Goal: Book appointment/travel/reservation

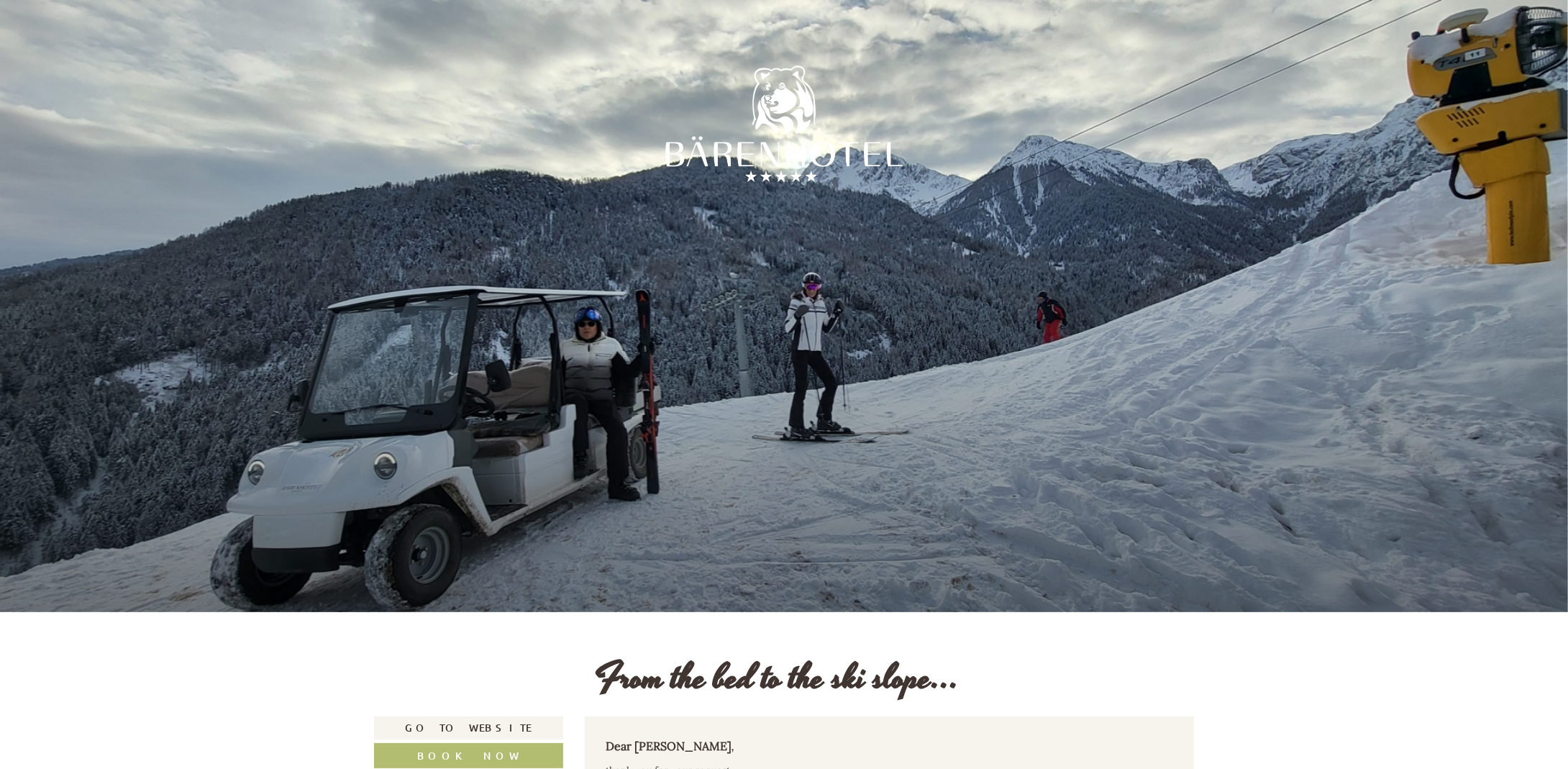
scroll to position [504, 0]
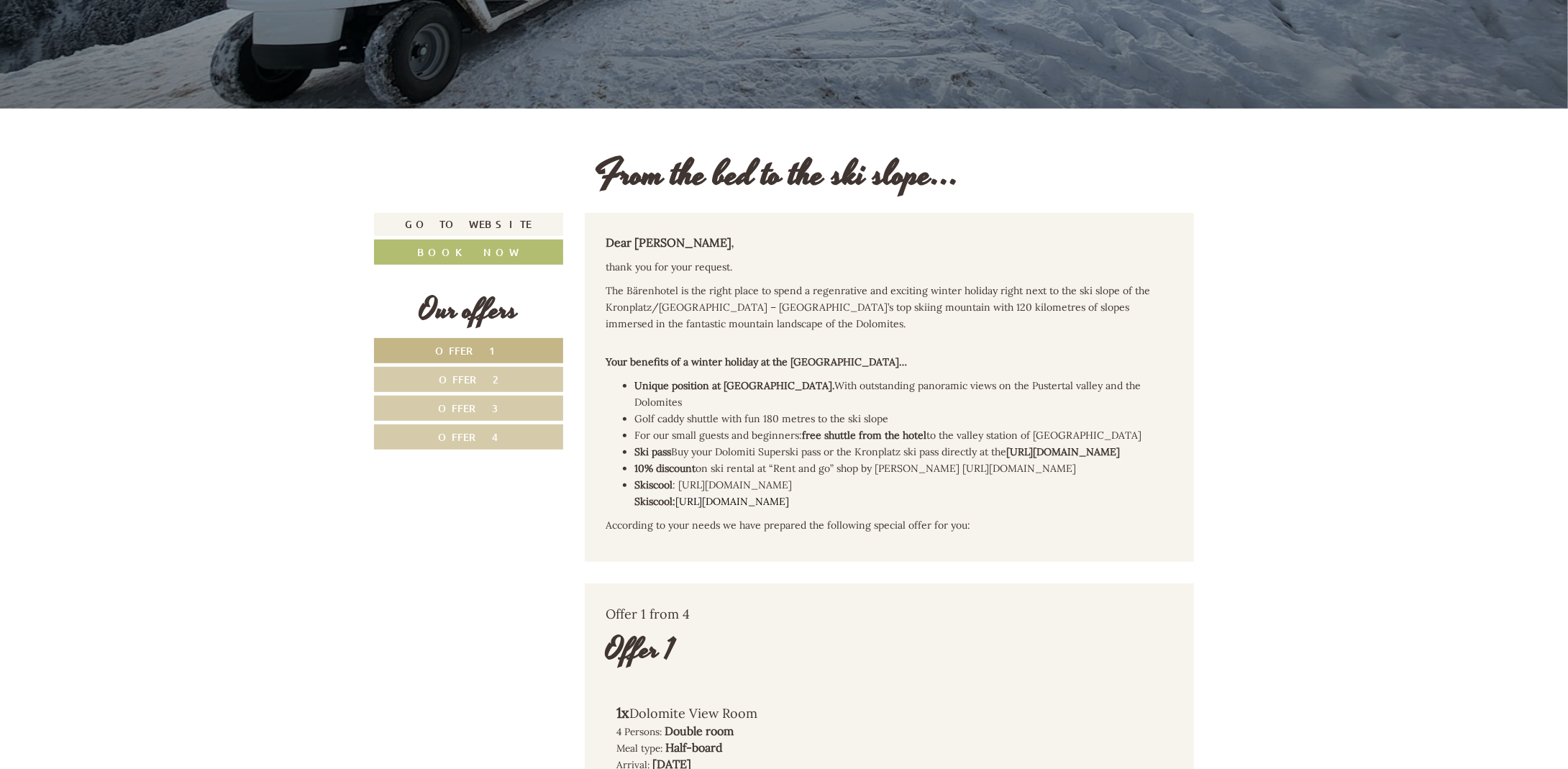
click at [473, 434] on span "Offer 4" at bounding box center [468, 437] width 60 height 13
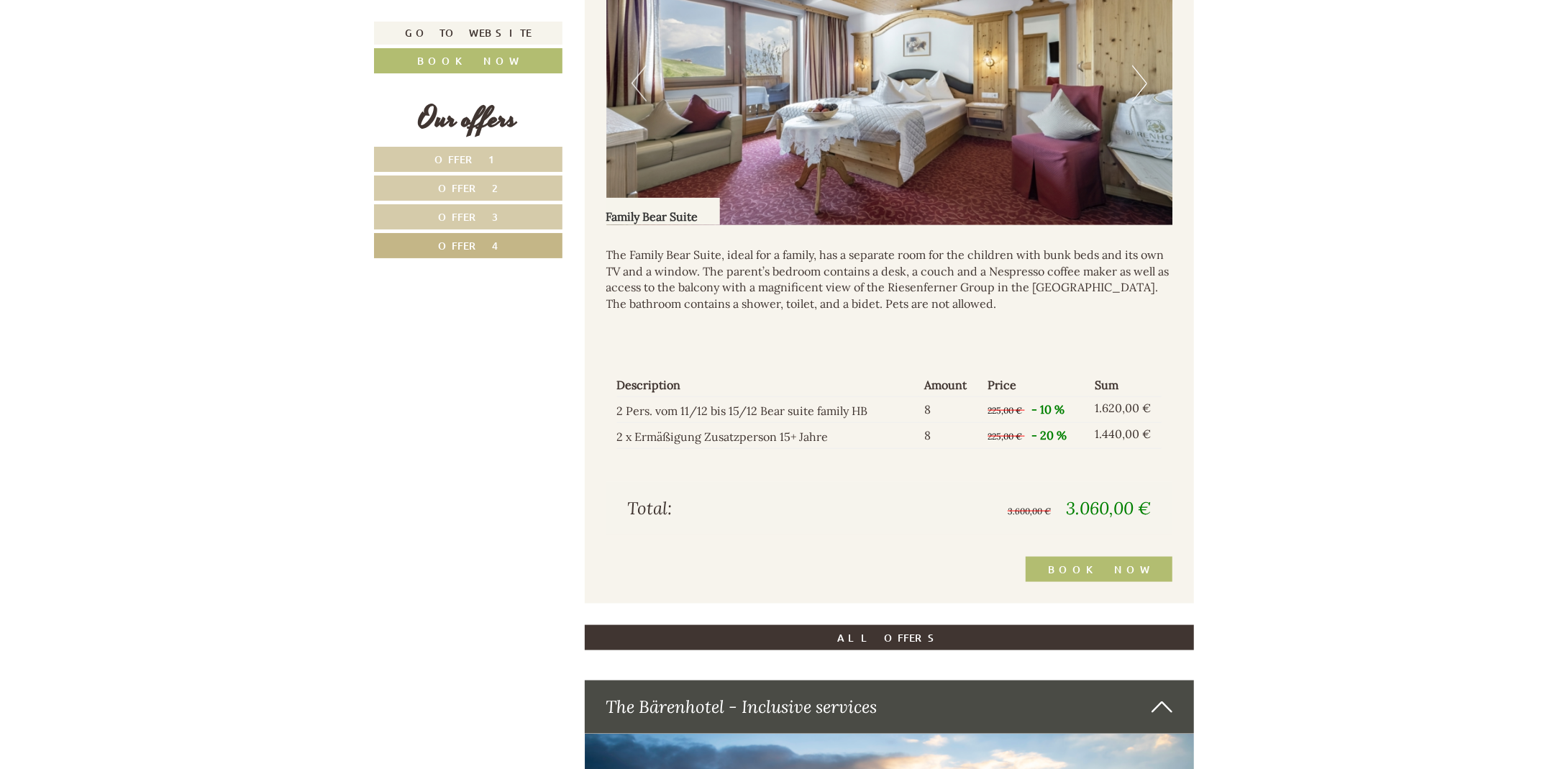
scroll to position [1374, 0]
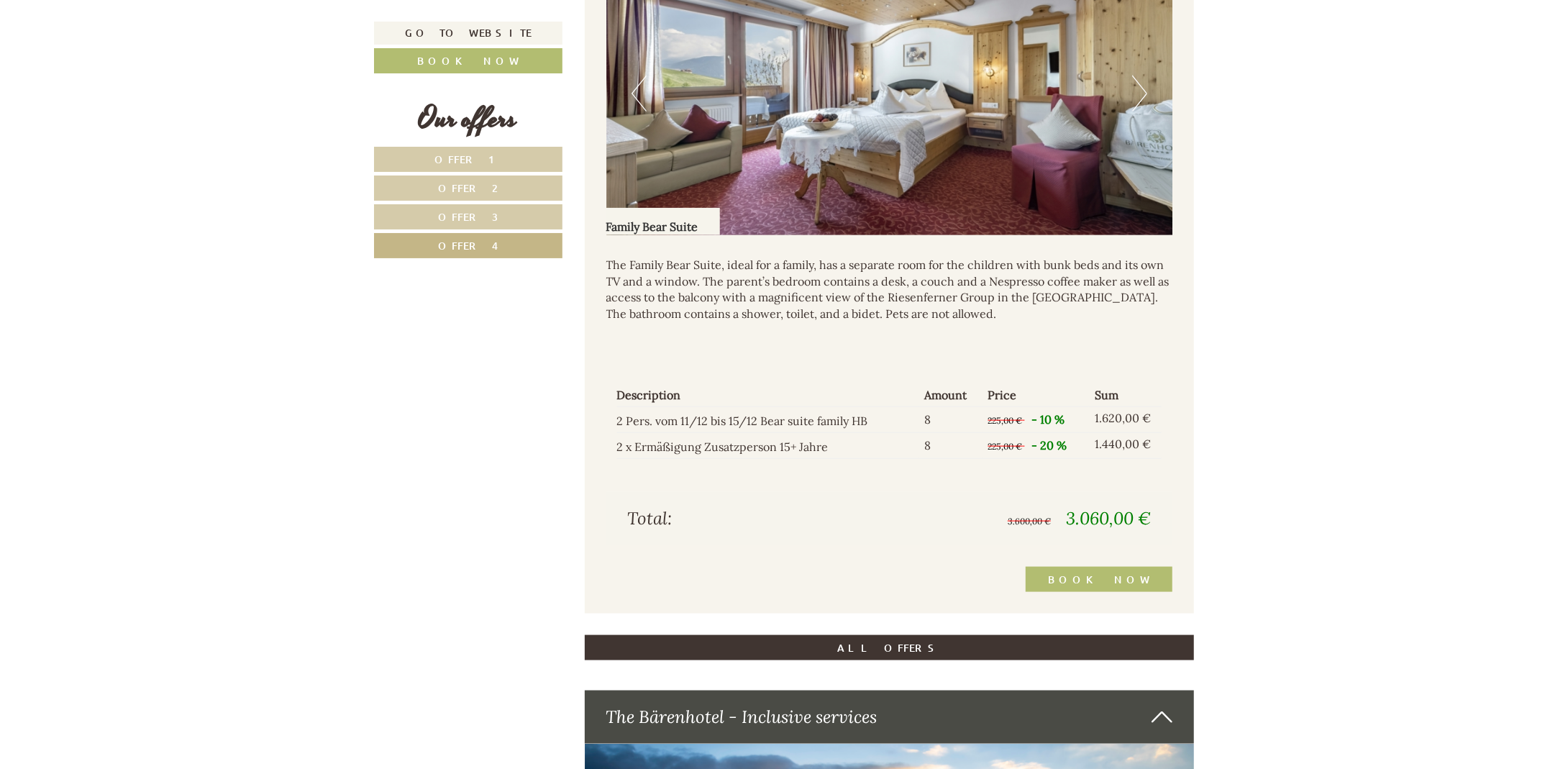
click at [1130, 93] on img at bounding box center [889, 93] width 567 height 283
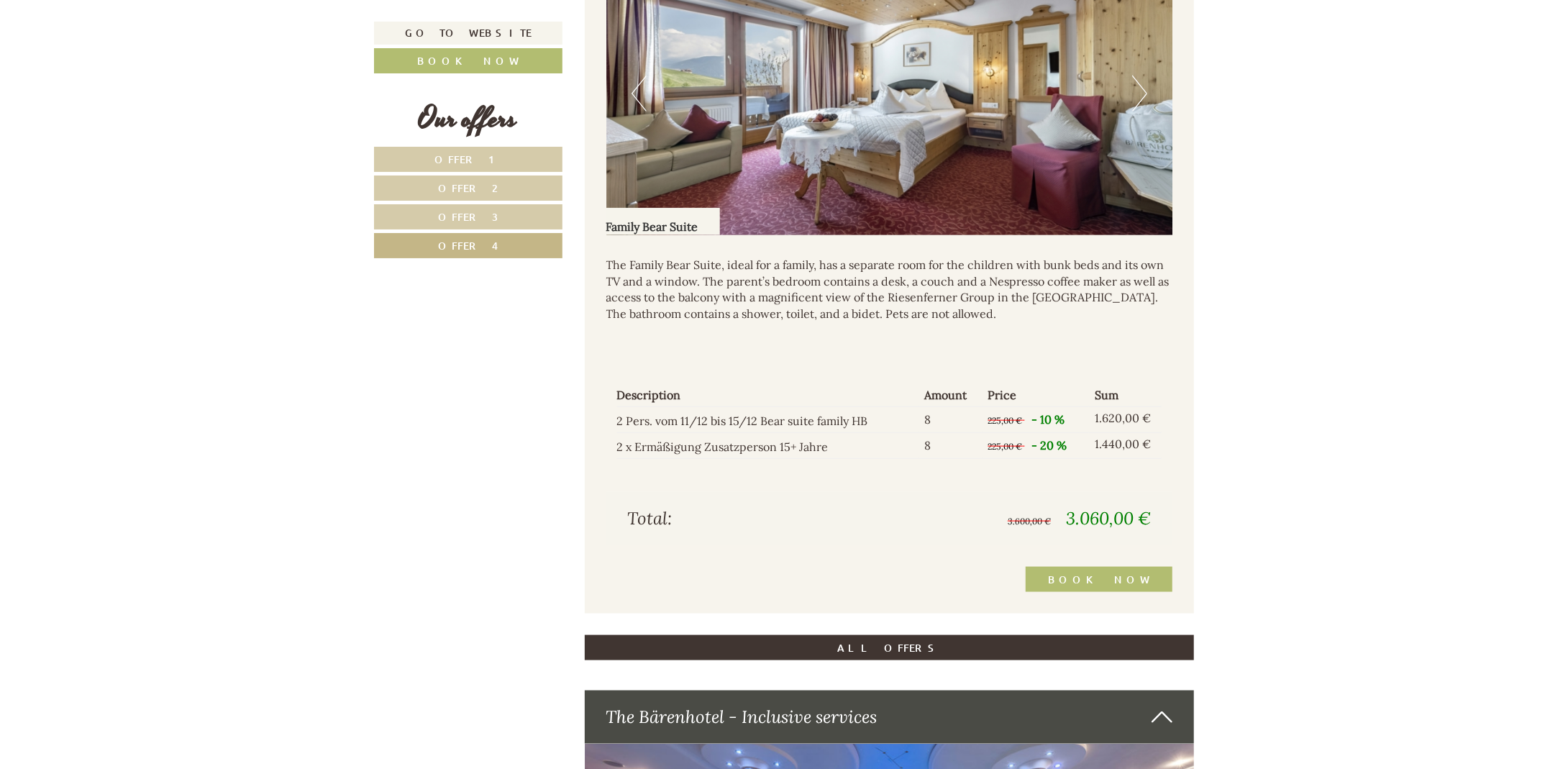
click at [1137, 92] on button "Next" at bounding box center [1139, 94] width 15 height 36
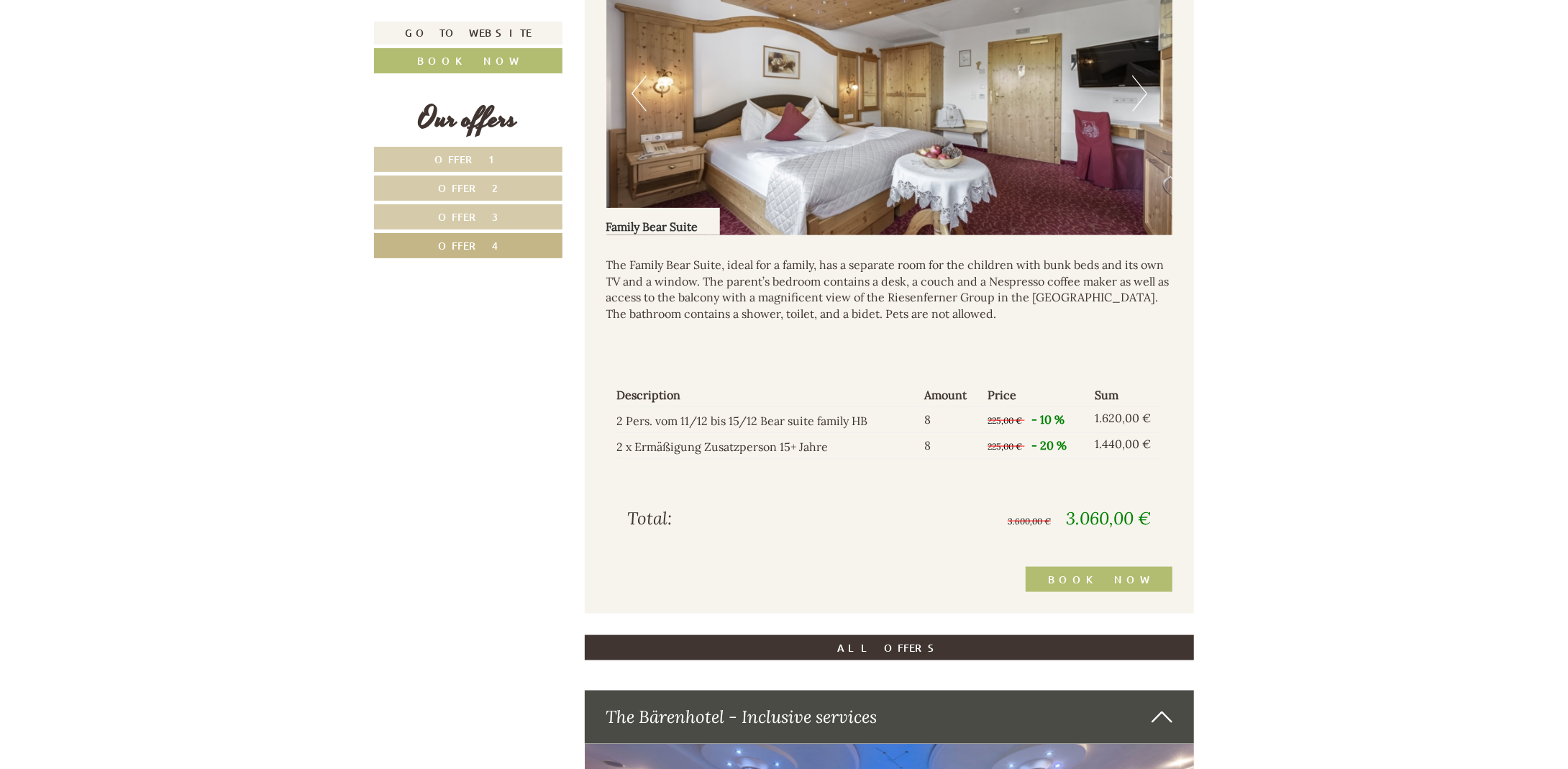
click at [1137, 92] on button "Next" at bounding box center [1139, 94] width 15 height 36
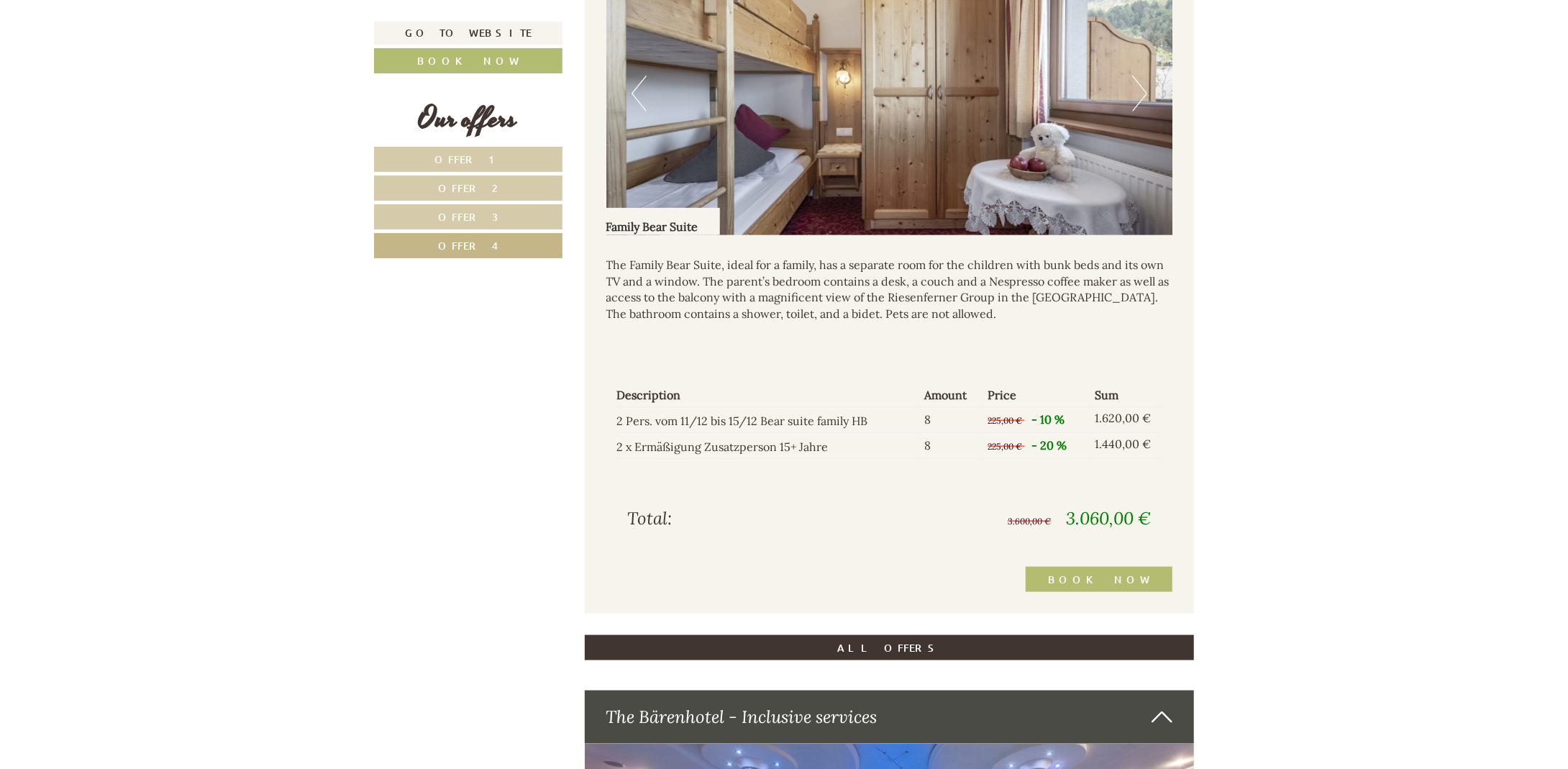
click at [1137, 92] on button "Next" at bounding box center [1139, 94] width 15 height 36
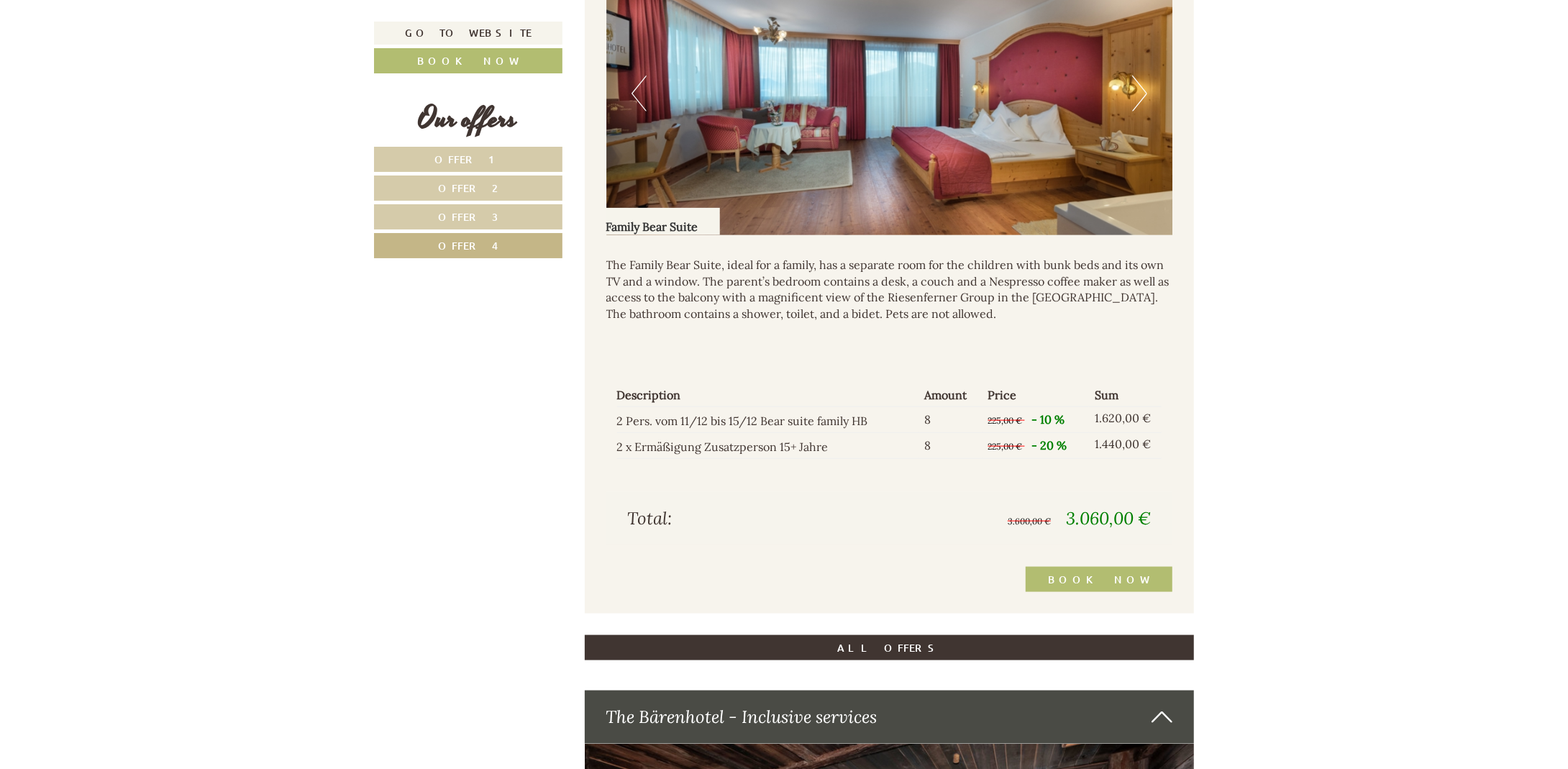
click at [1137, 92] on button "Next" at bounding box center [1139, 94] width 15 height 36
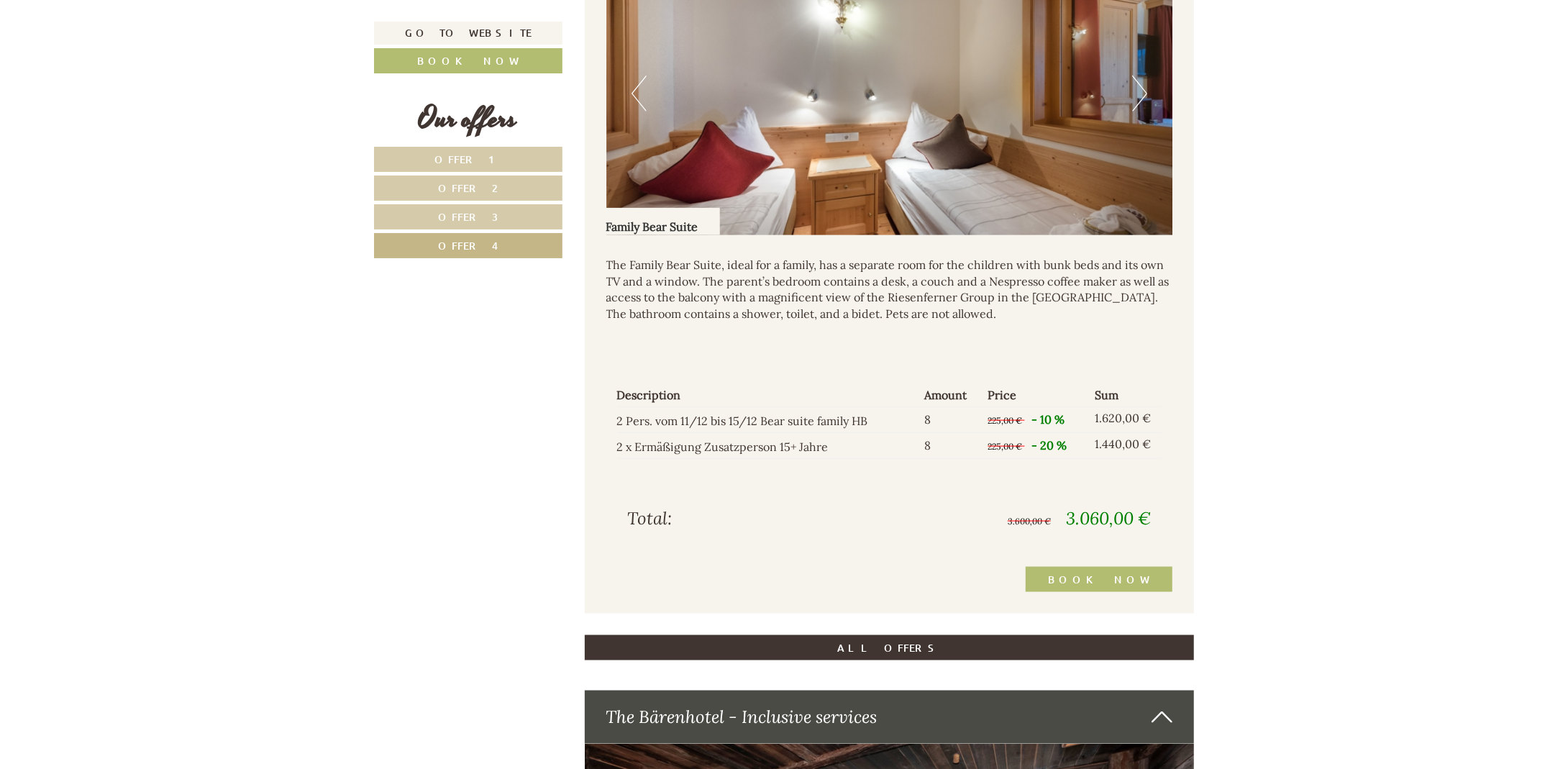
click at [1137, 92] on button "Next" at bounding box center [1139, 94] width 15 height 36
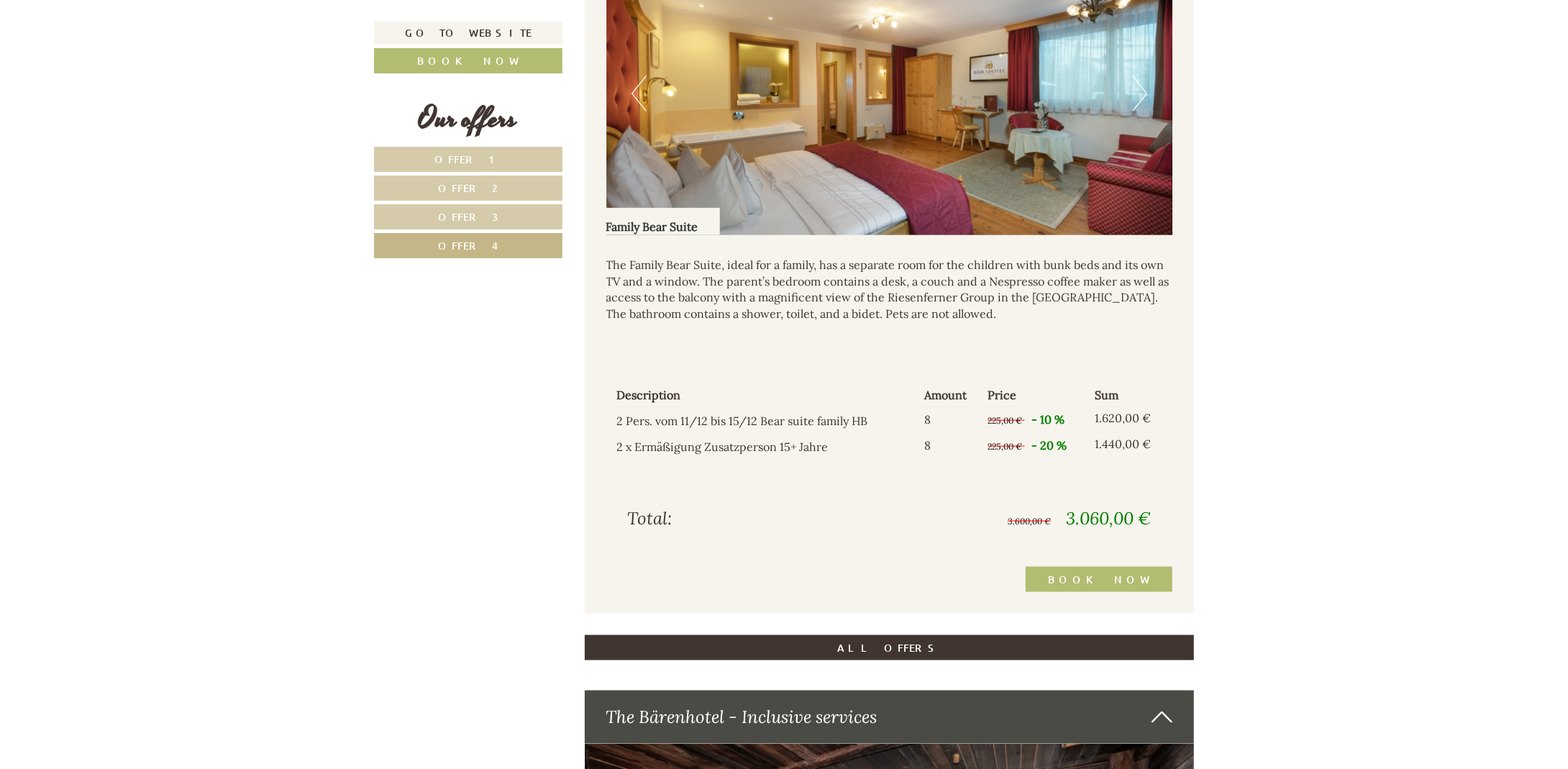
click at [1137, 92] on button "Next" at bounding box center [1139, 94] width 15 height 36
click at [1143, 95] on button "Next" at bounding box center [1139, 94] width 15 height 36
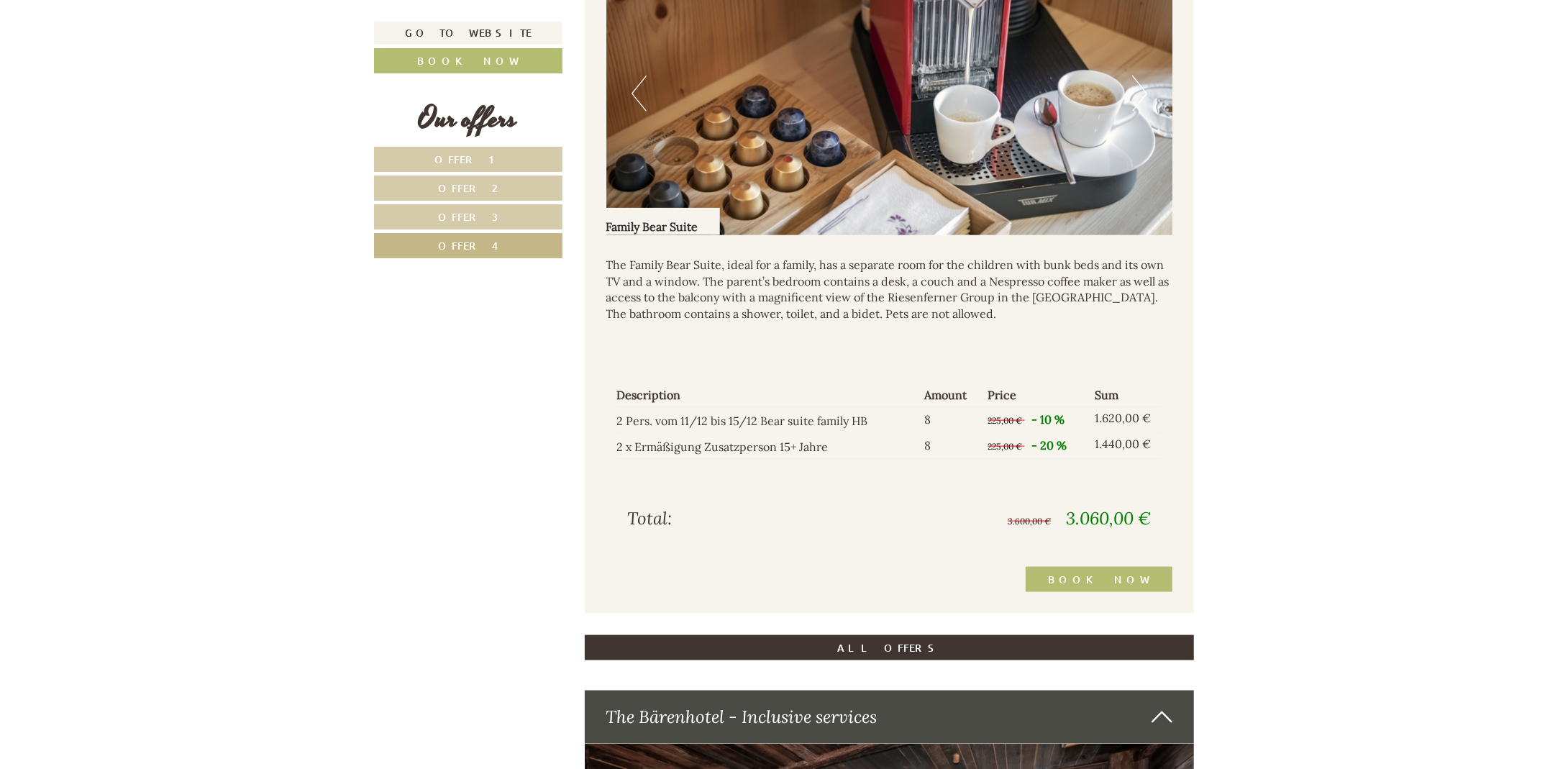
click at [1143, 95] on button "Next" at bounding box center [1139, 94] width 15 height 36
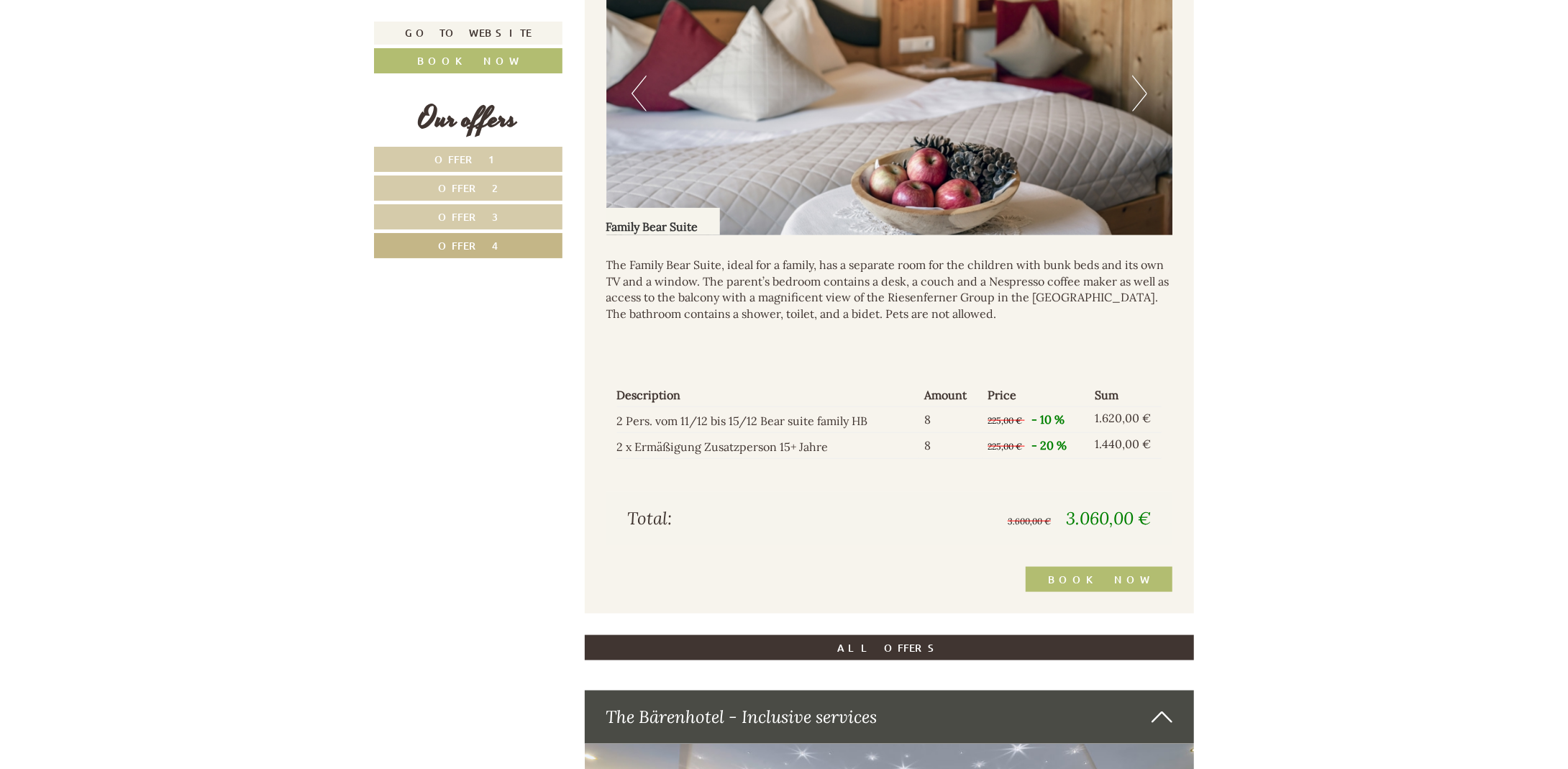
click at [1143, 95] on button "Next" at bounding box center [1139, 94] width 15 height 36
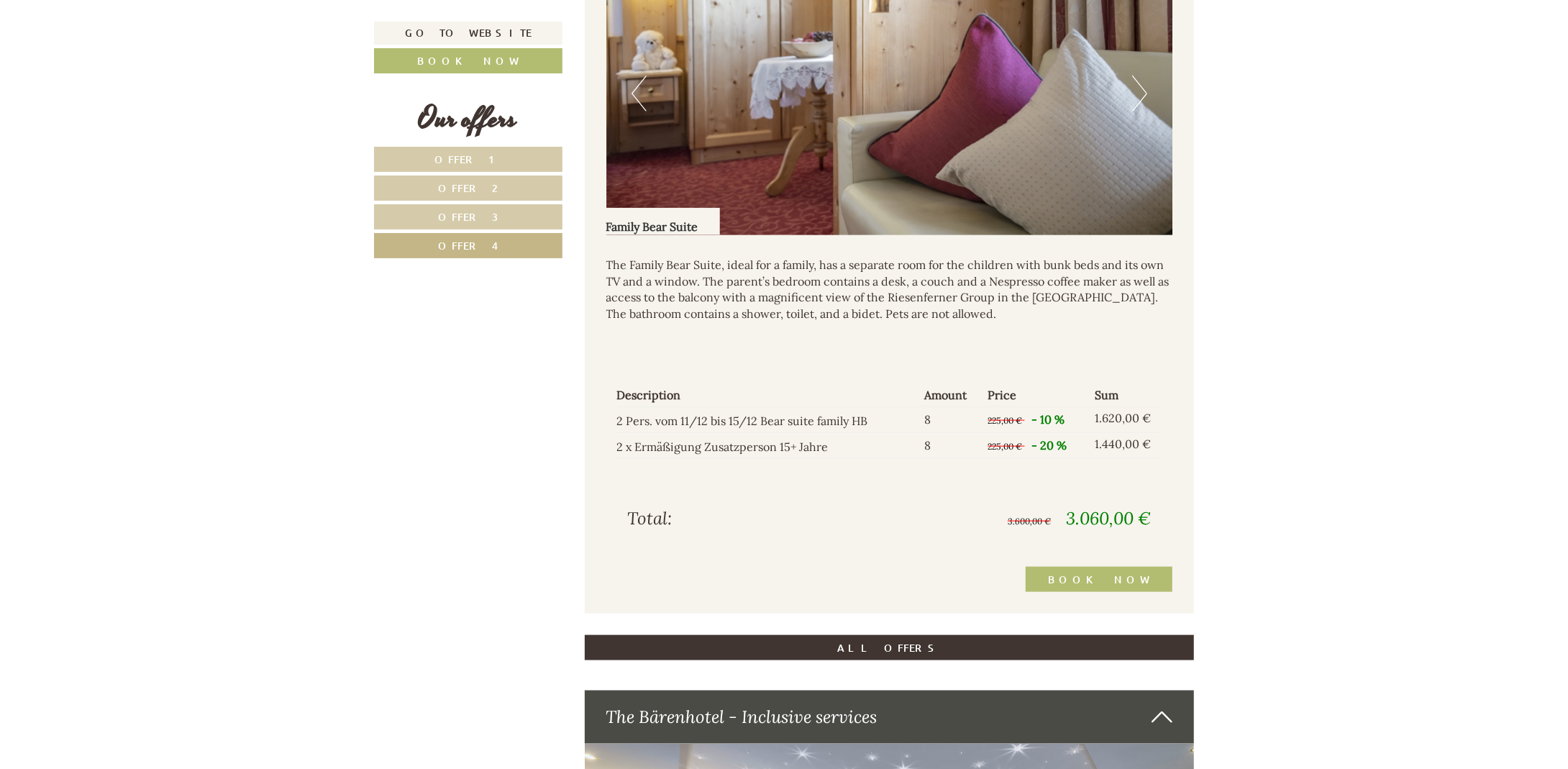
click at [1143, 95] on button "Next" at bounding box center [1139, 94] width 15 height 36
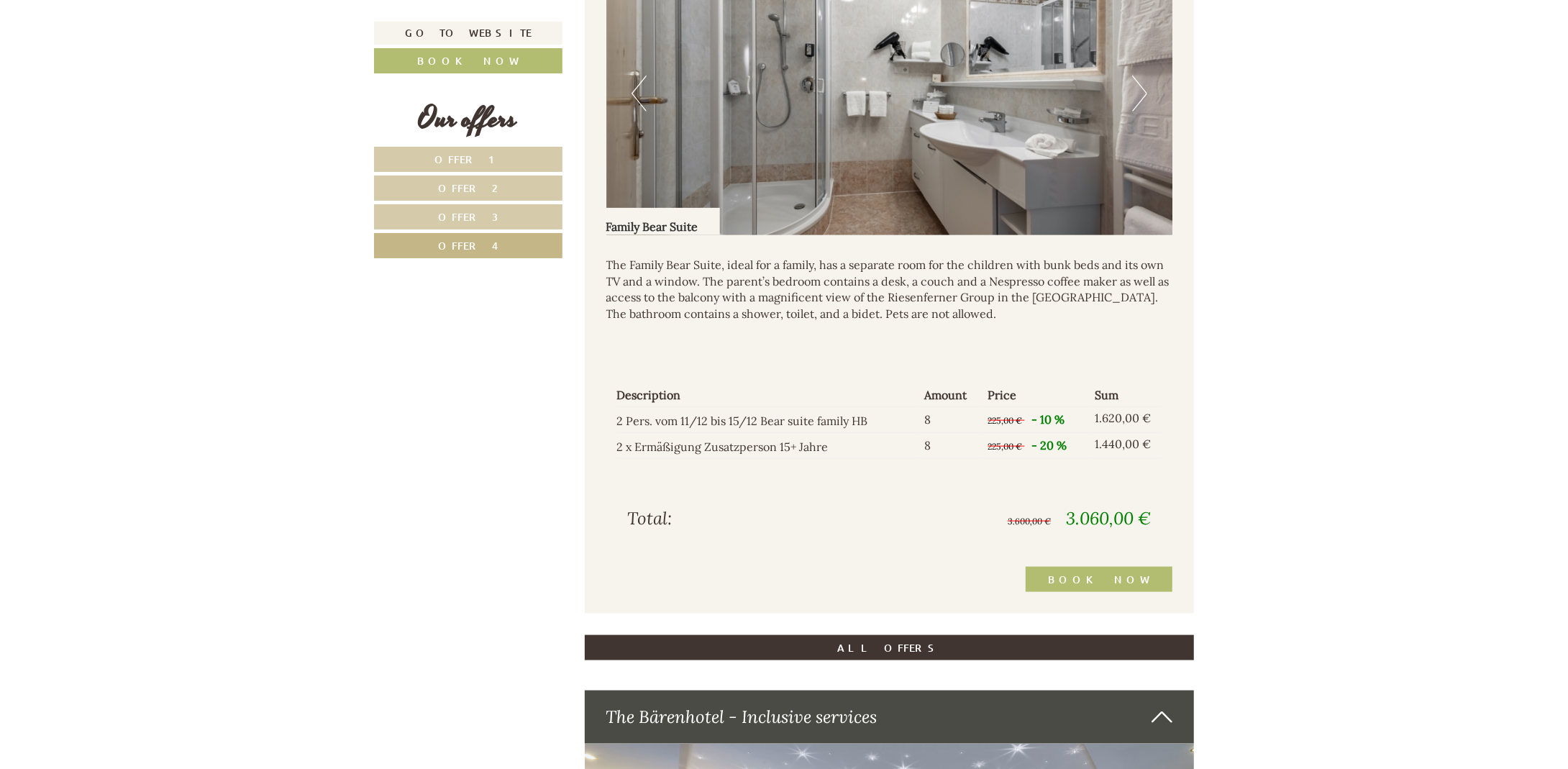
click at [1143, 95] on button "Next" at bounding box center [1139, 94] width 15 height 36
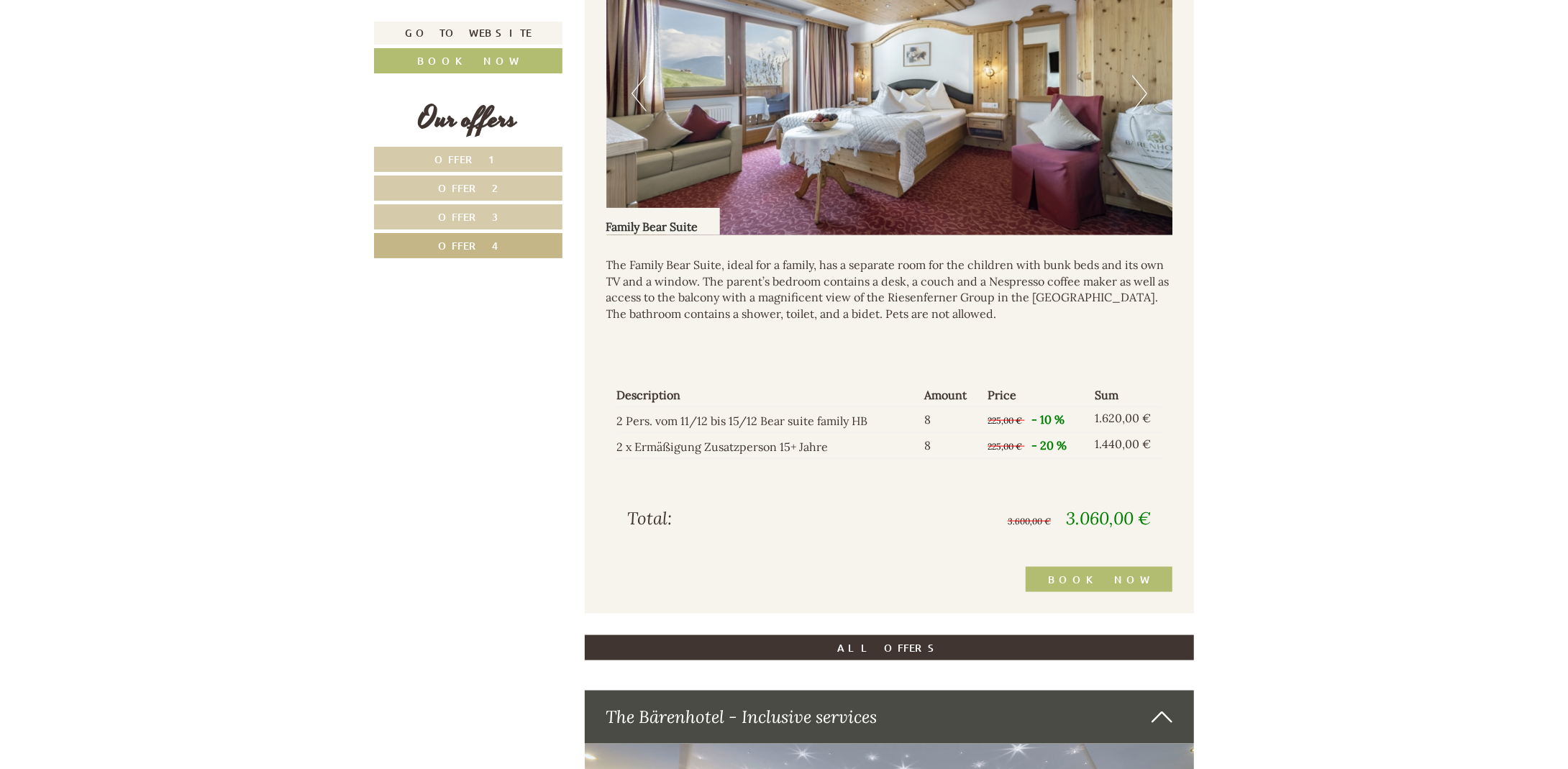
click at [1143, 95] on button "Next" at bounding box center [1139, 94] width 15 height 36
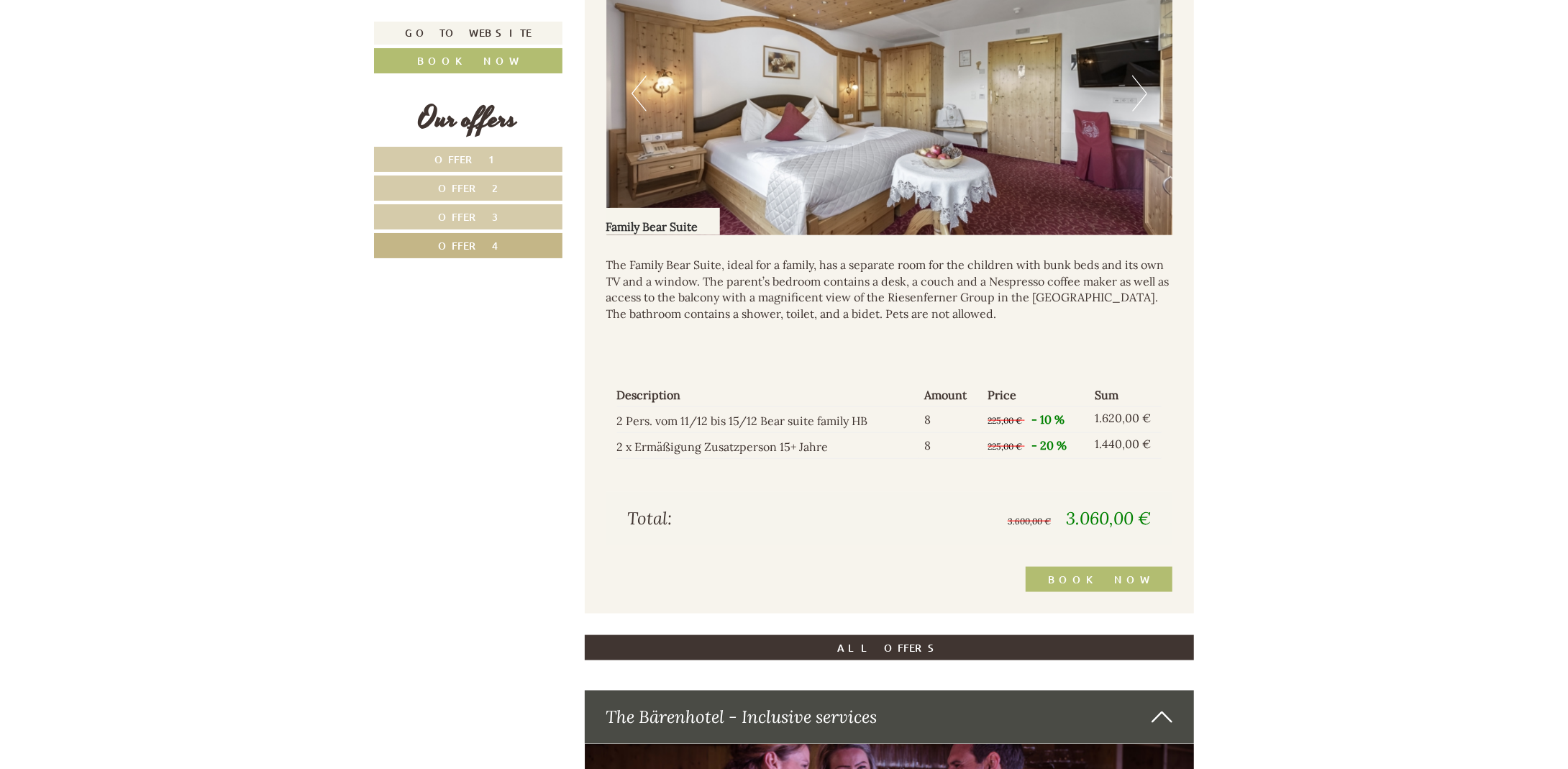
click at [493, 210] on link "Offer 3" at bounding box center [468, 217] width 188 height 25
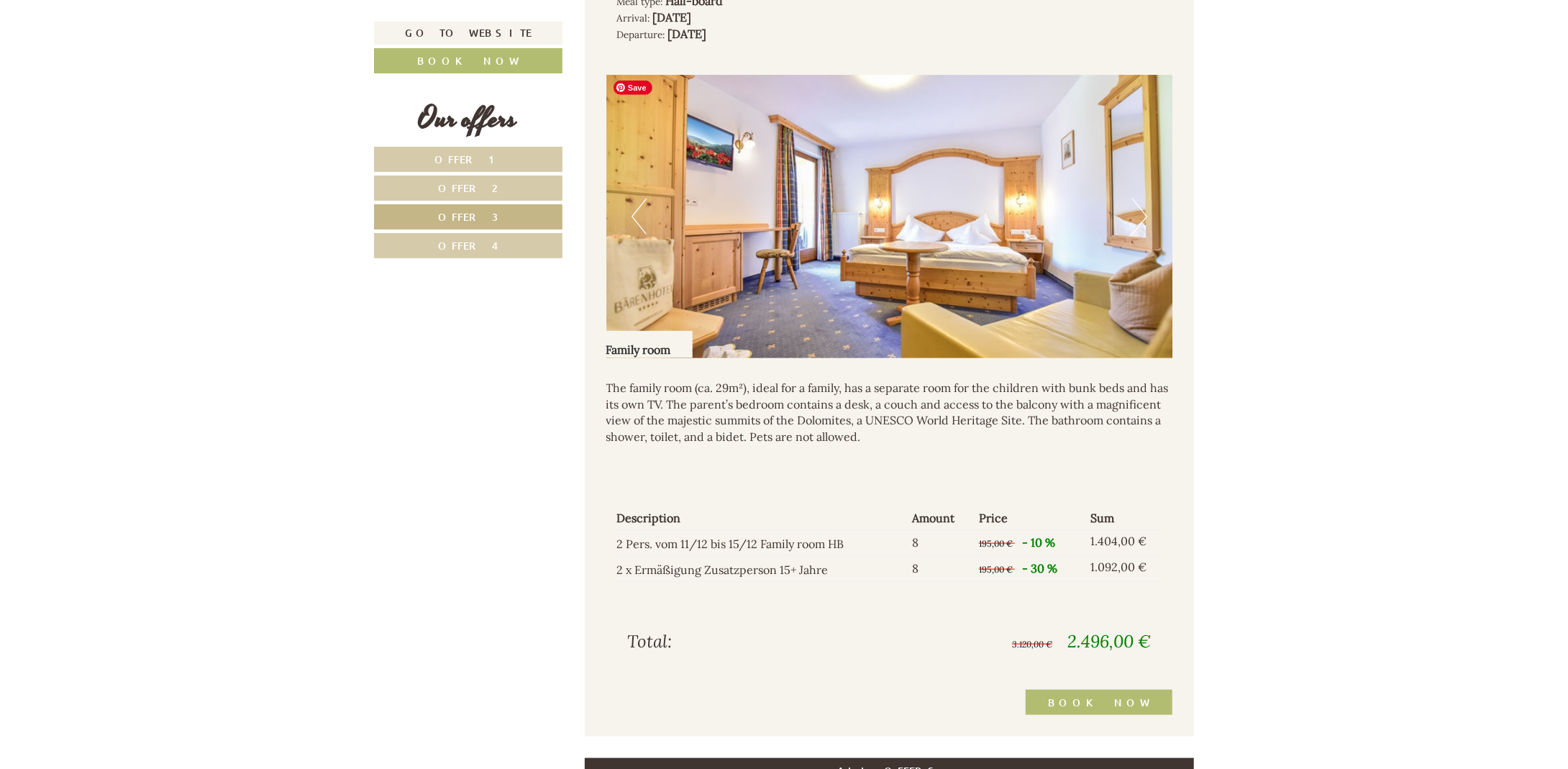
scroll to position [1302, 0]
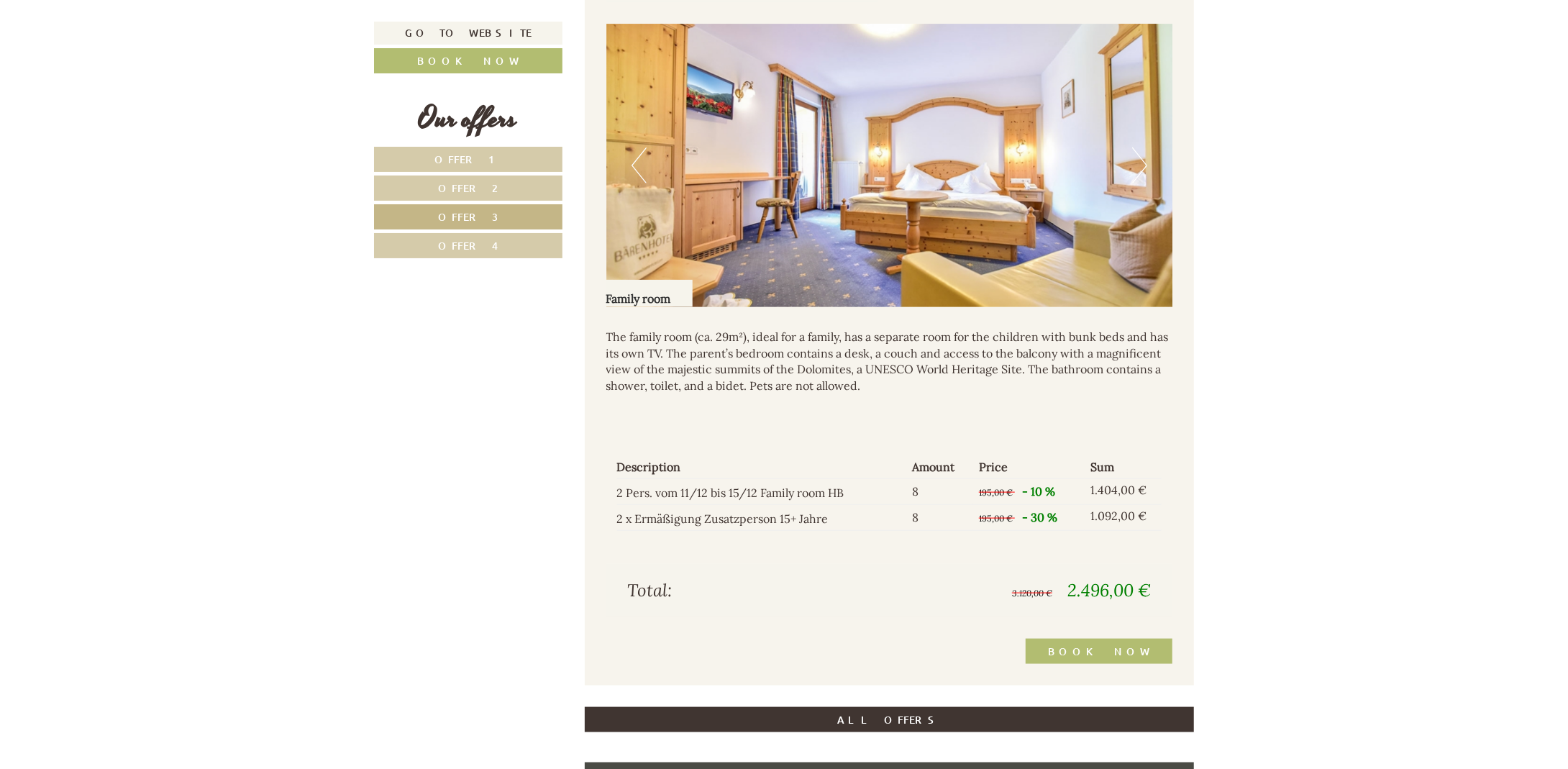
click at [1140, 167] on button "Next" at bounding box center [1139, 166] width 15 height 36
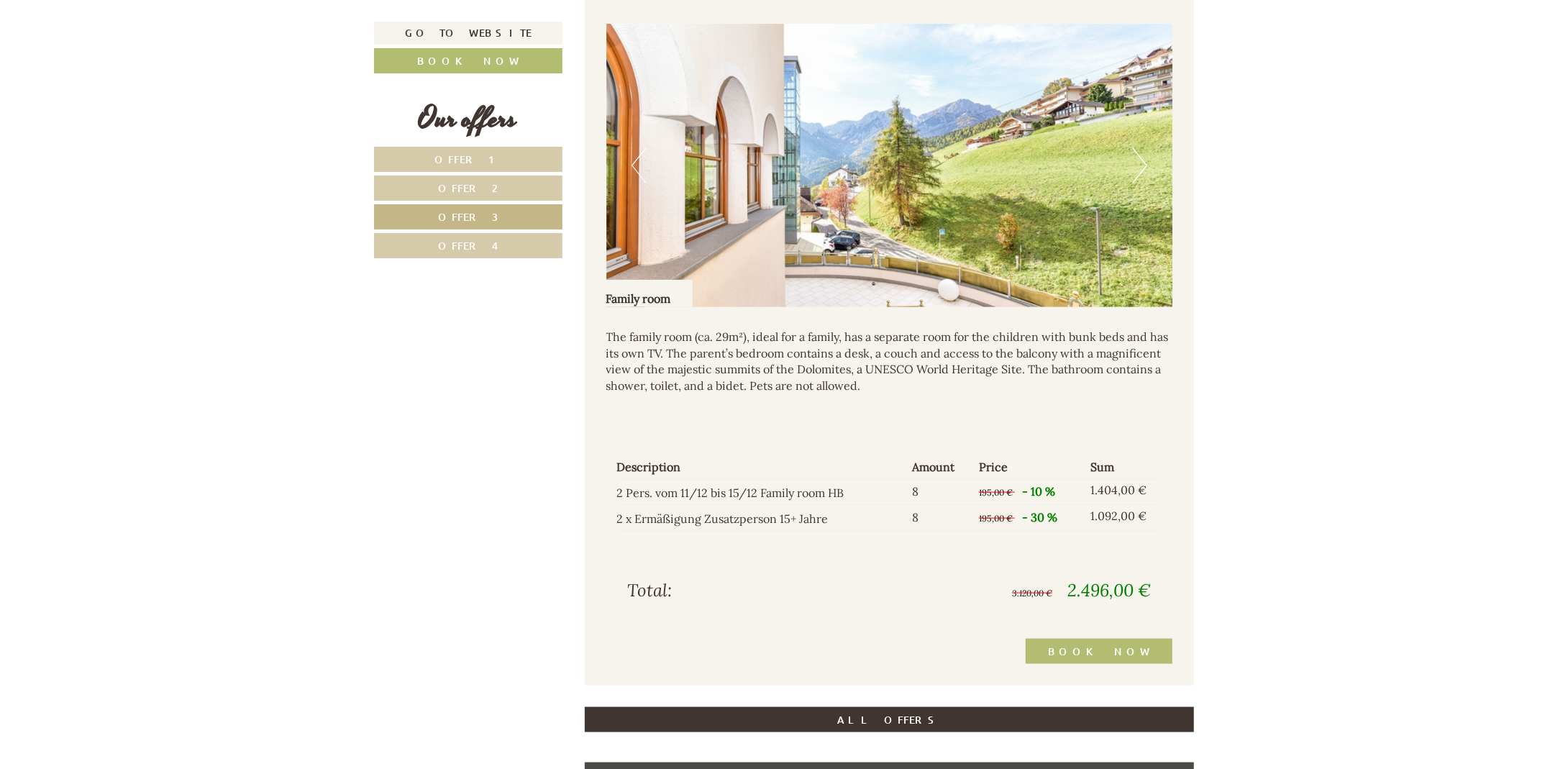
click at [1143, 160] on button "Next" at bounding box center [1139, 166] width 15 height 36
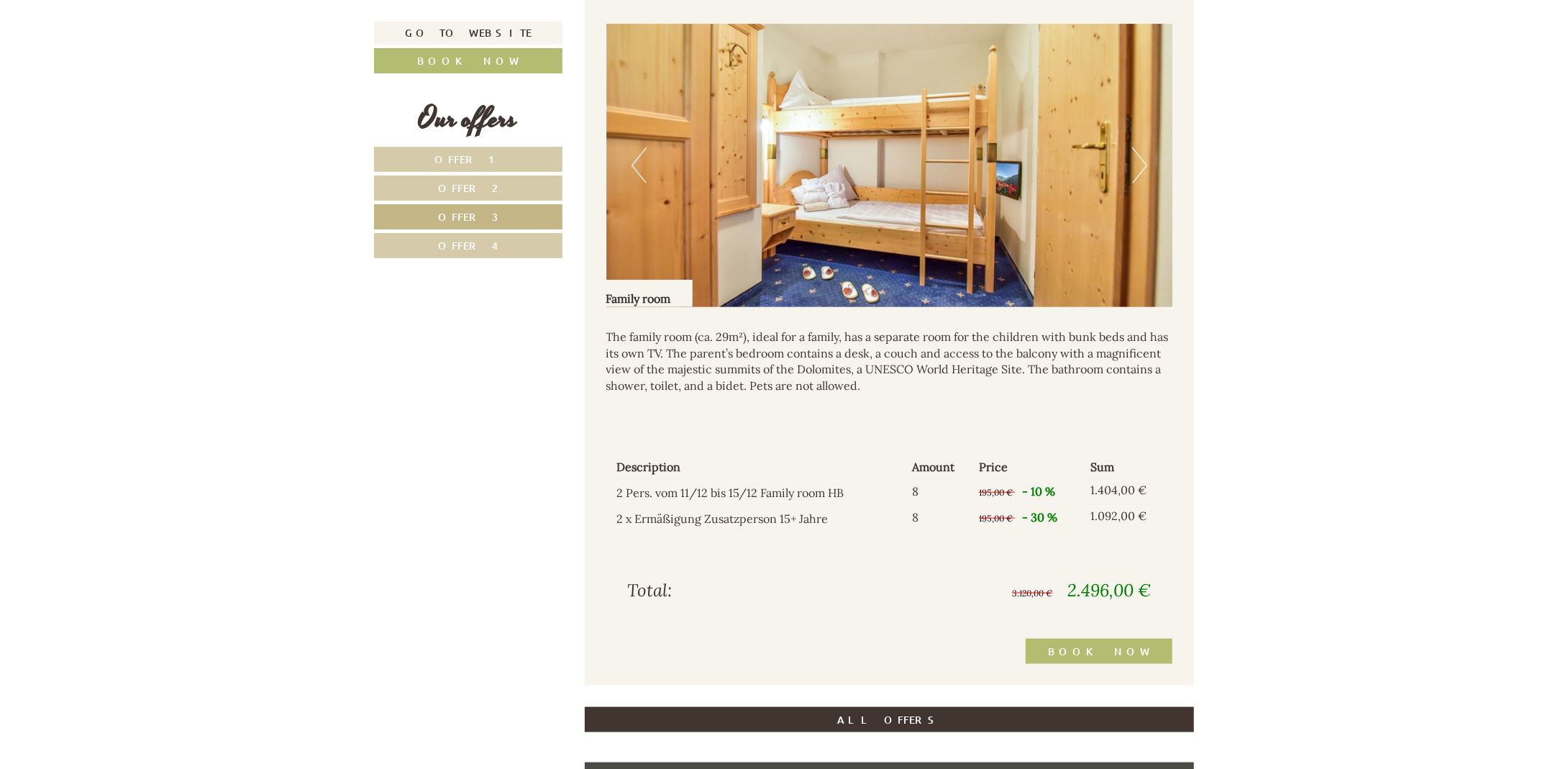
click at [1143, 160] on button "Next" at bounding box center [1139, 166] width 15 height 36
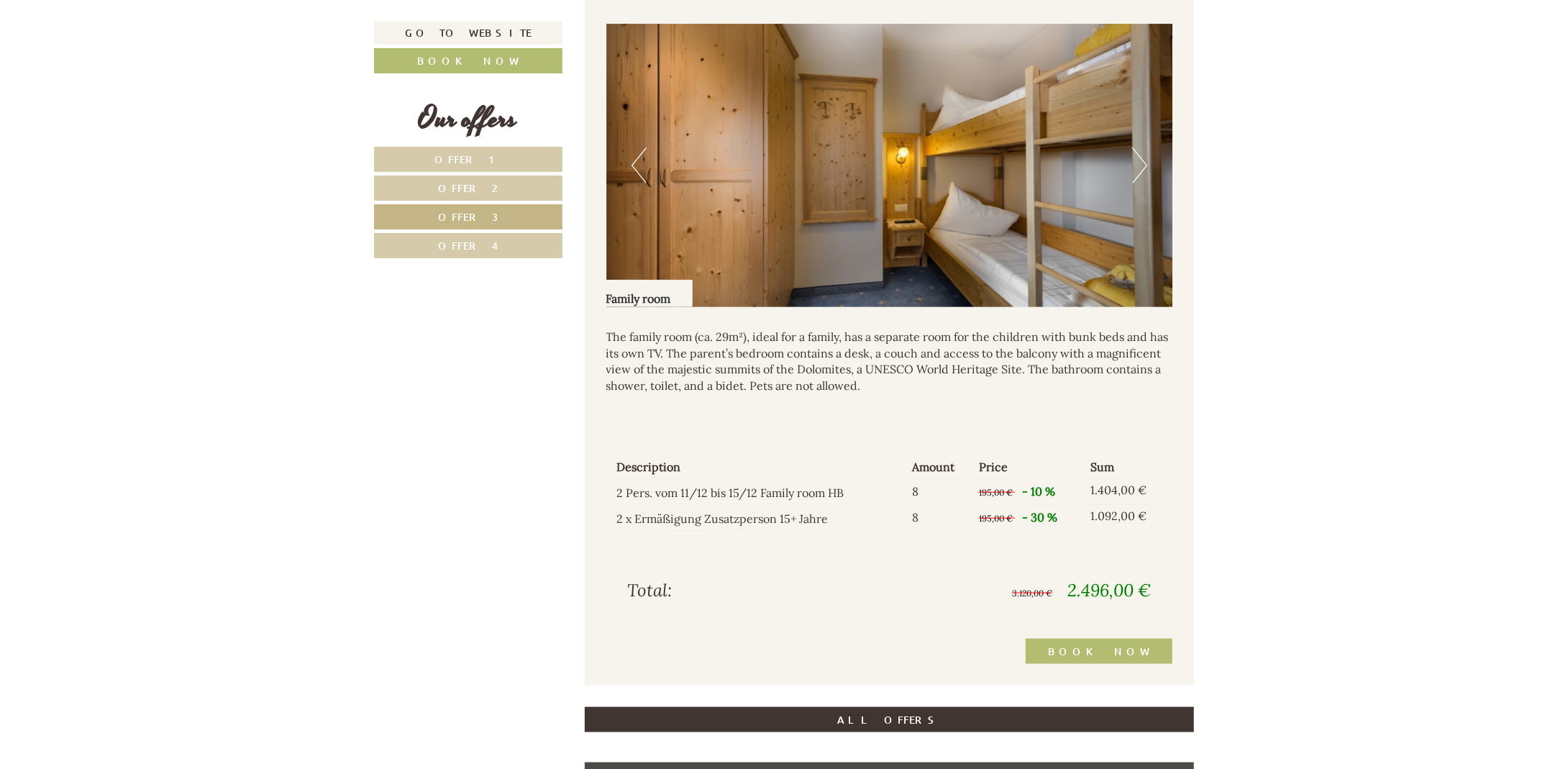
click at [1143, 160] on button "Next" at bounding box center [1139, 166] width 15 height 36
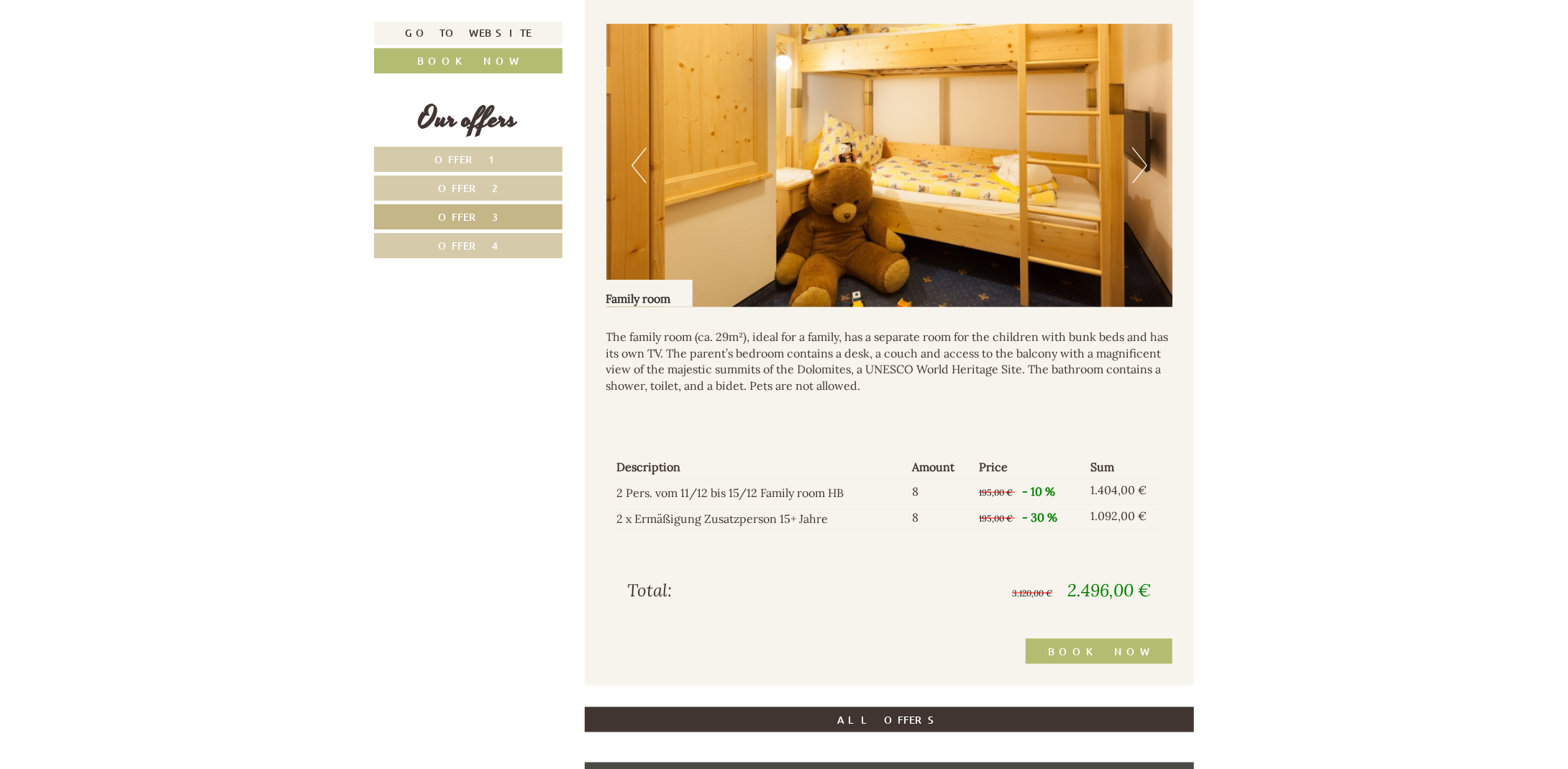
click at [1143, 160] on button "Next" at bounding box center [1139, 166] width 15 height 36
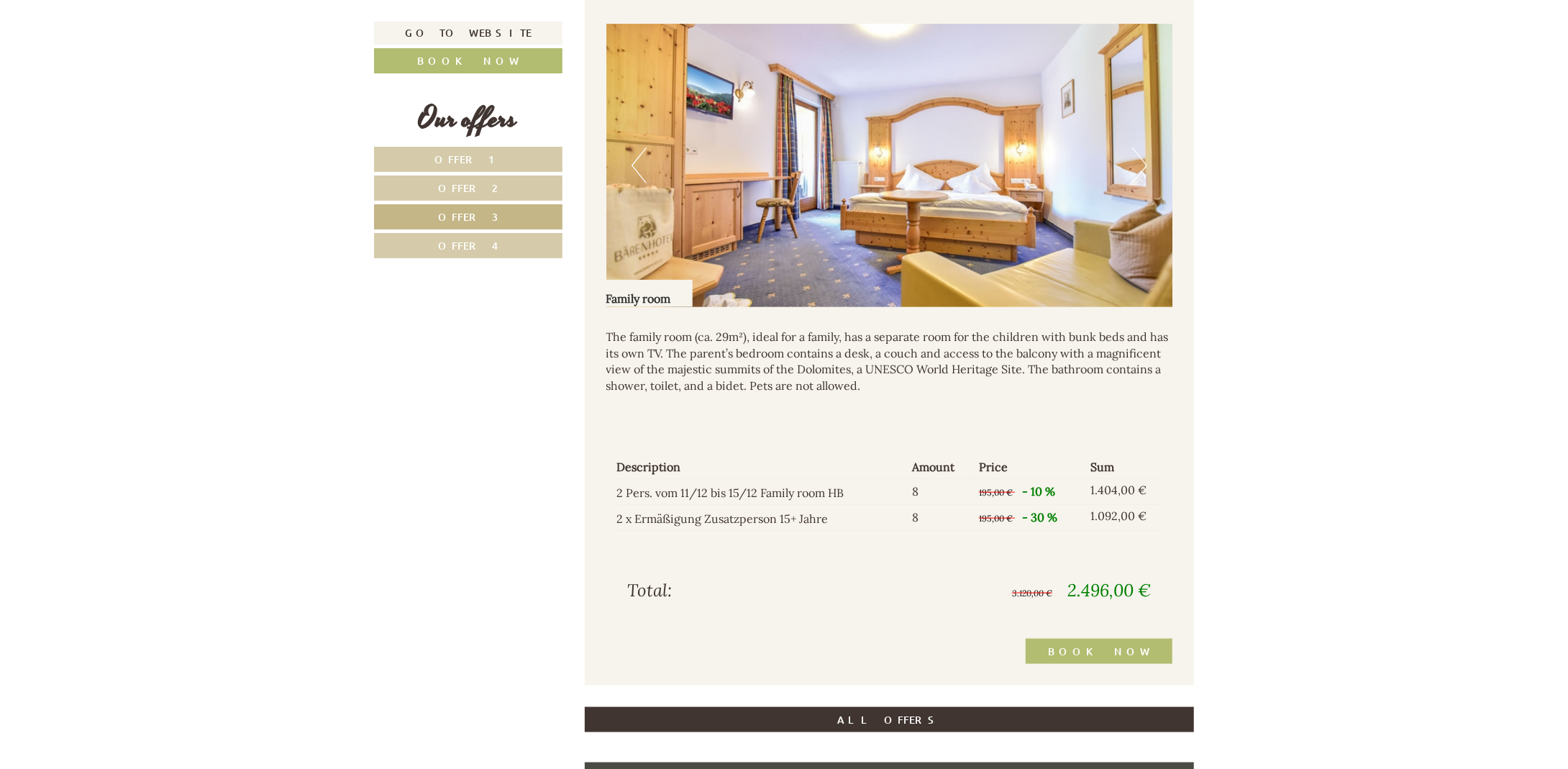
click at [1143, 160] on button "Next" at bounding box center [1139, 166] width 15 height 36
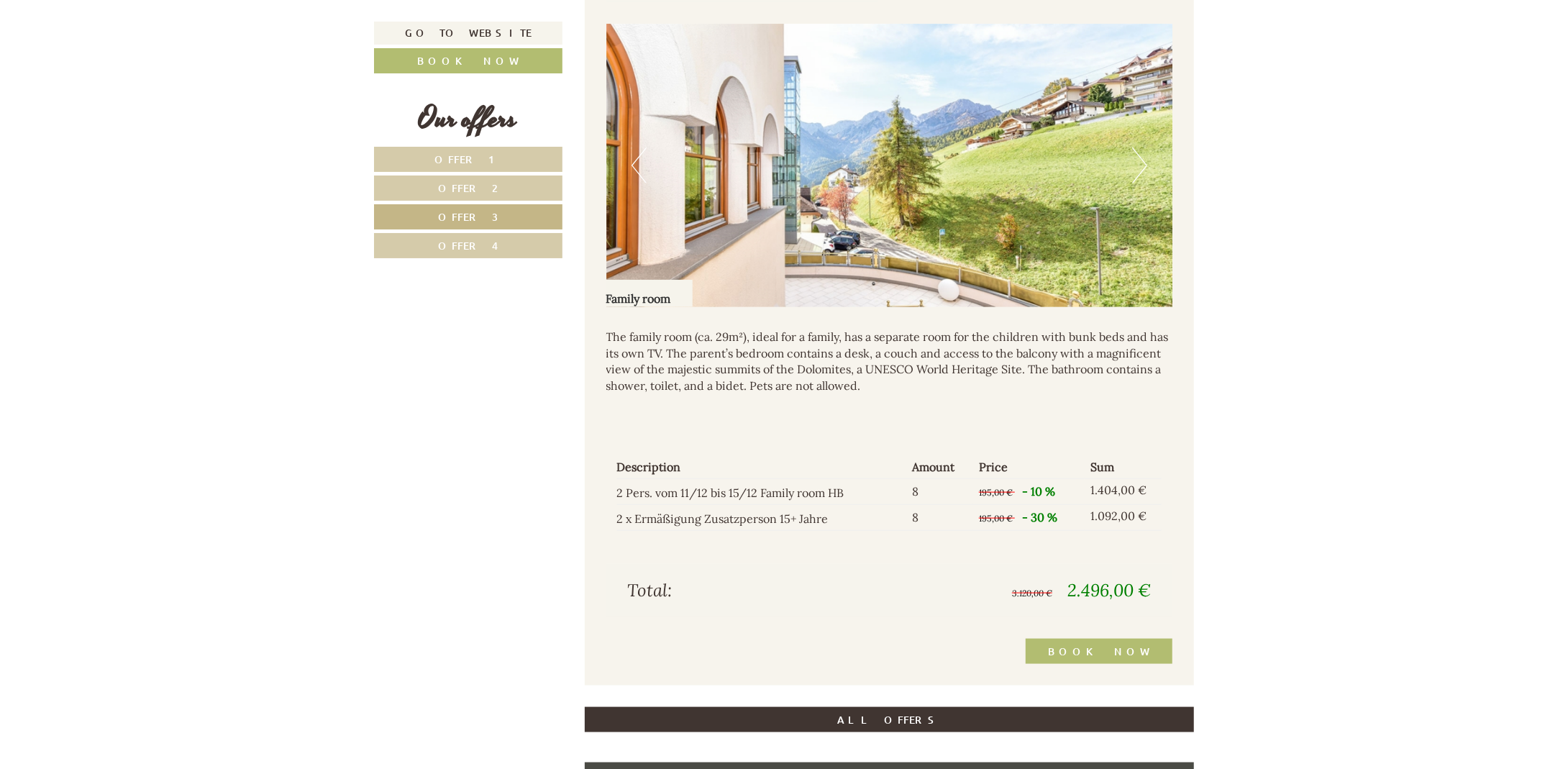
click at [1143, 160] on button "Next" at bounding box center [1139, 166] width 15 height 36
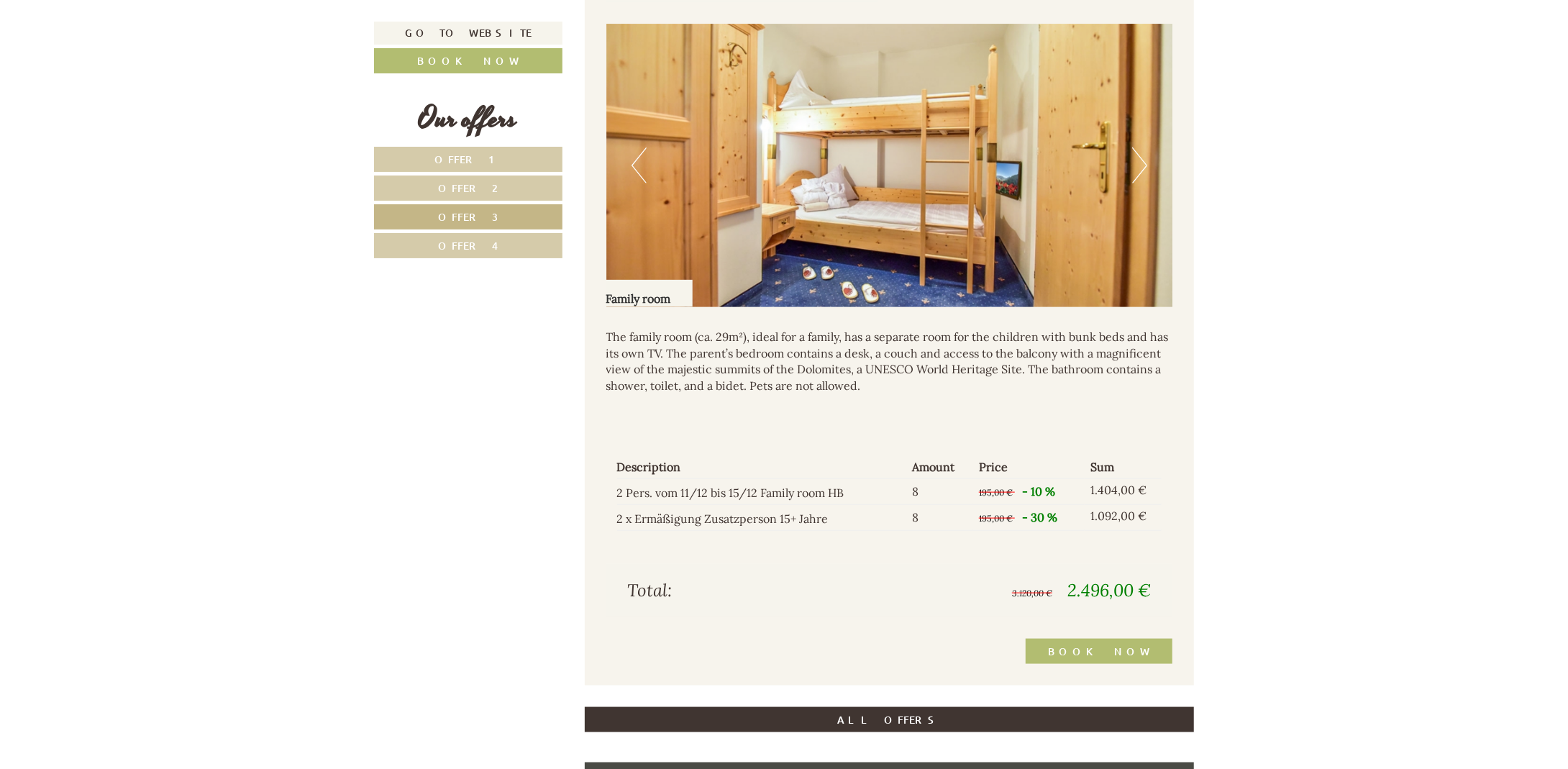
click at [1143, 160] on button "Next" at bounding box center [1139, 166] width 15 height 36
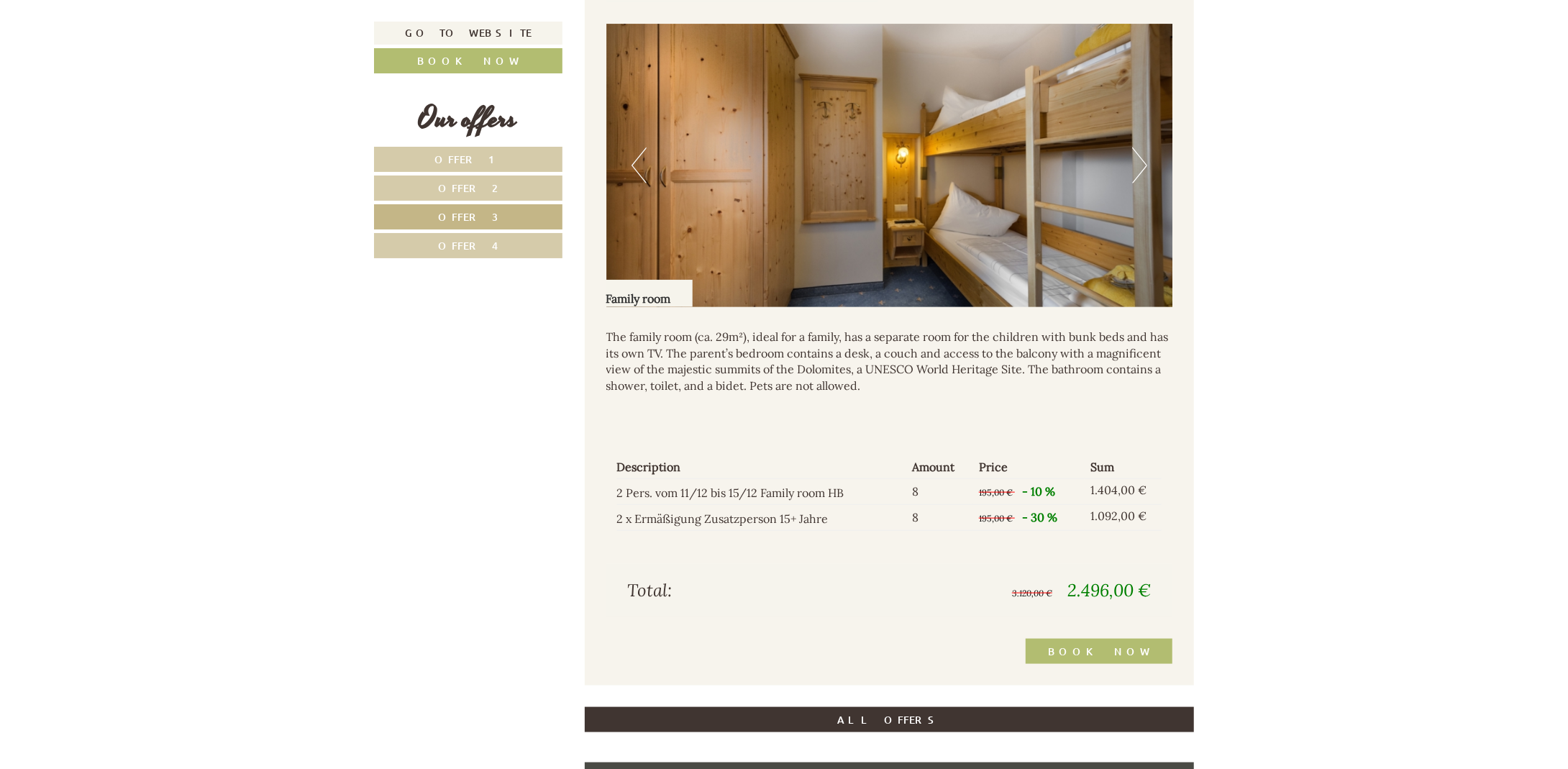
click at [1143, 160] on button "Next" at bounding box center [1139, 166] width 15 height 36
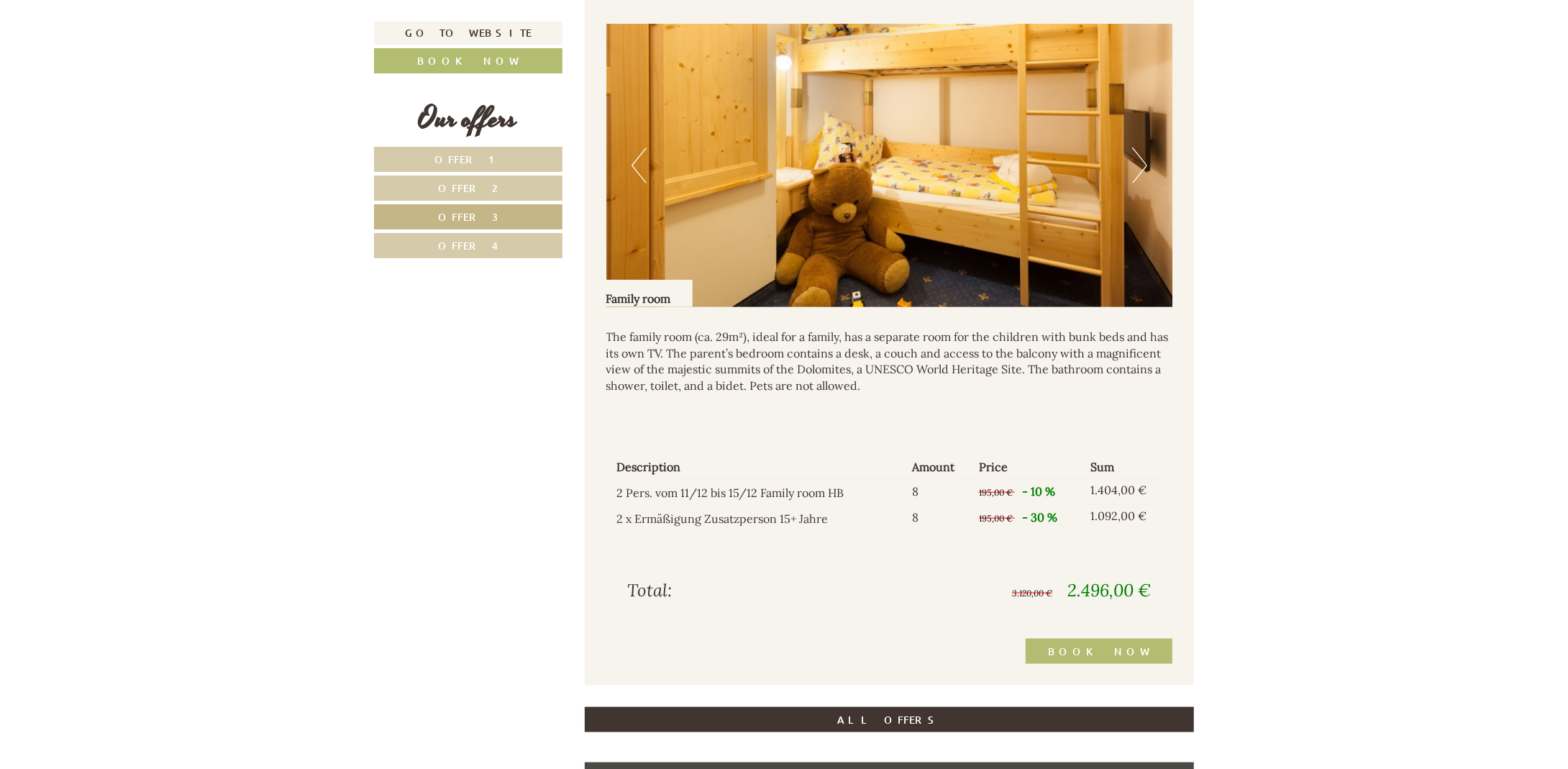
click at [1143, 160] on button "Next" at bounding box center [1139, 166] width 15 height 36
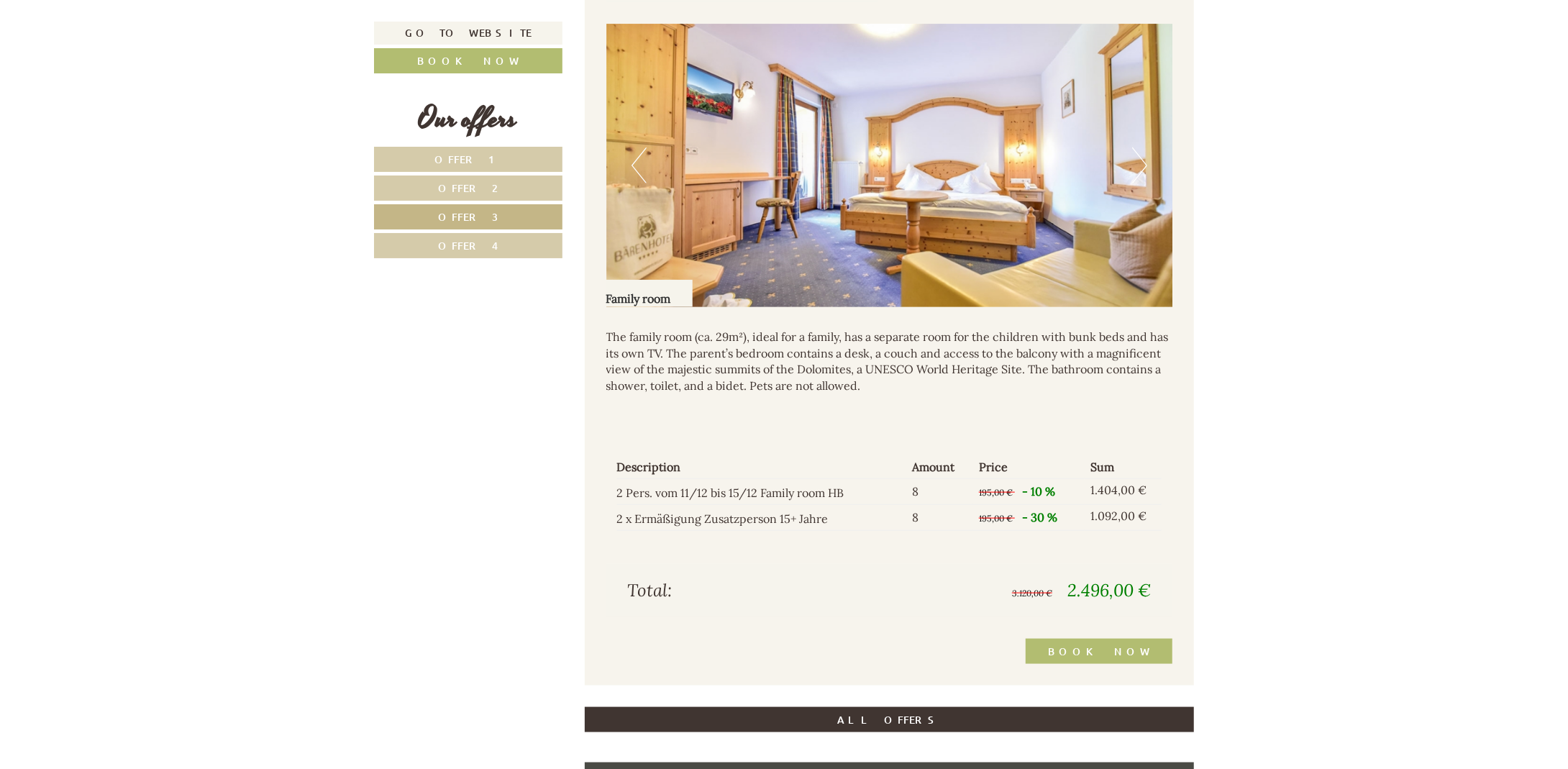
click at [488, 188] on span "Offer 2" at bounding box center [468, 188] width 59 height 13
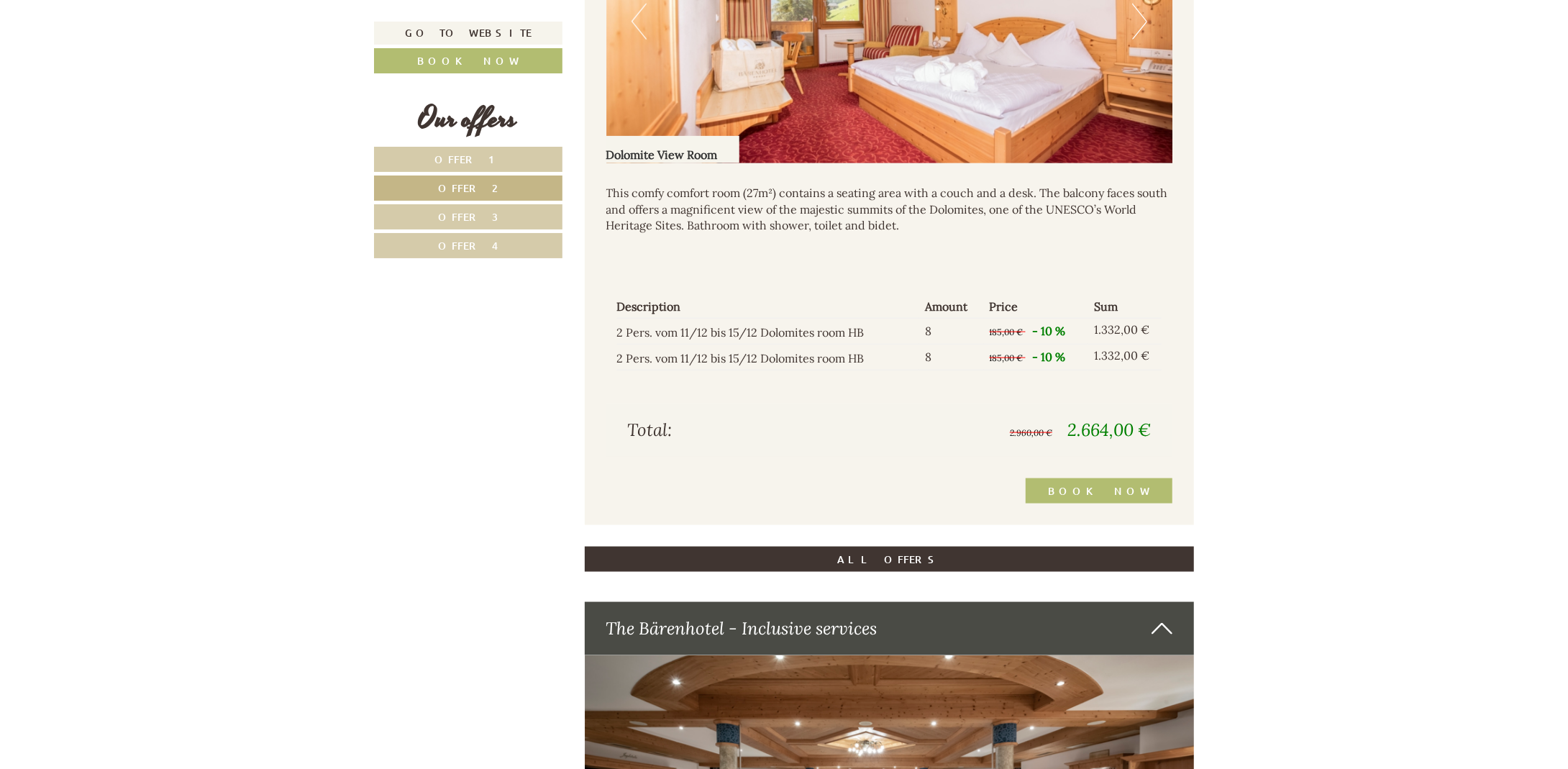
scroll to position [1374, 0]
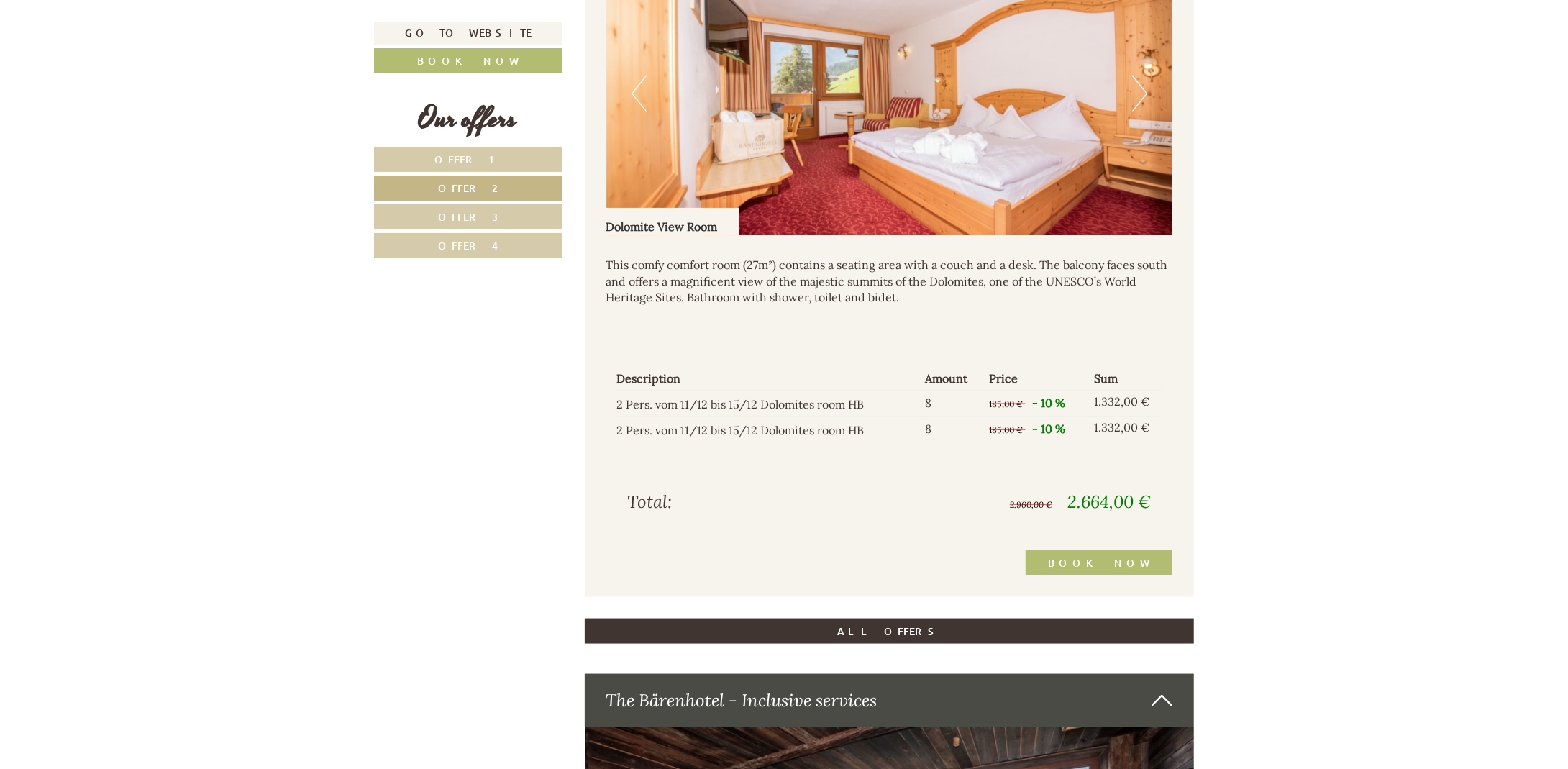
click at [1008, 124] on img at bounding box center [889, 93] width 567 height 283
click at [1136, 94] on button "Next" at bounding box center [1139, 94] width 15 height 36
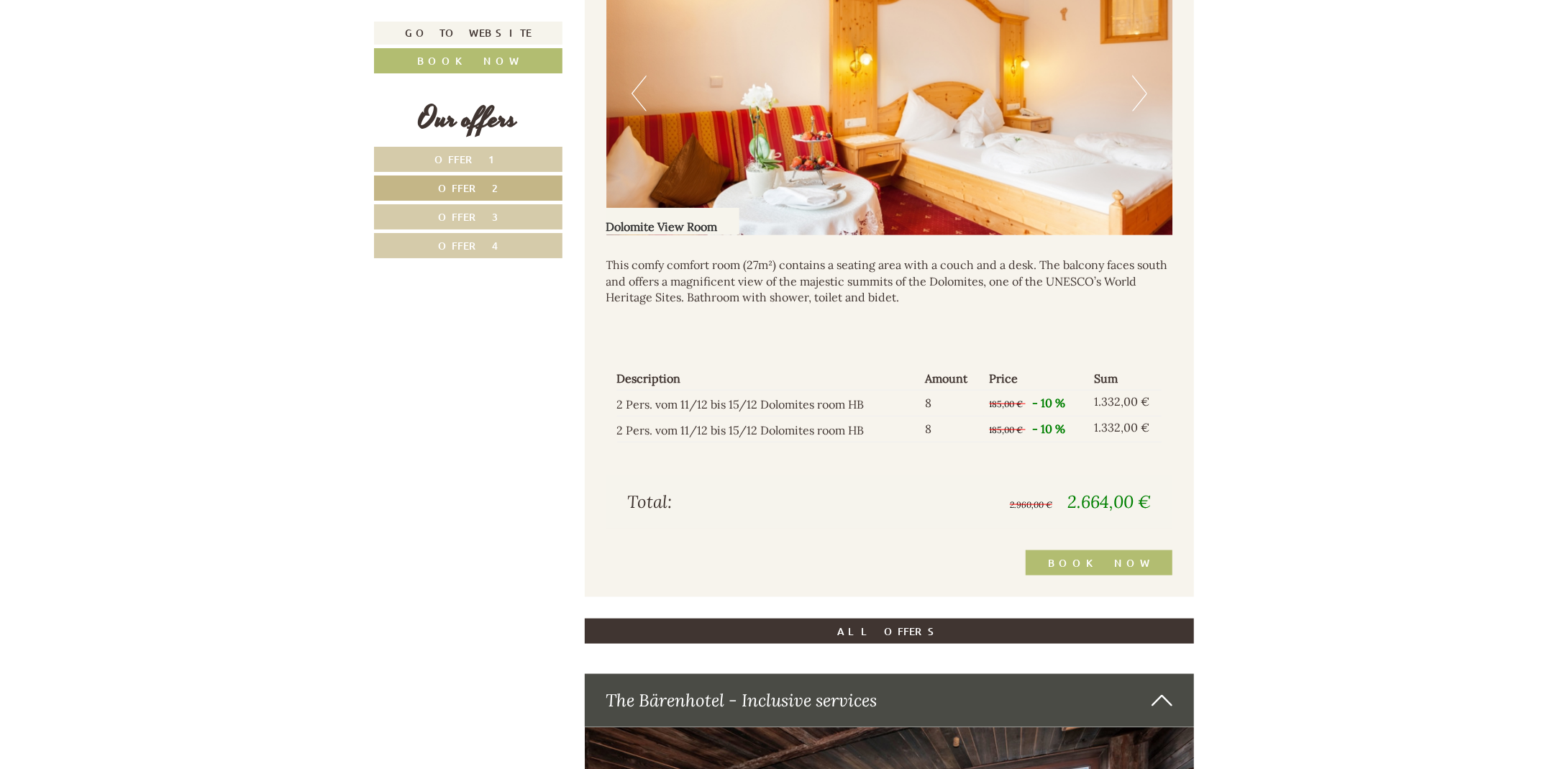
click at [1136, 94] on button "Next" at bounding box center [1139, 94] width 15 height 36
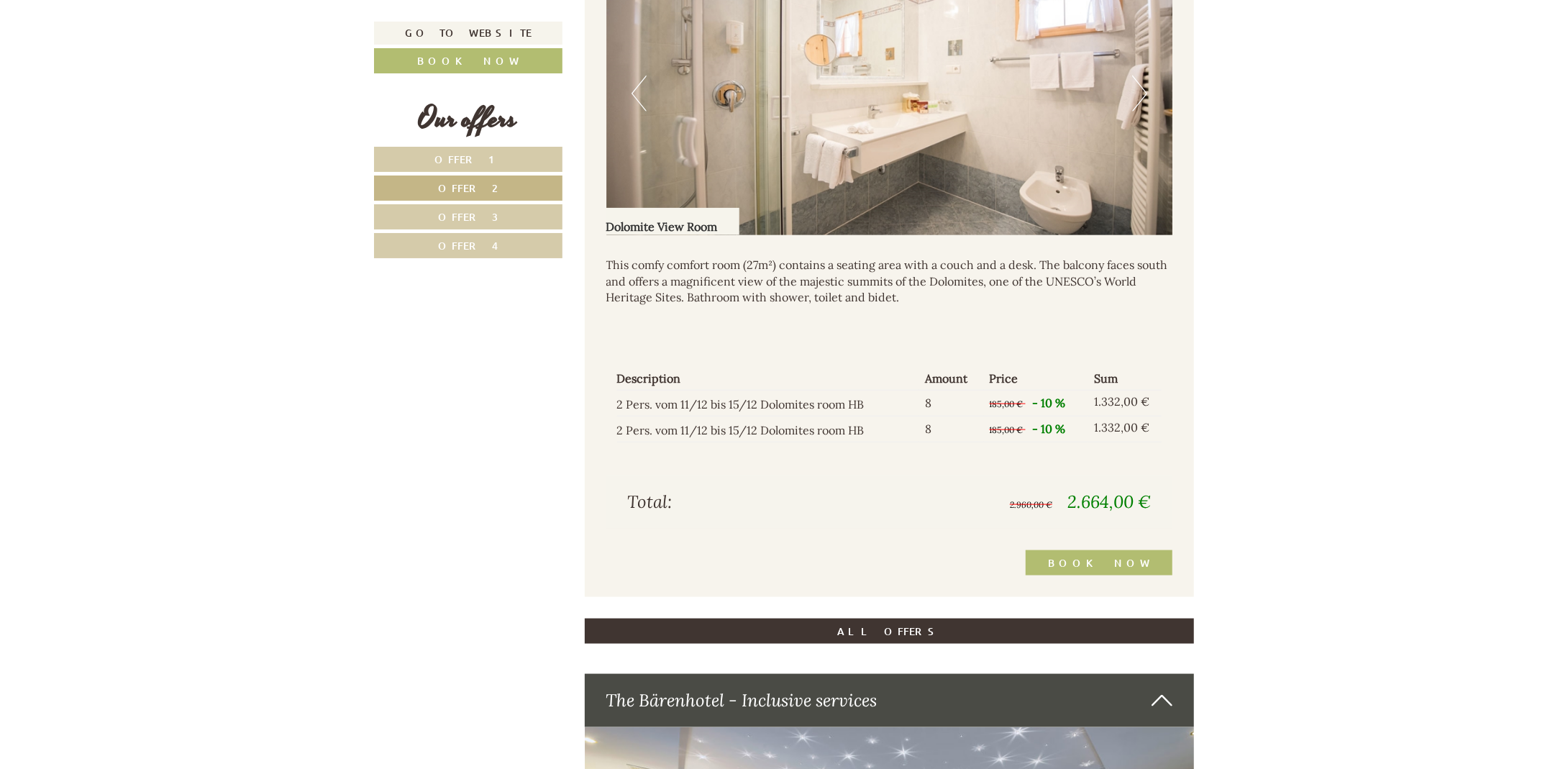
click at [1136, 94] on button "Next" at bounding box center [1139, 94] width 15 height 36
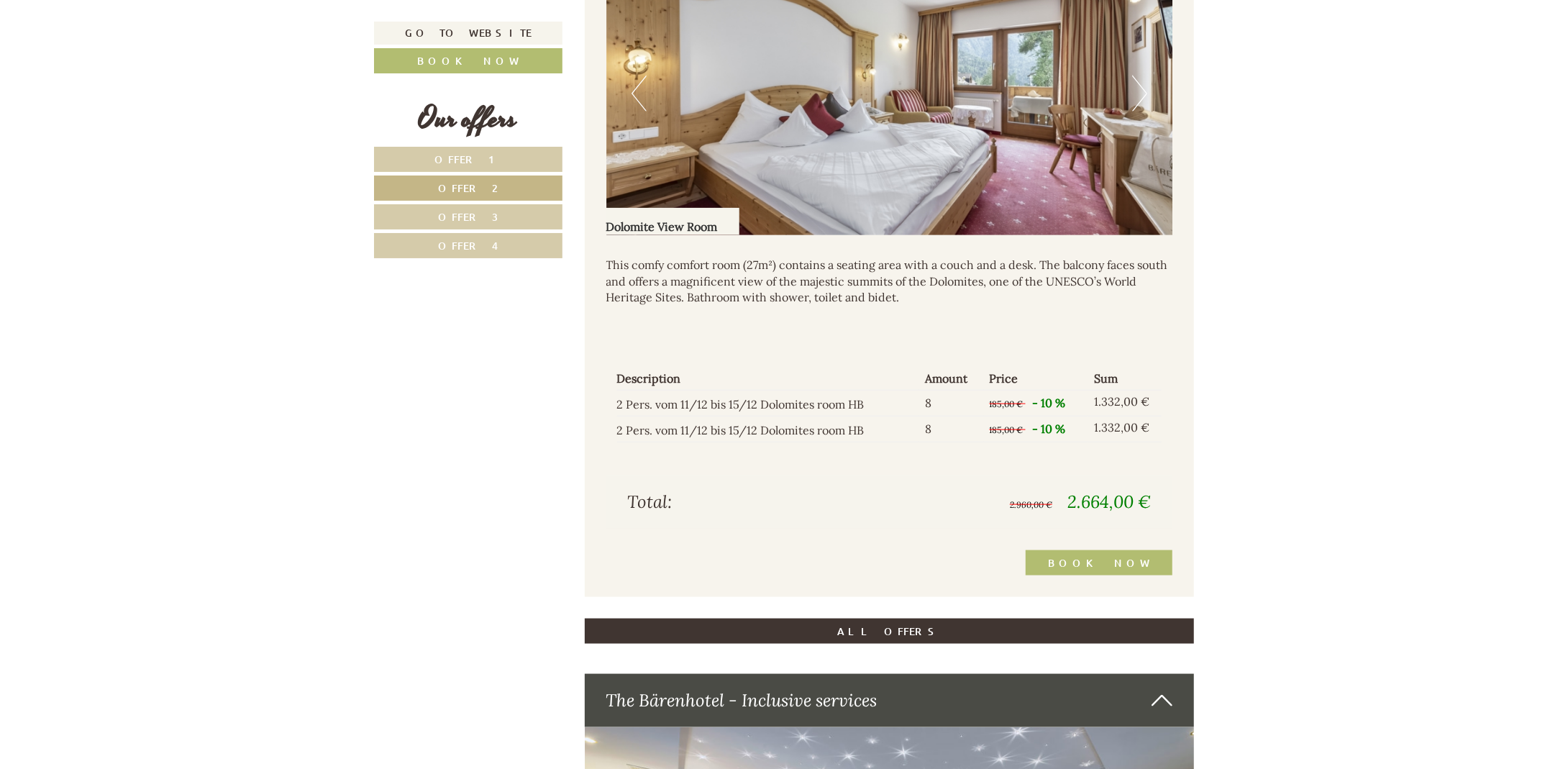
click at [1136, 94] on button "Next" at bounding box center [1139, 94] width 15 height 36
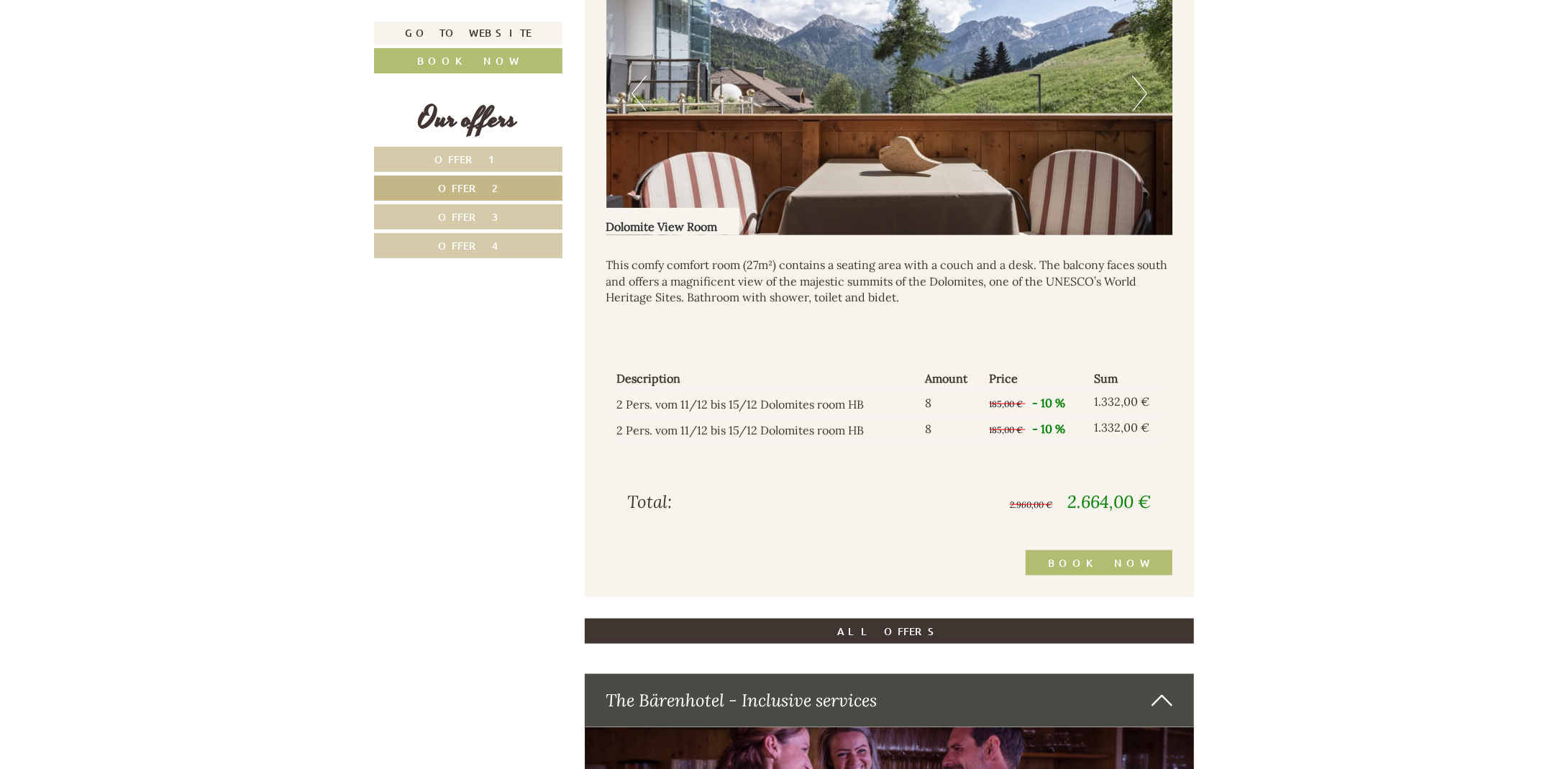
click at [1136, 94] on button "Next" at bounding box center [1139, 94] width 15 height 36
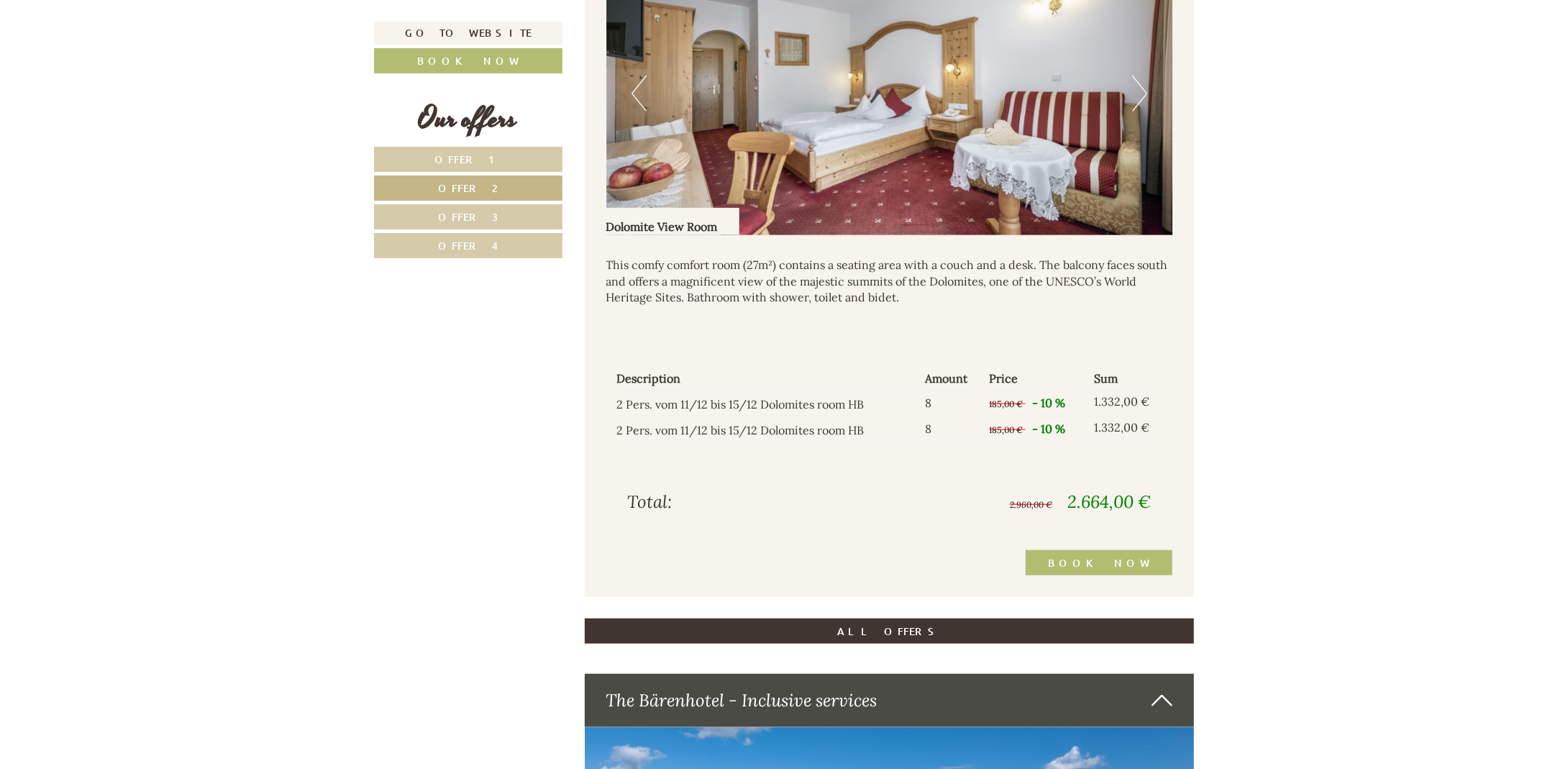
click at [1136, 94] on button "Next" at bounding box center [1139, 94] width 15 height 36
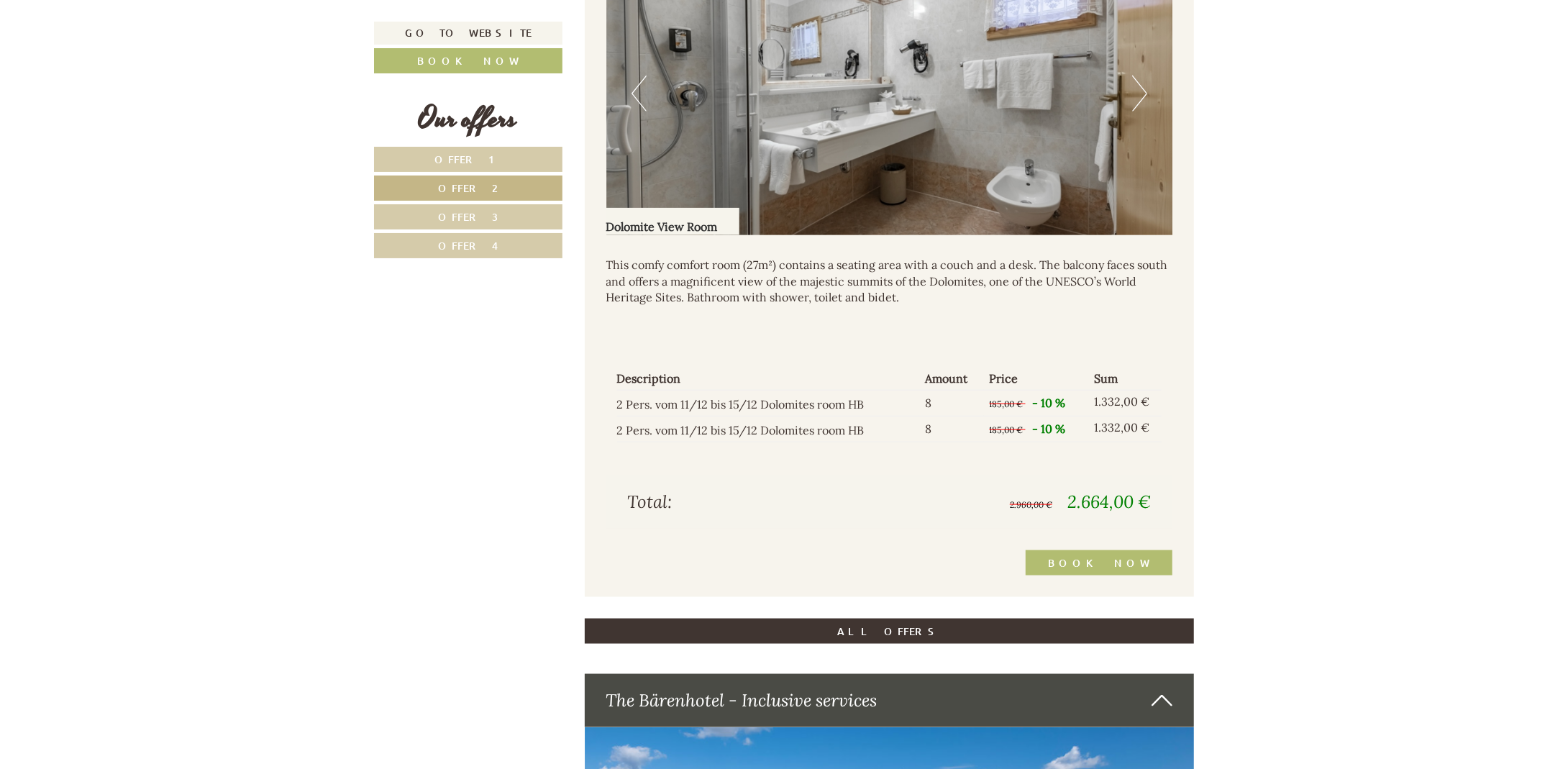
click at [1136, 94] on button "Next" at bounding box center [1139, 94] width 15 height 36
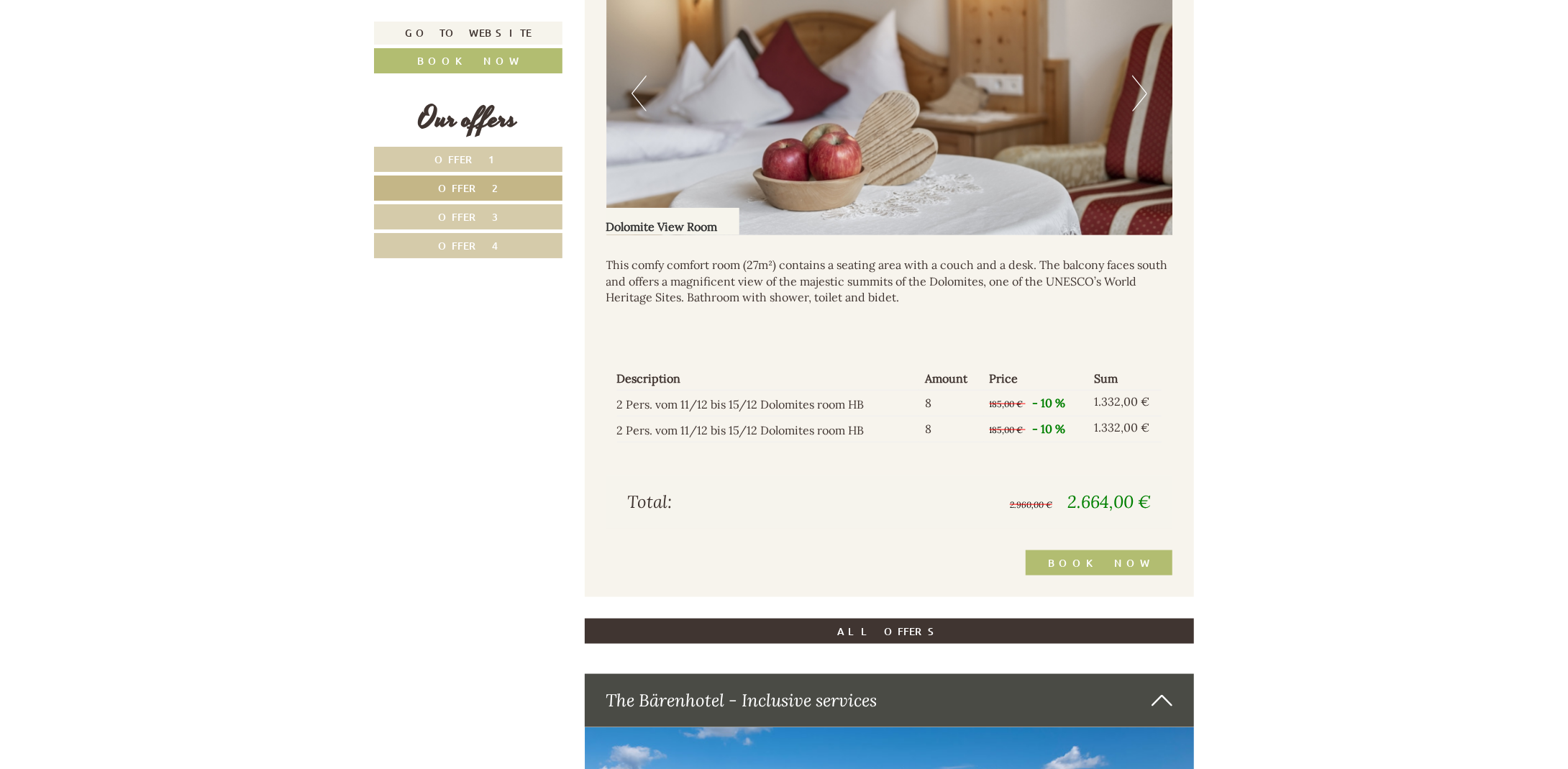
click at [1136, 94] on button "Next" at bounding box center [1139, 94] width 15 height 36
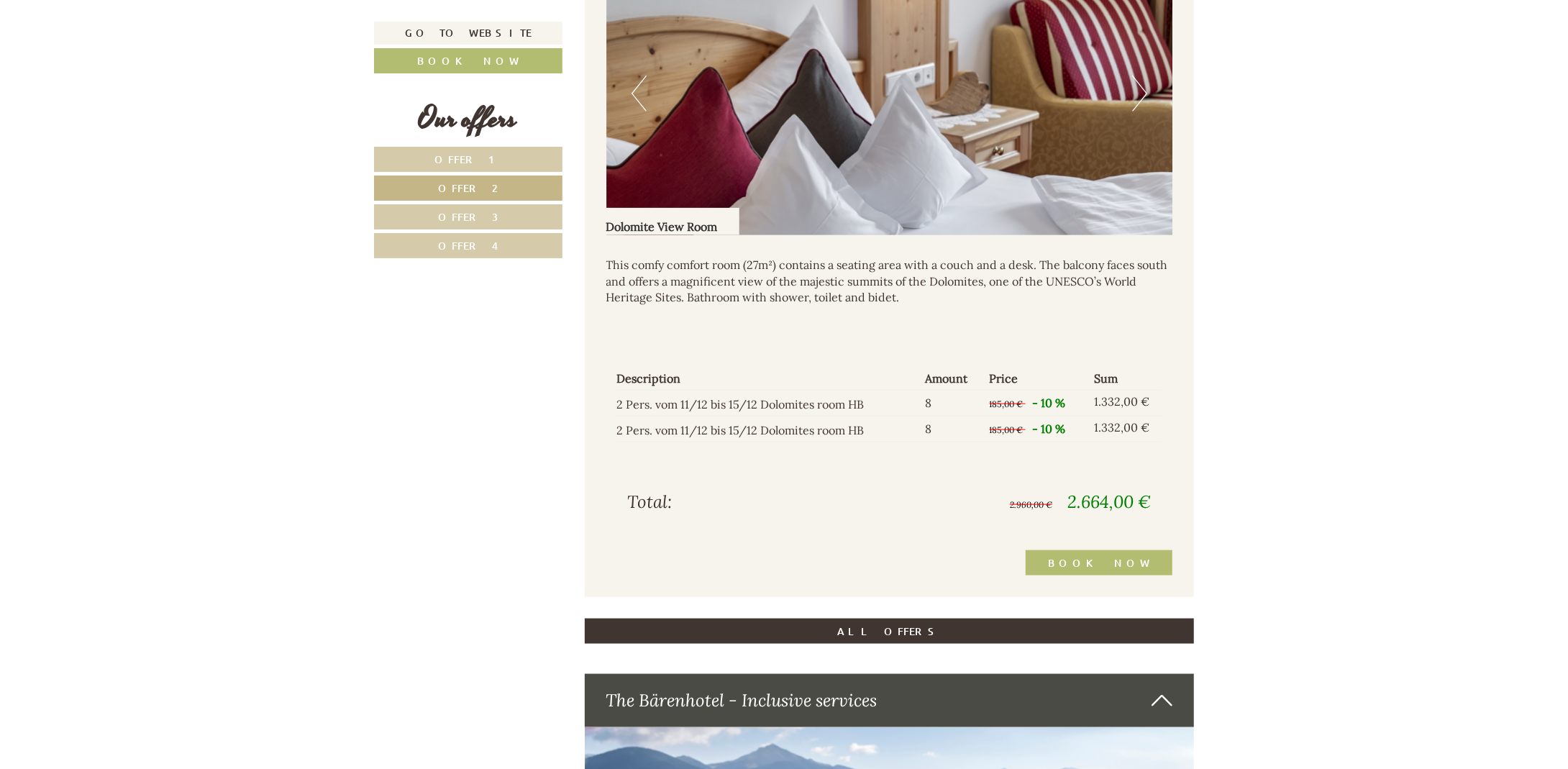
click at [1136, 94] on button "Next" at bounding box center [1139, 94] width 15 height 36
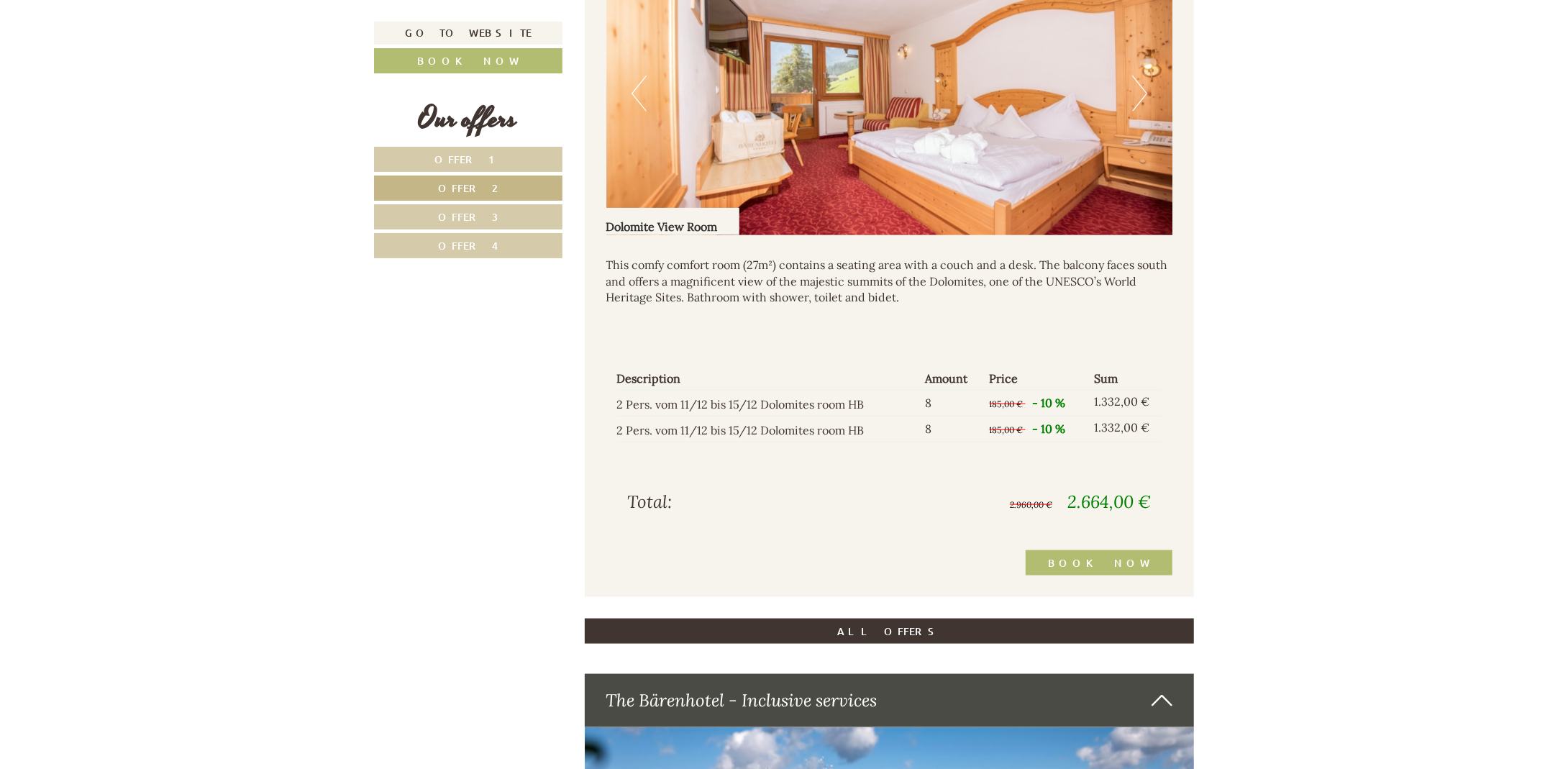
click at [473, 158] on span "Offer 1" at bounding box center [468, 159] width 67 height 13
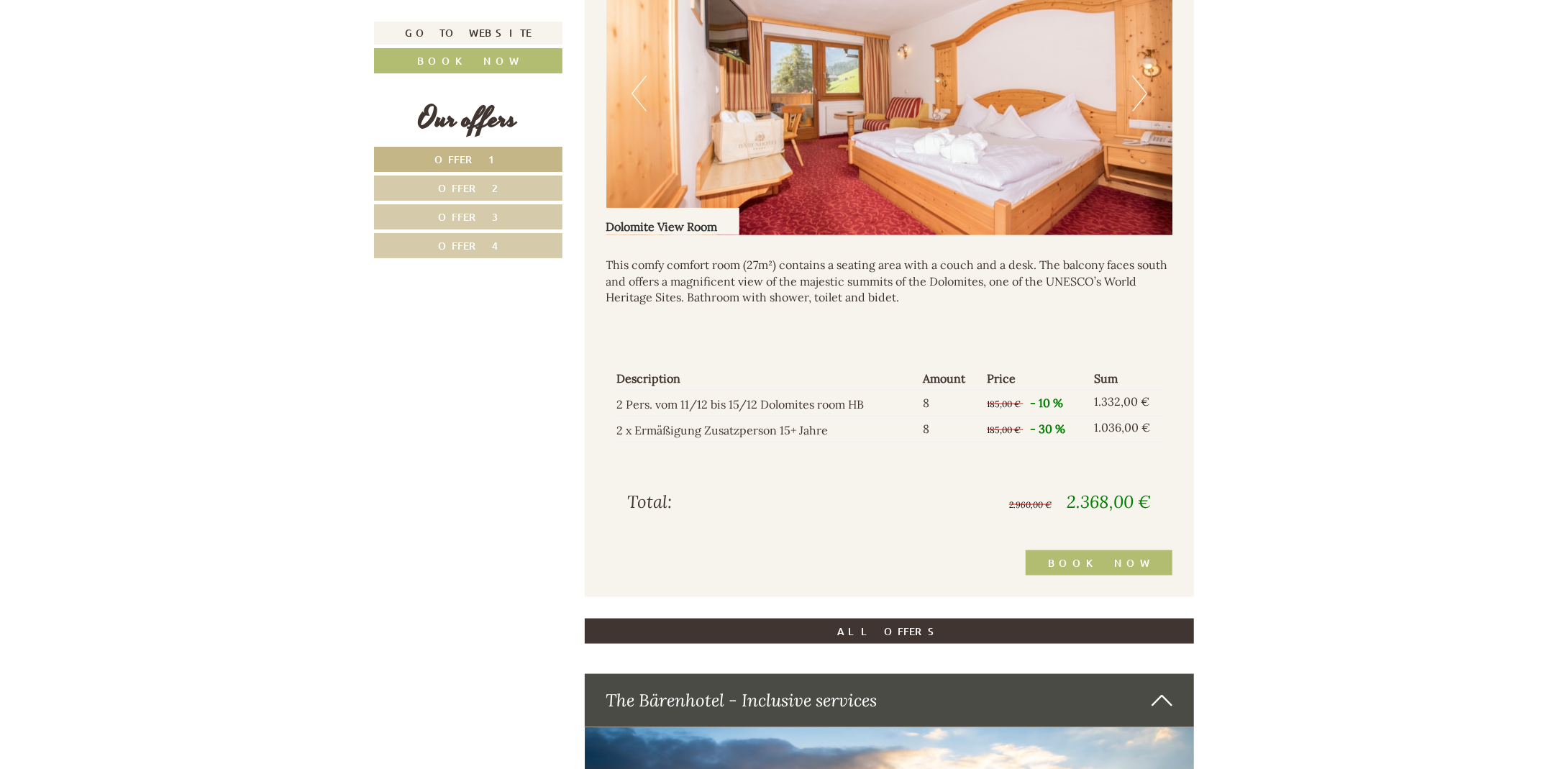
click at [510, 185] on link "Offer 2" at bounding box center [468, 188] width 188 height 25
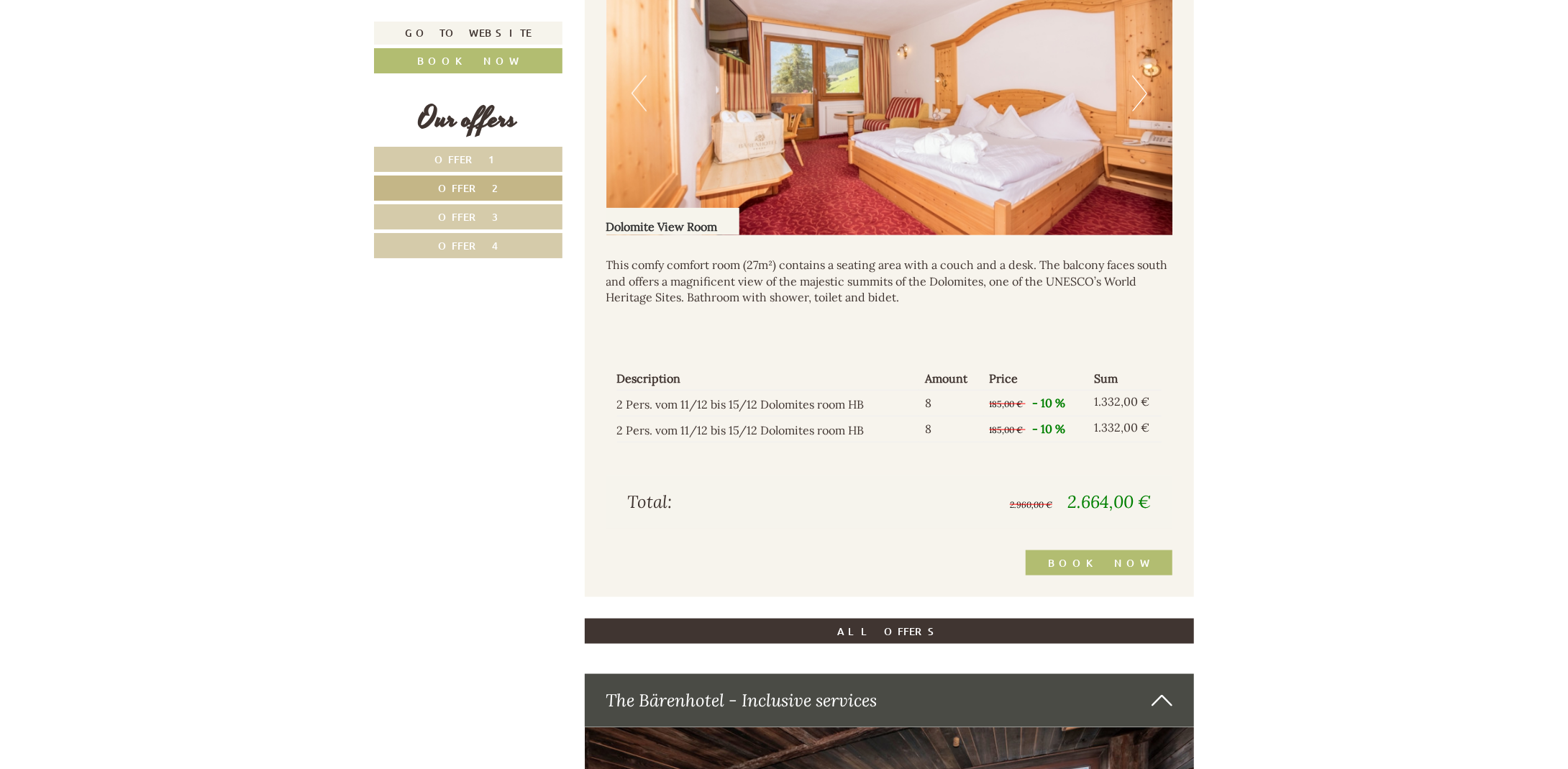
click at [504, 156] on link "Offer 1" at bounding box center [468, 160] width 188 height 25
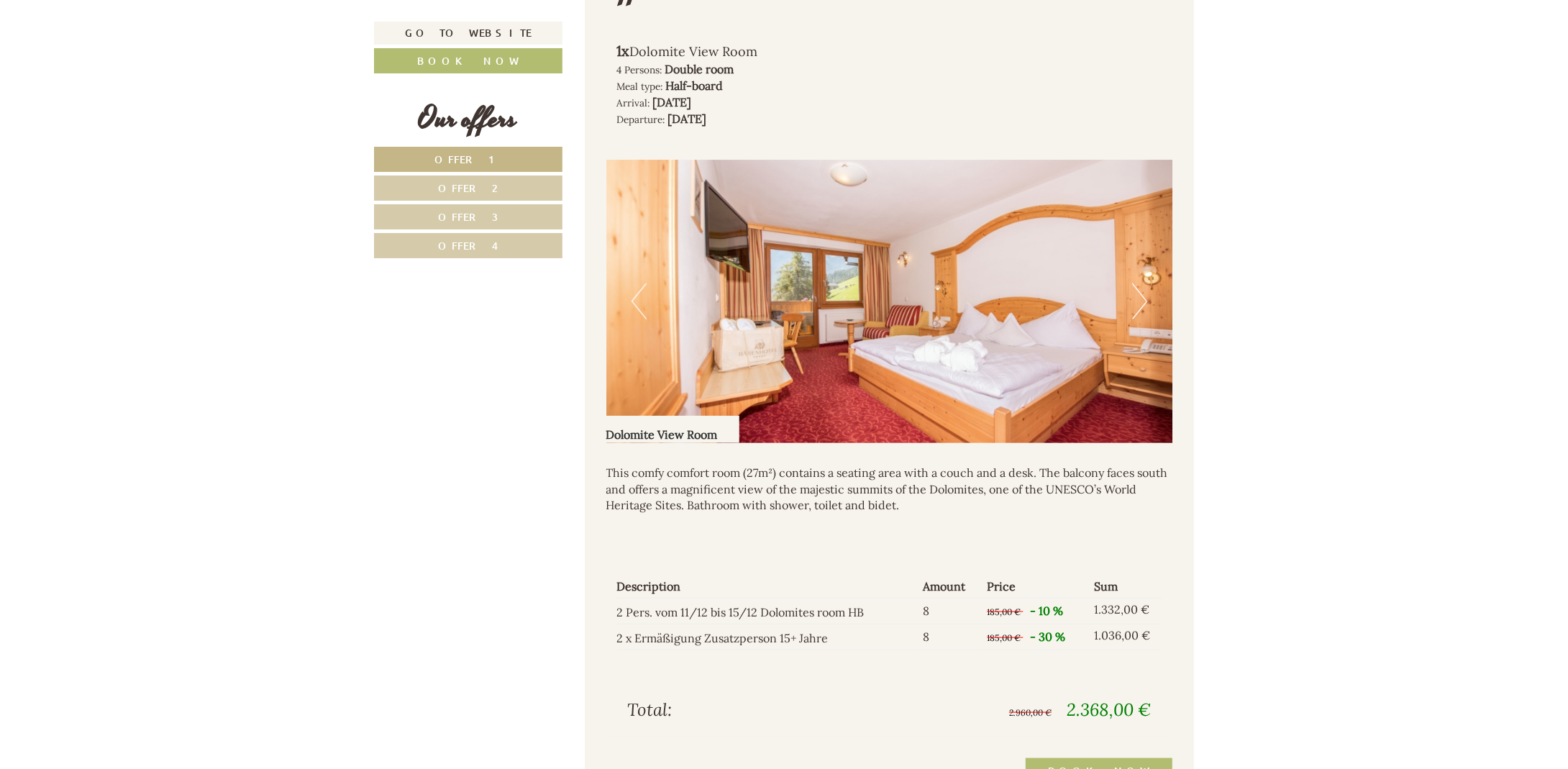
scroll to position [1230, 0]
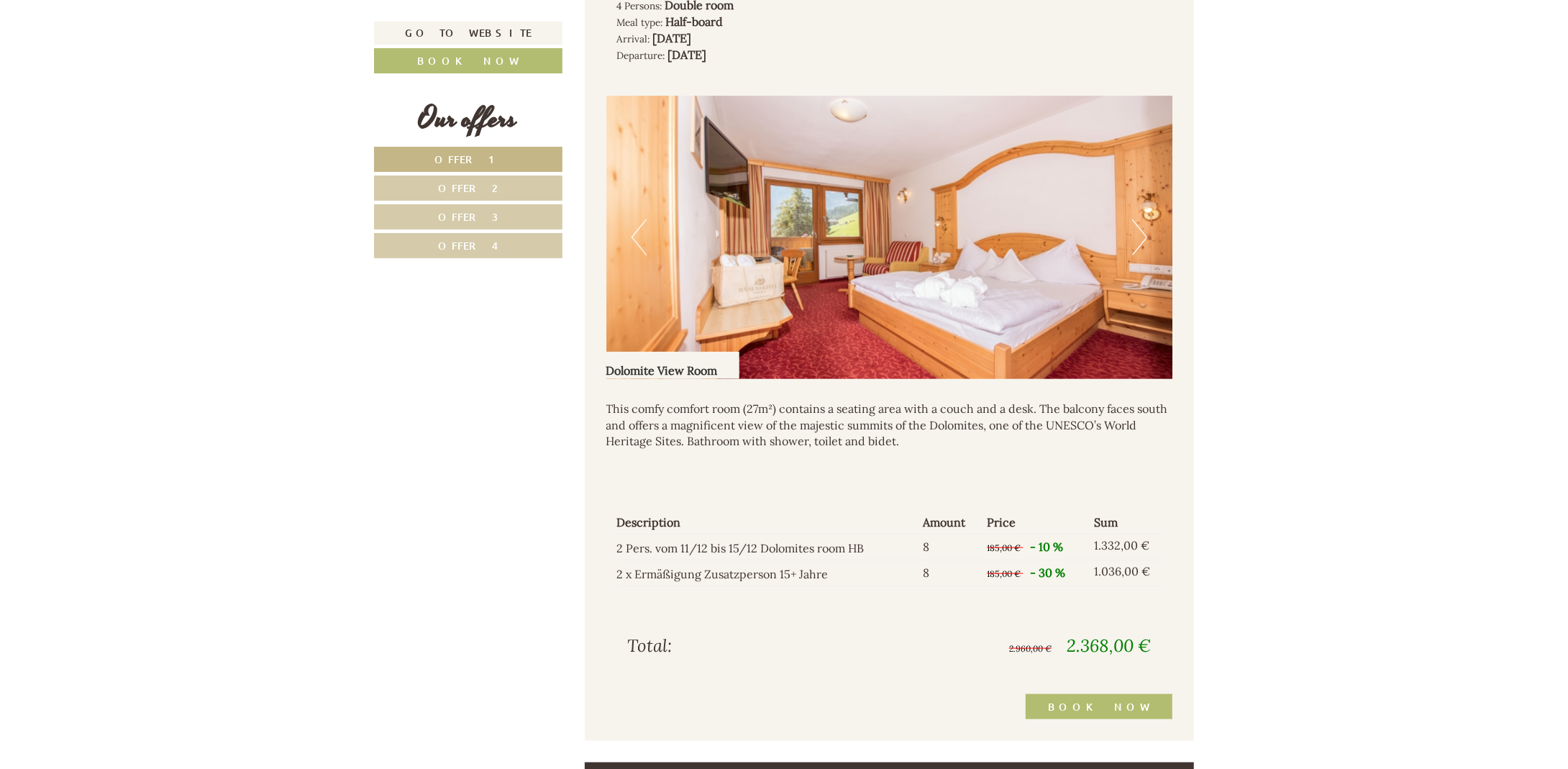
click at [1140, 250] on button "Next" at bounding box center [1139, 237] width 15 height 36
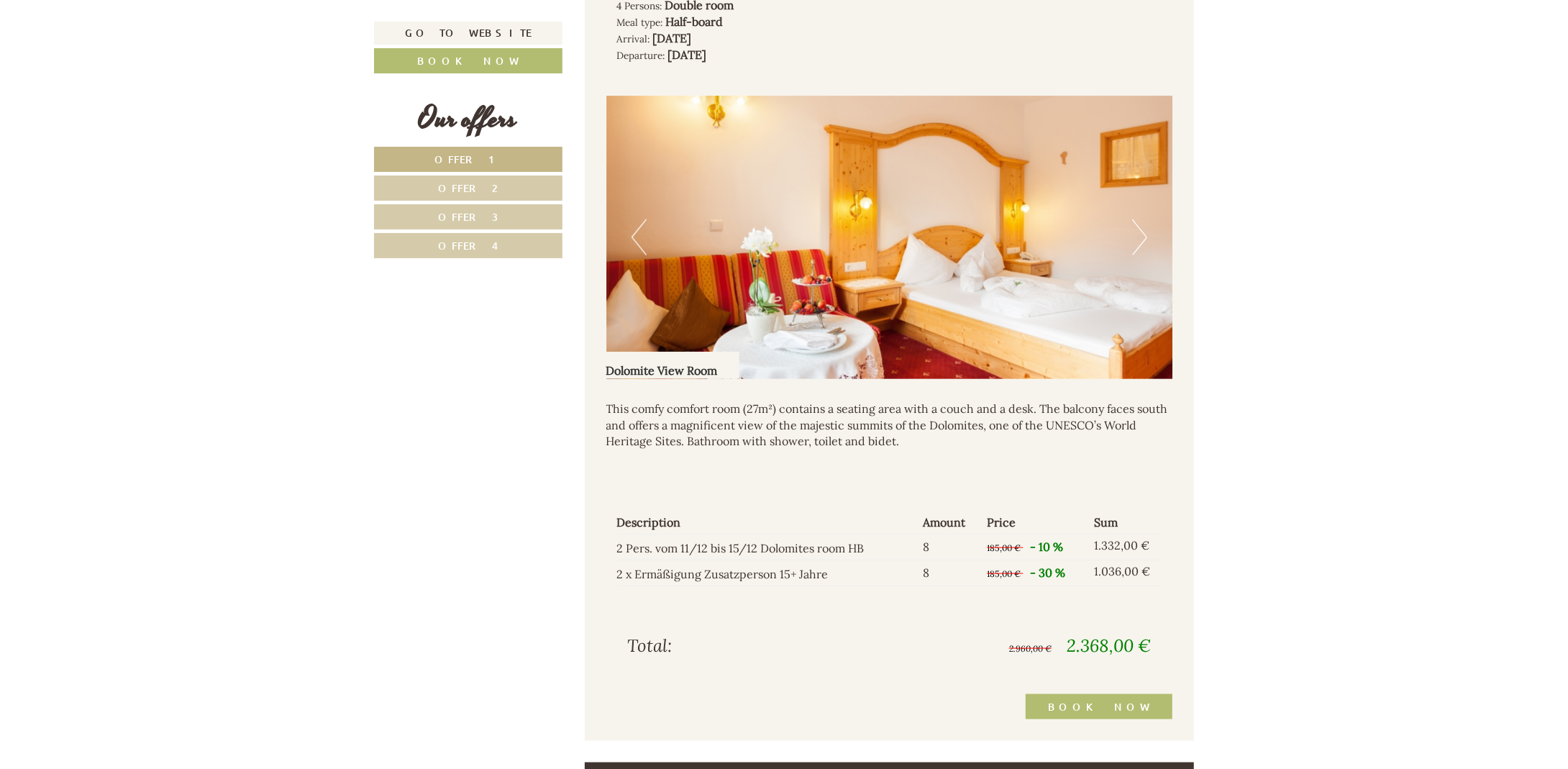
click at [1138, 238] on button "Next" at bounding box center [1139, 237] width 15 height 36
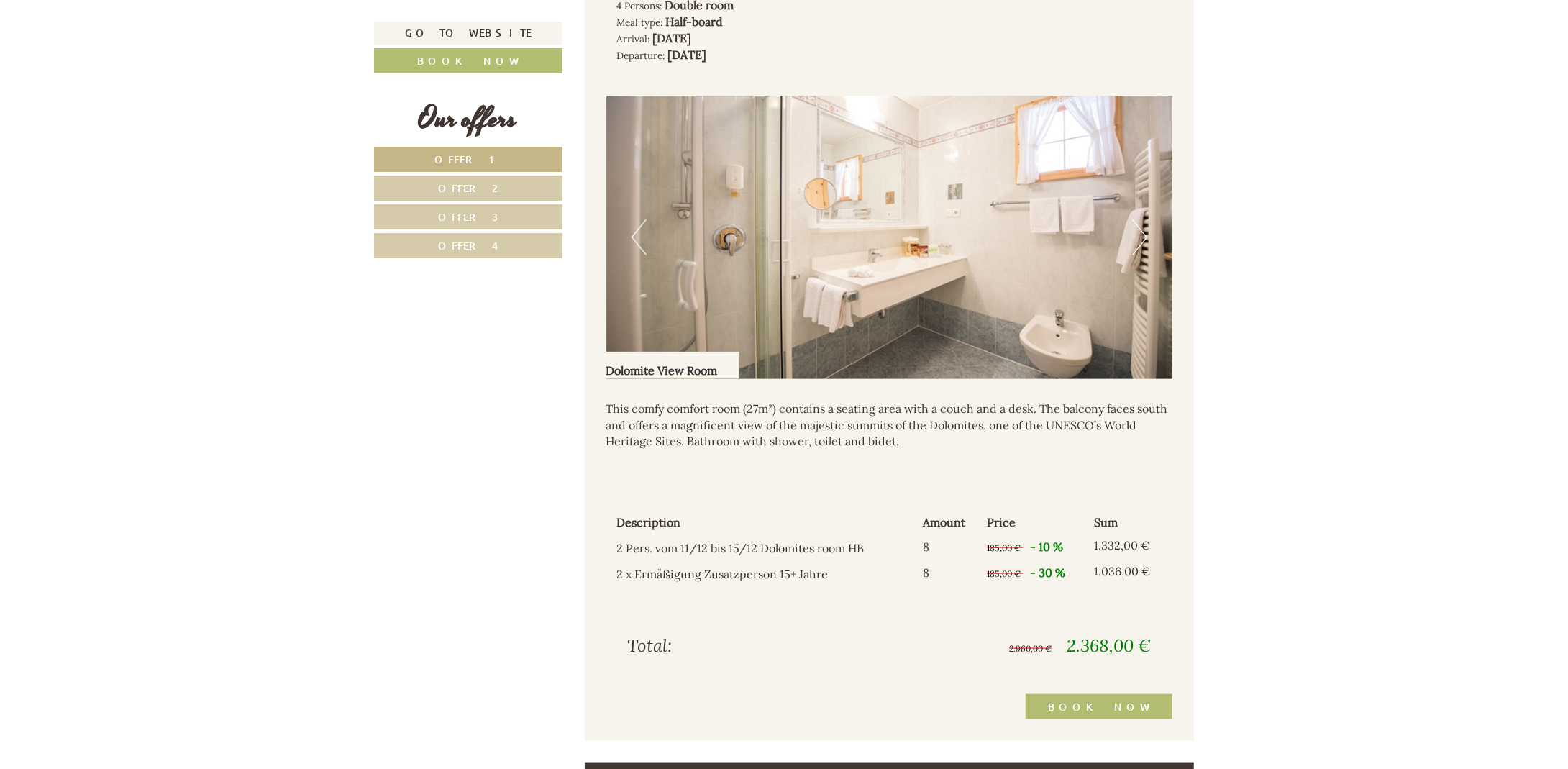
click at [1138, 238] on button "Next" at bounding box center [1139, 237] width 15 height 36
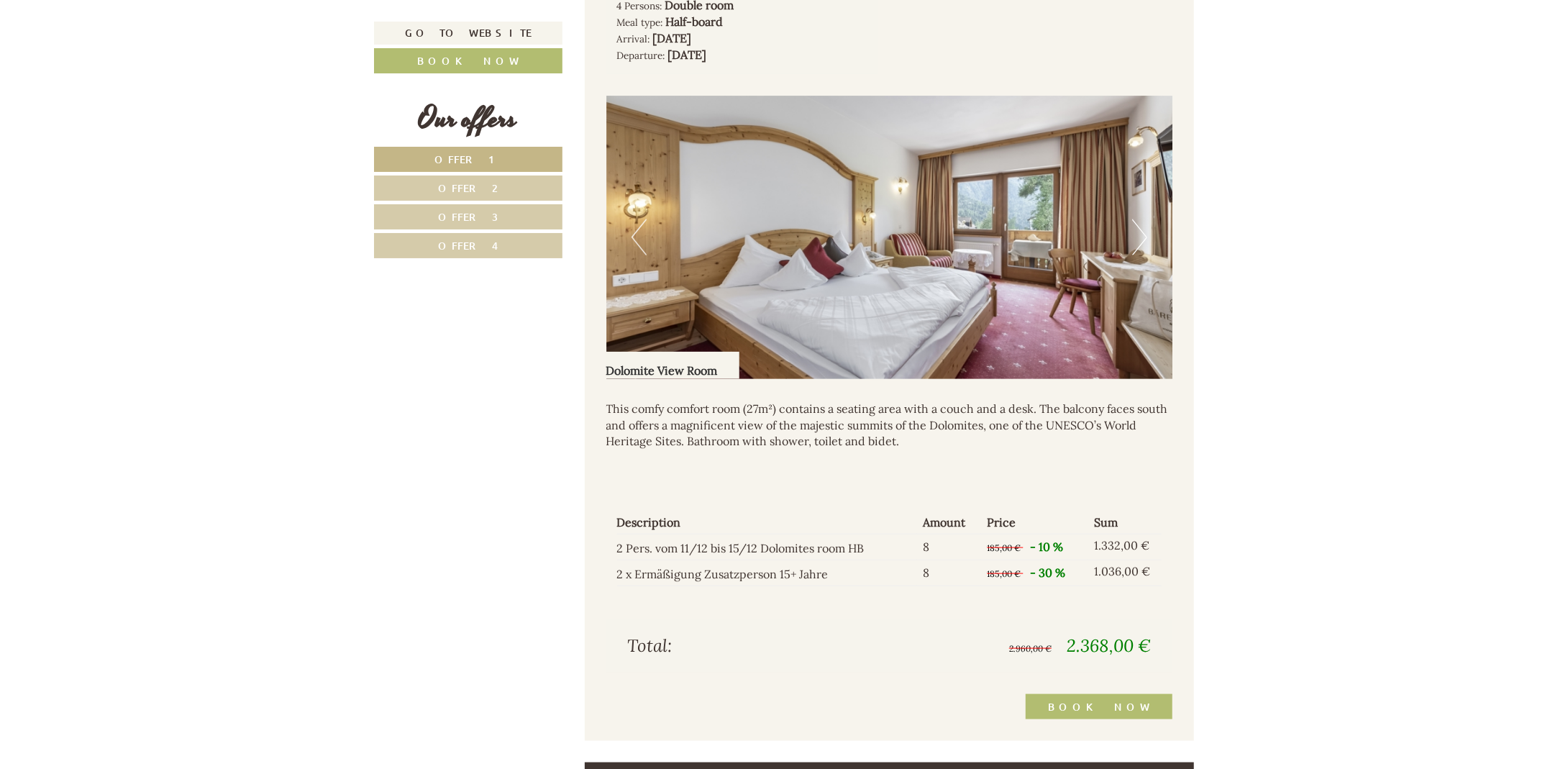
click at [1142, 228] on button "Next" at bounding box center [1139, 237] width 15 height 36
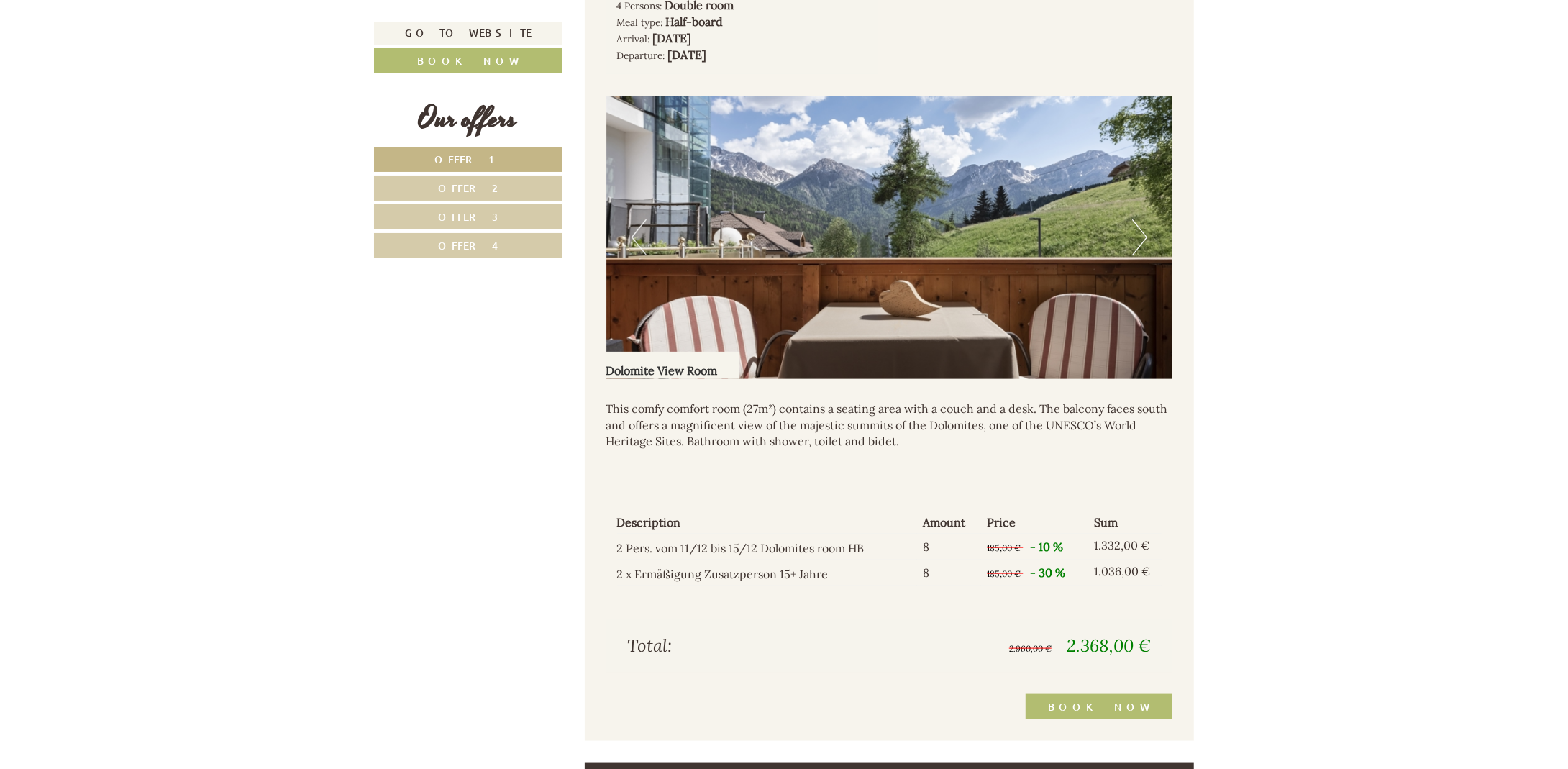
click at [1142, 228] on button "Next" at bounding box center [1139, 237] width 15 height 36
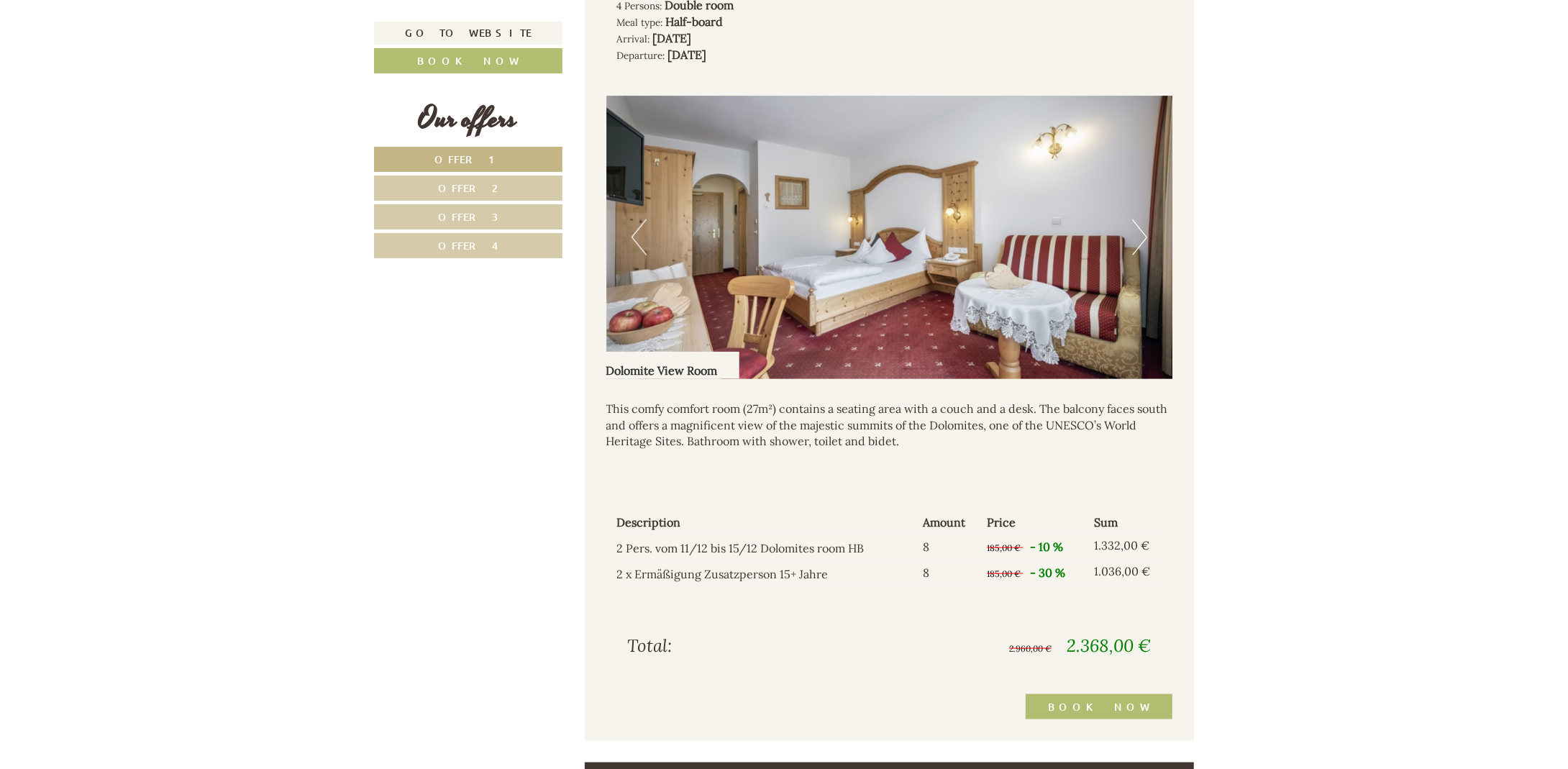
click at [494, 183] on link "Offer 2" at bounding box center [468, 188] width 188 height 25
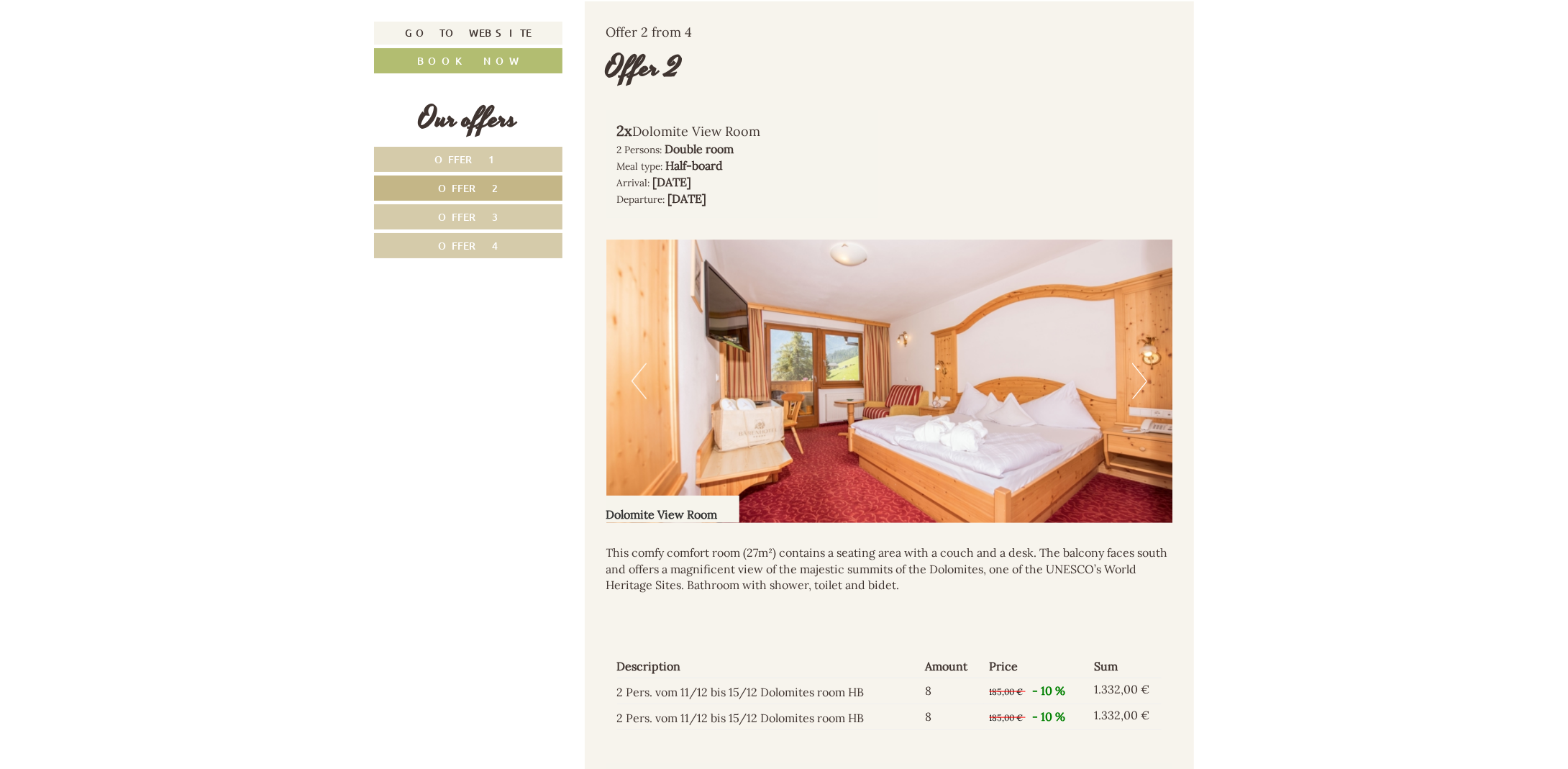
click at [491, 153] on link "Offer 1" at bounding box center [468, 160] width 188 height 25
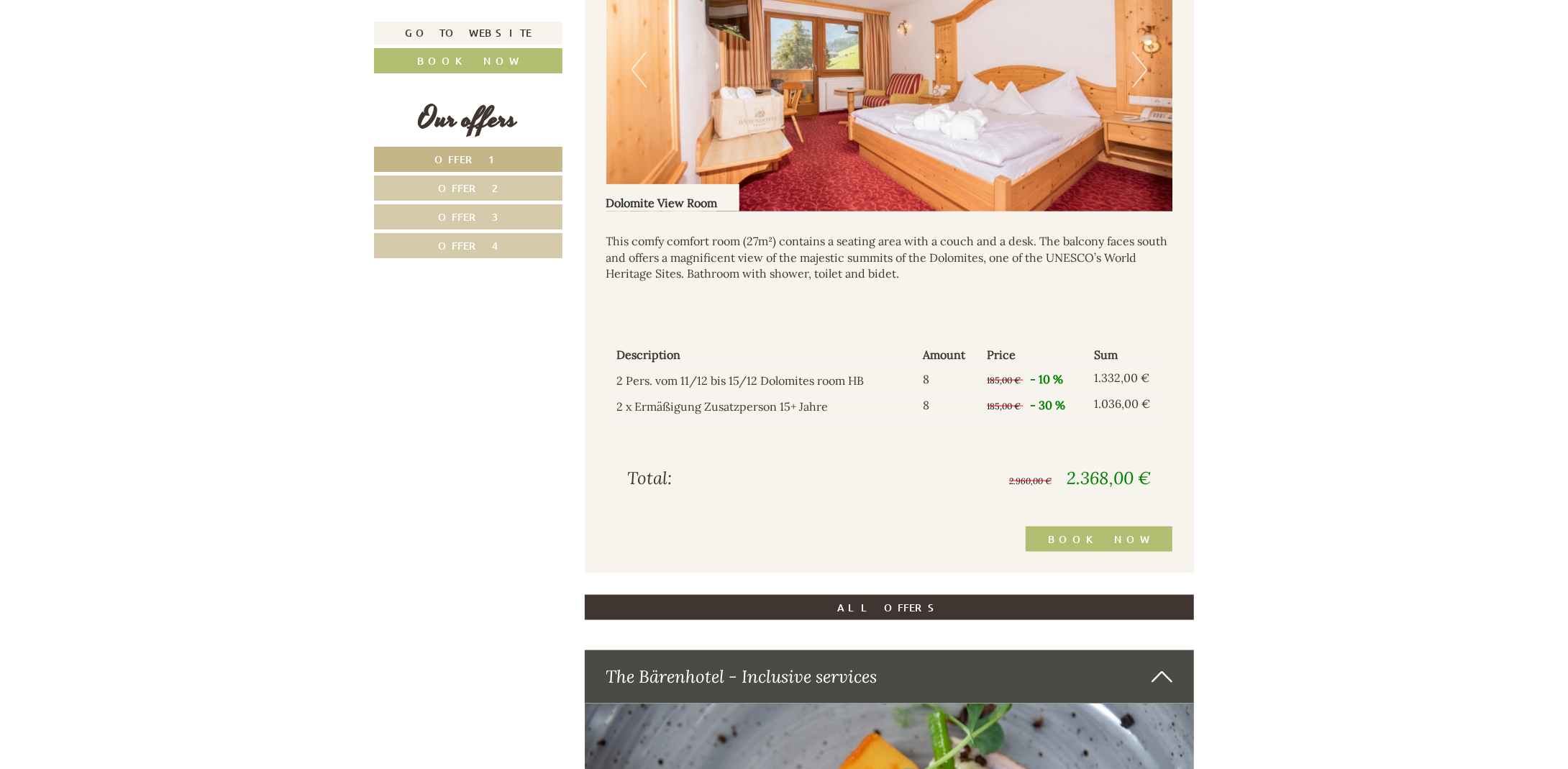
scroll to position [1374, 0]
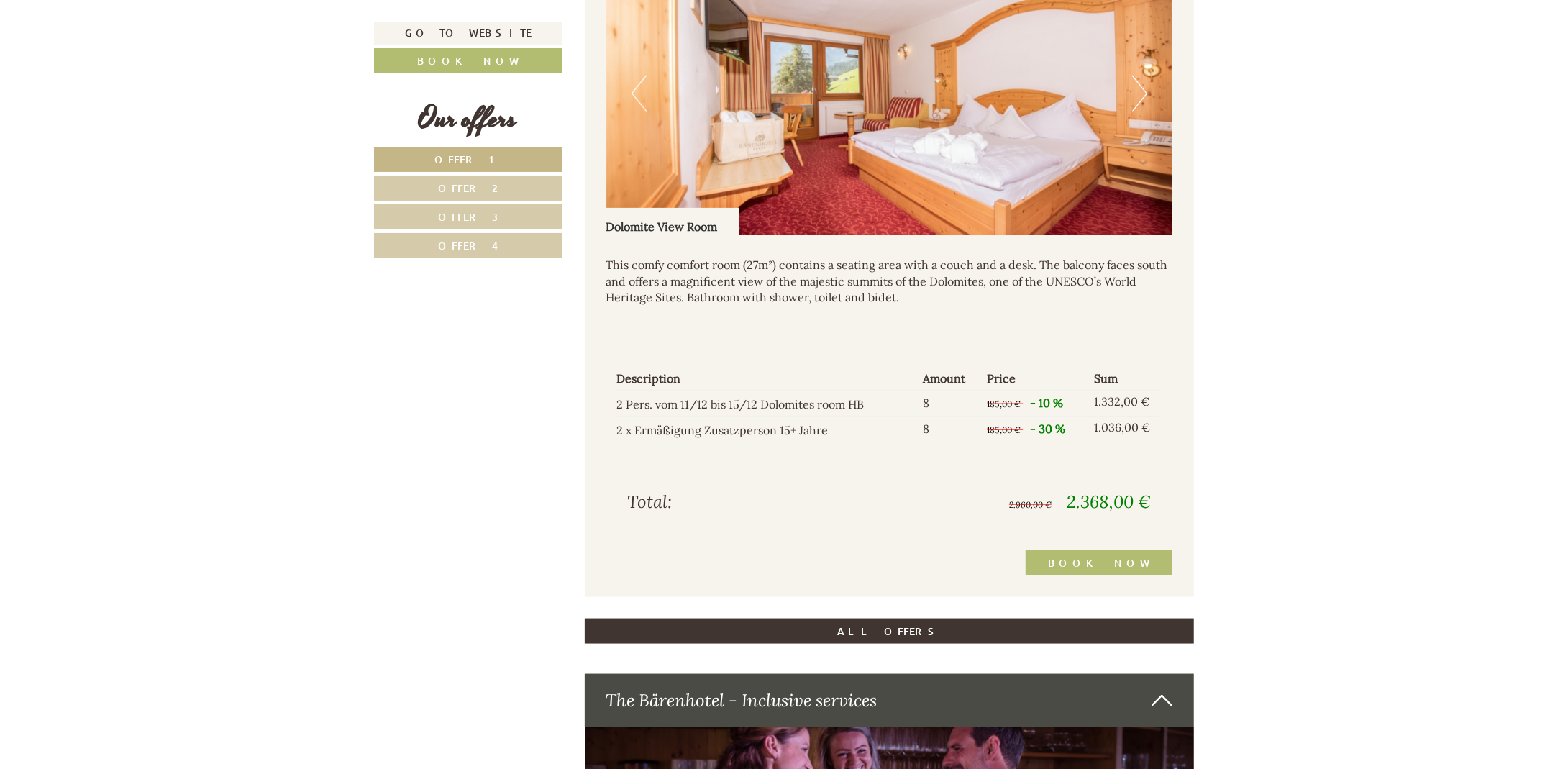
click at [489, 183] on span "Offer 2" at bounding box center [468, 188] width 59 height 13
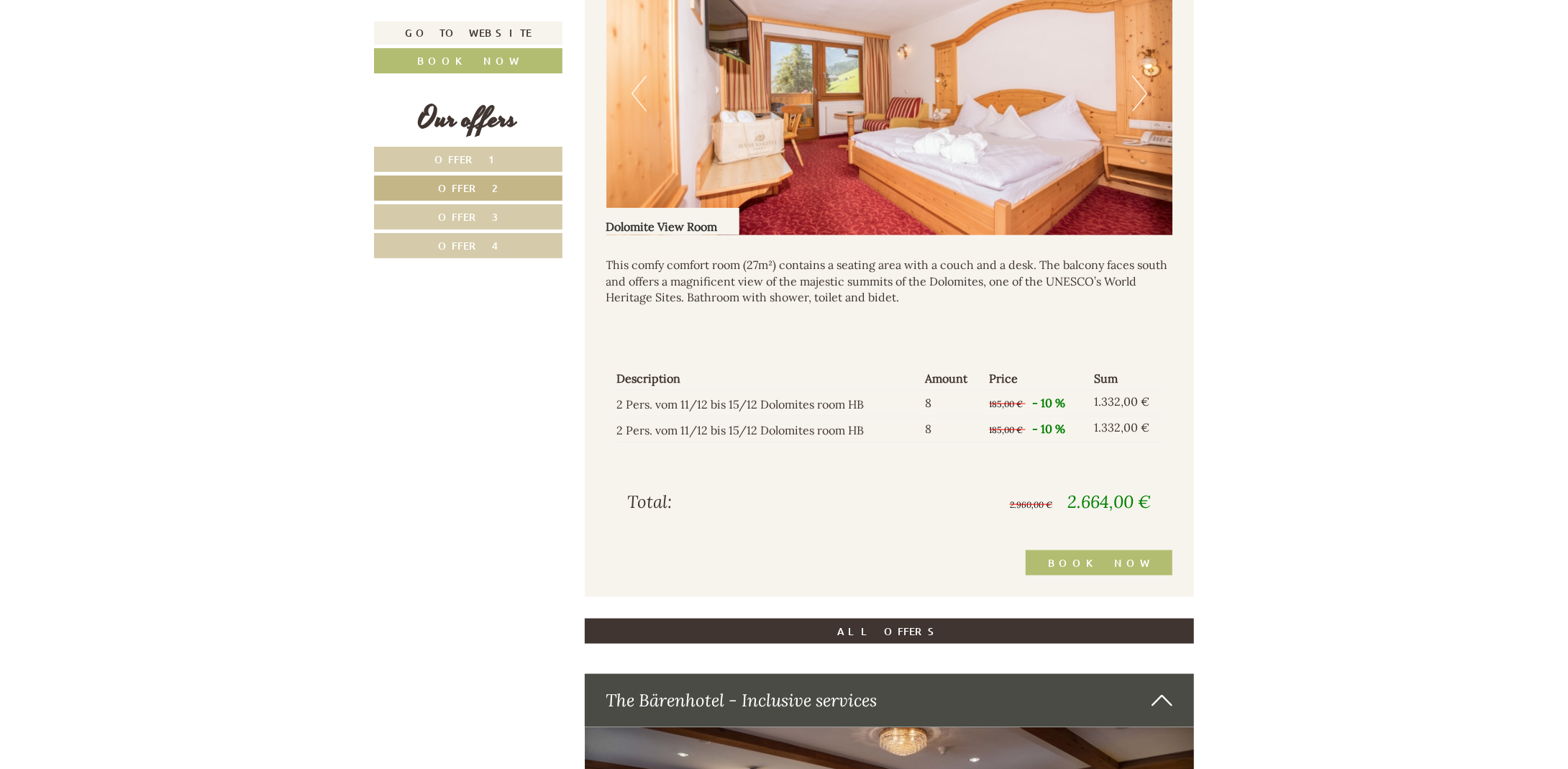
click at [513, 211] on link "Offer 3" at bounding box center [468, 217] width 188 height 25
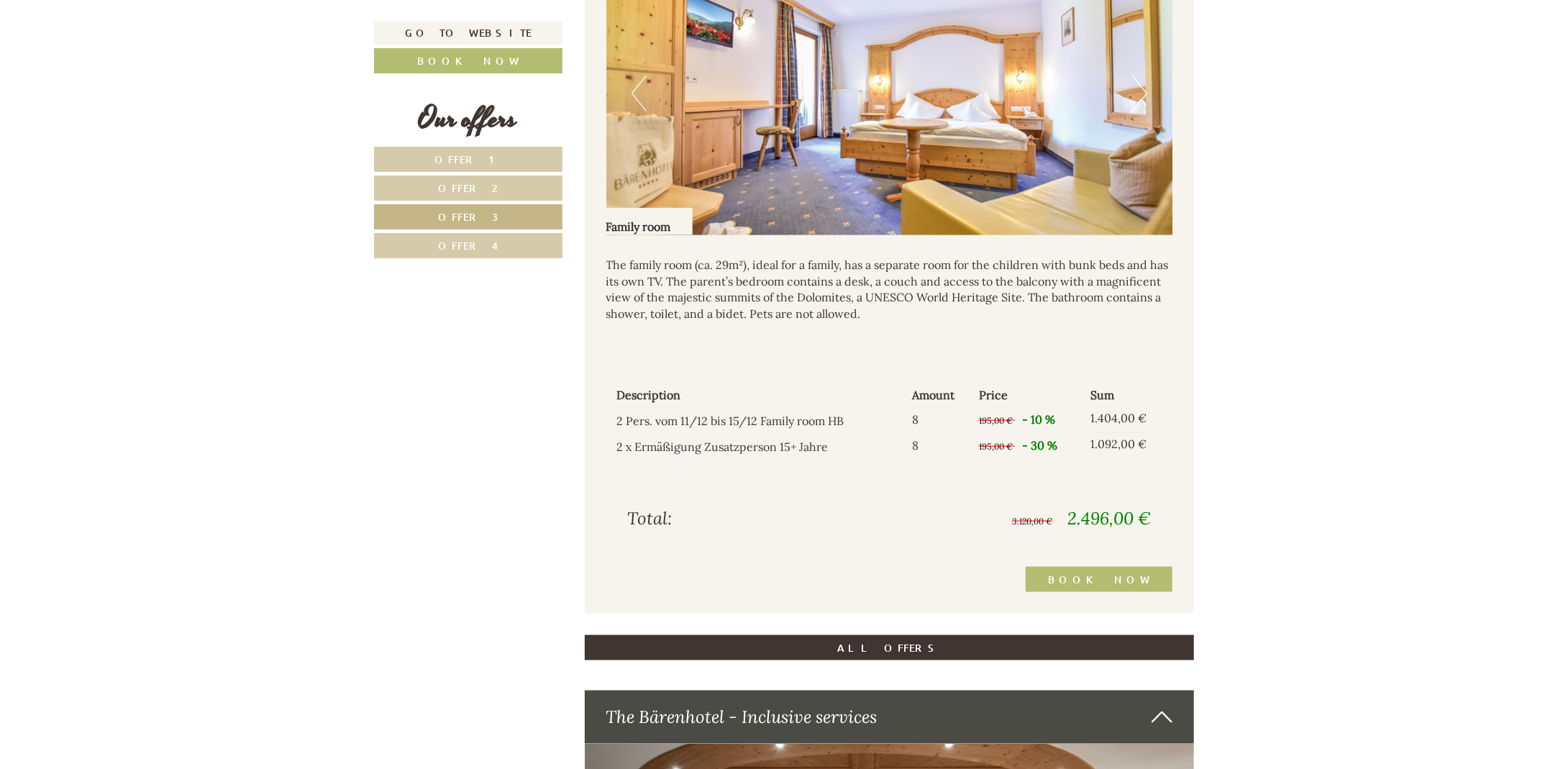
click at [467, 239] on span "Offer 4" at bounding box center [468, 245] width 60 height 13
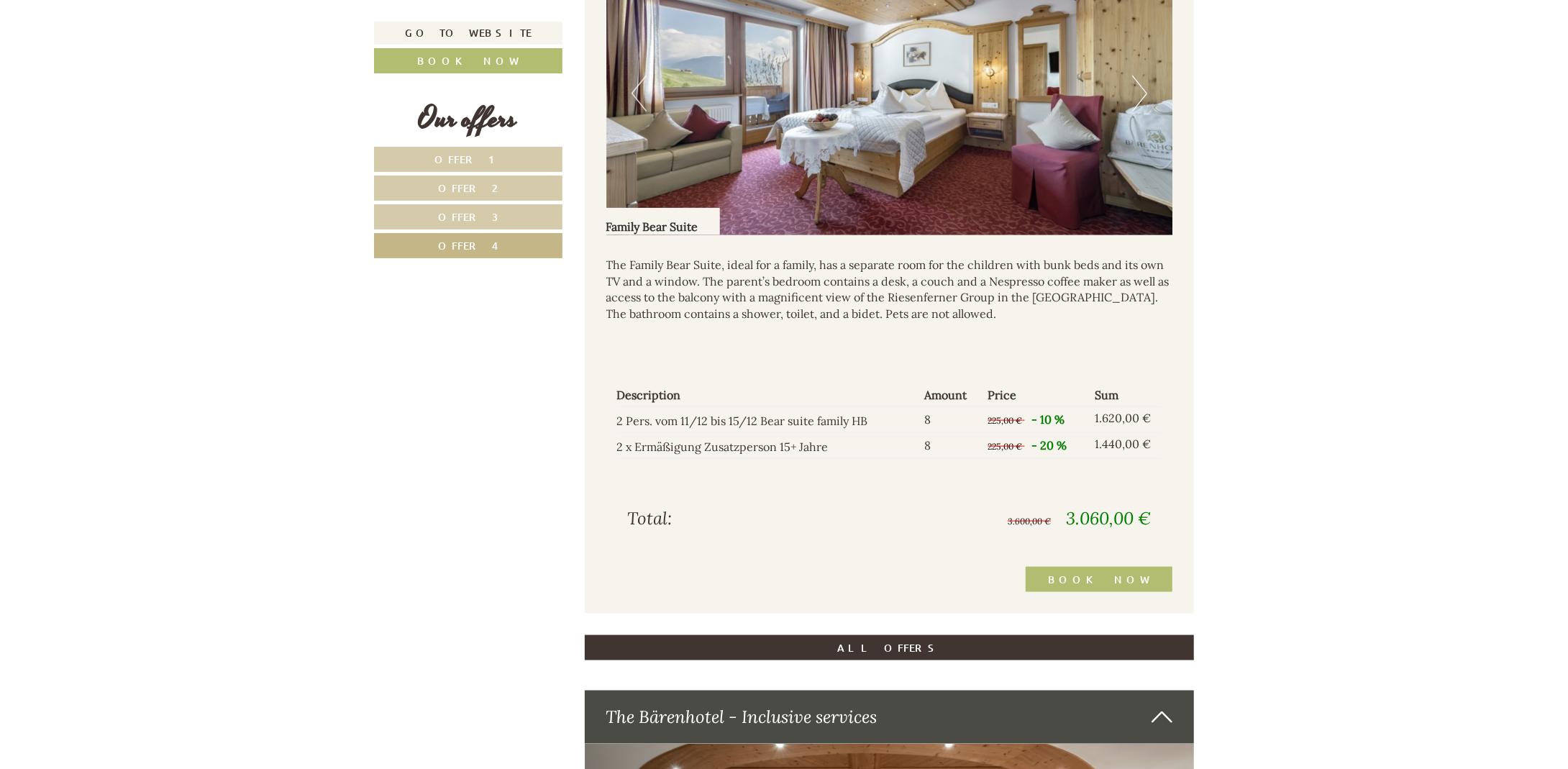
scroll to position [1086, 0]
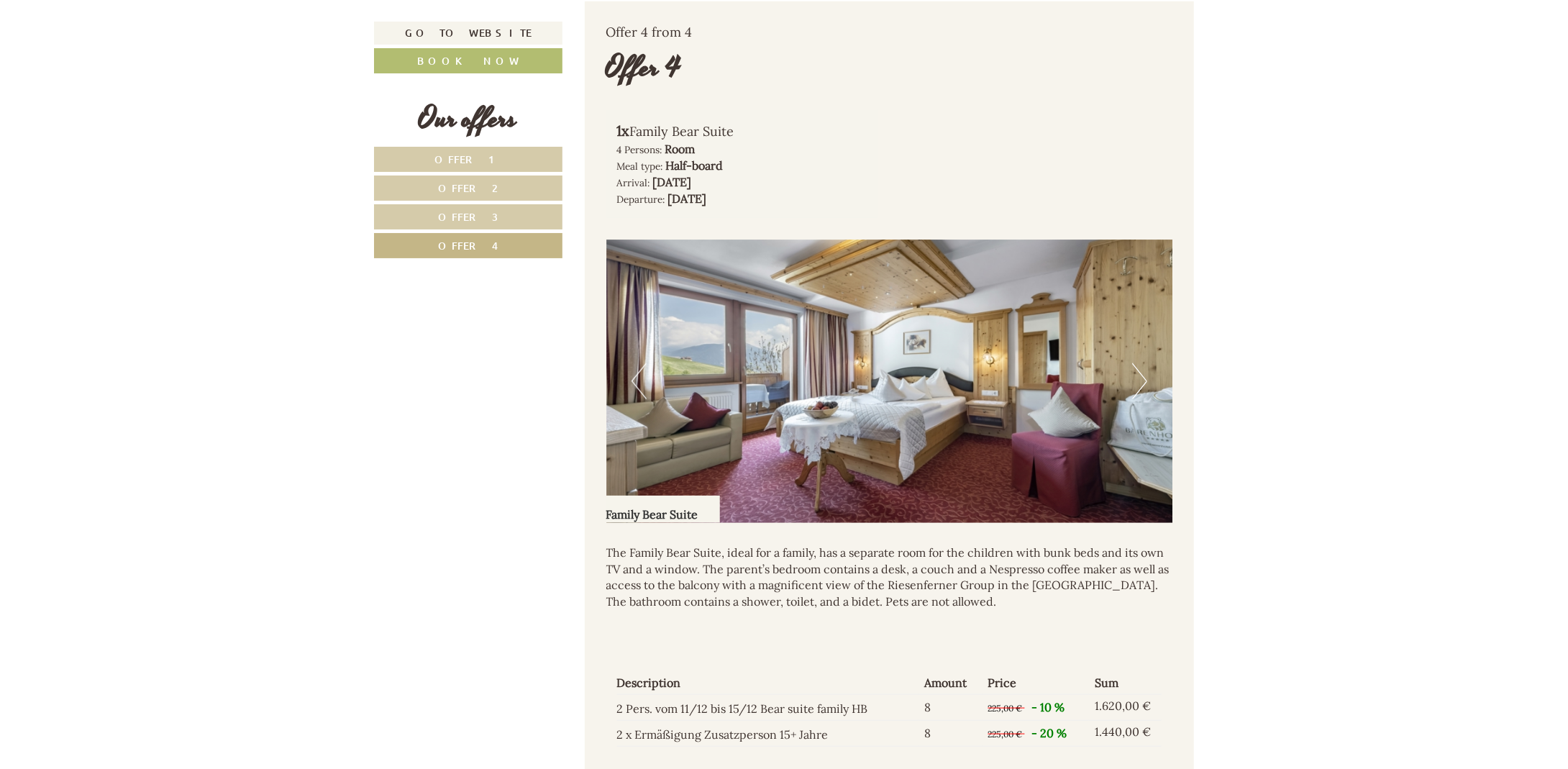
click at [511, 181] on link "Offer 2" at bounding box center [468, 188] width 188 height 25
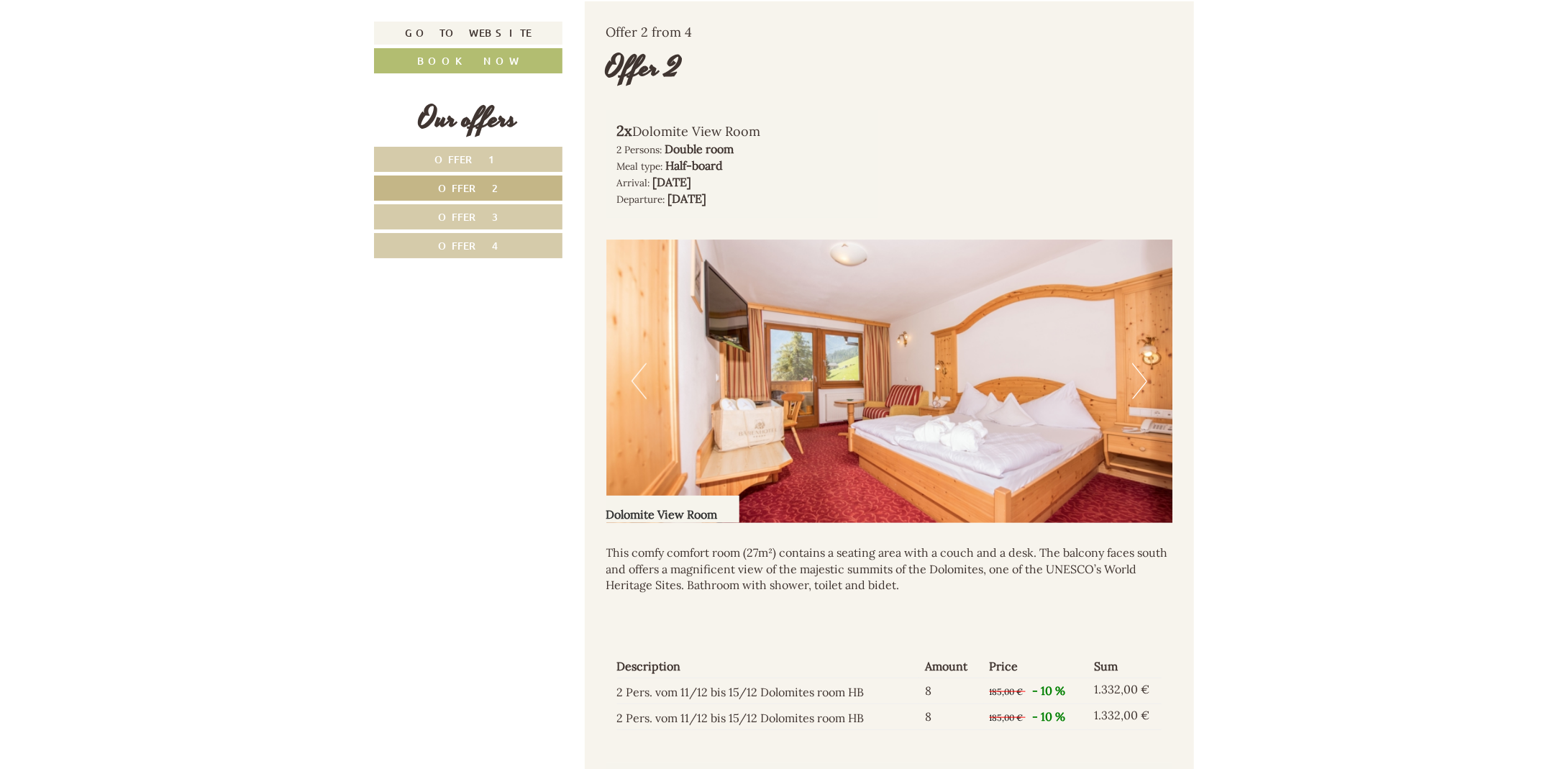
click at [486, 209] on link "Offer 3" at bounding box center [468, 217] width 188 height 25
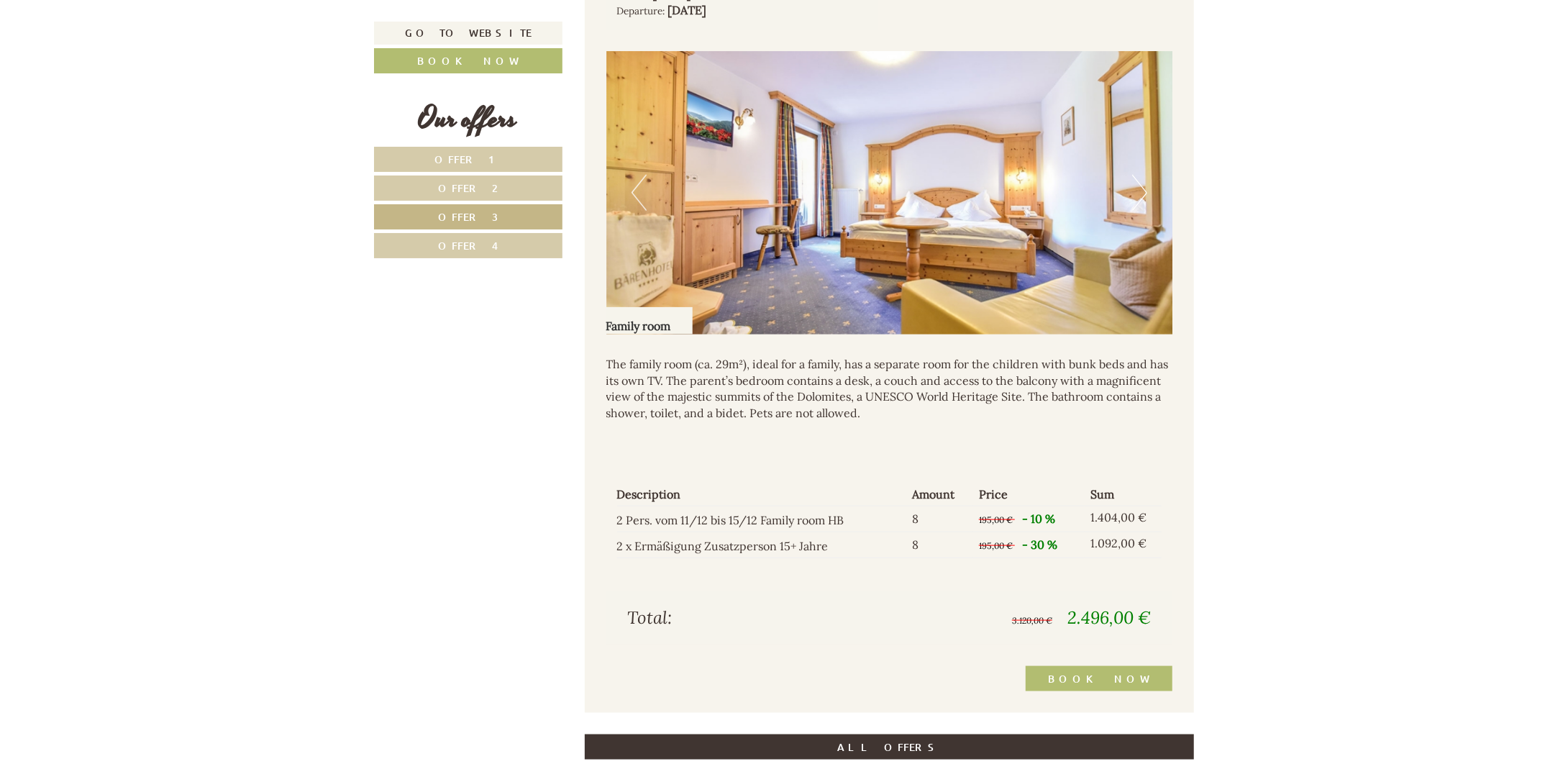
scroll to position [1302, 0]
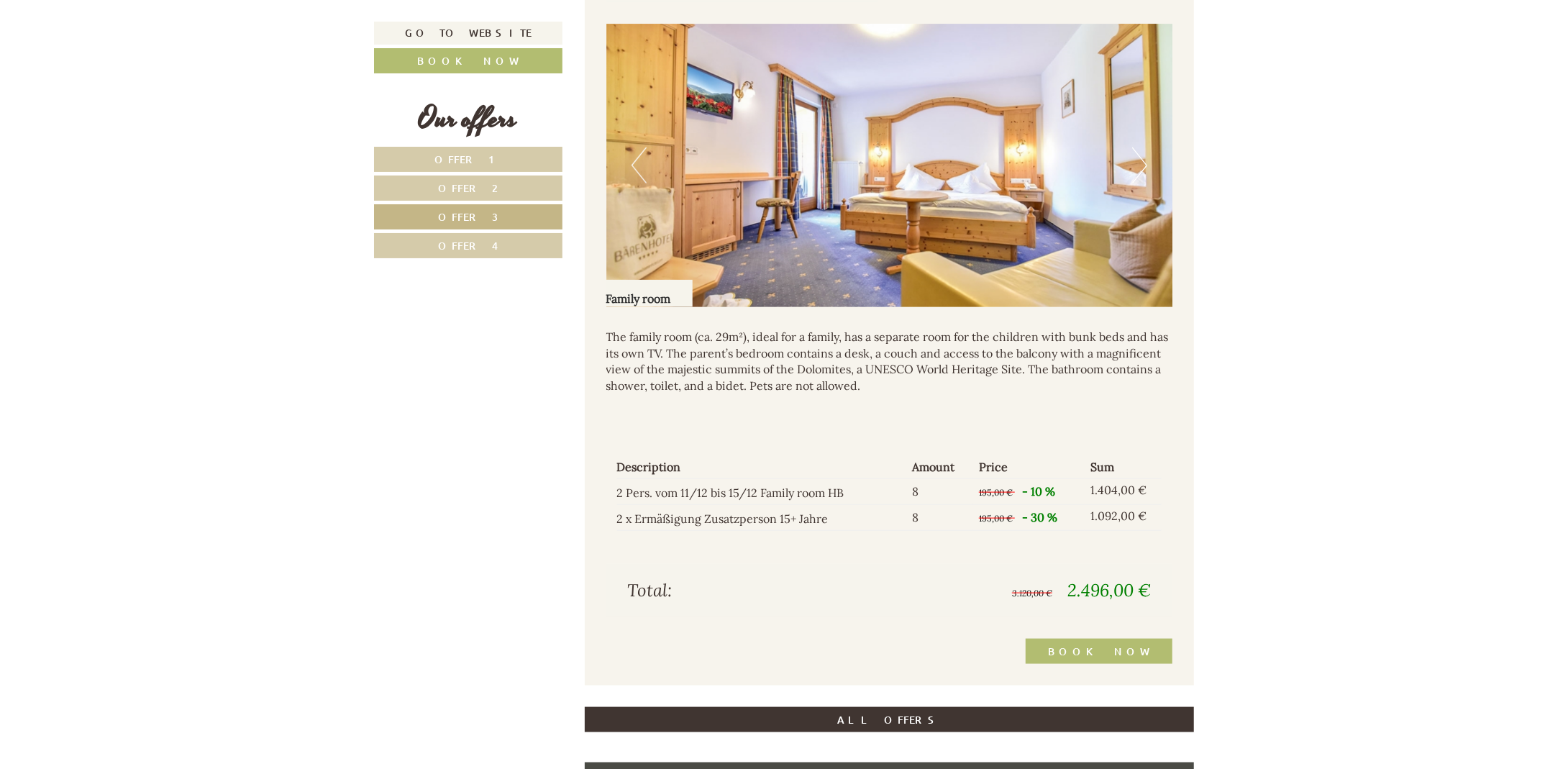
click at [465, 239] on span "Offer 4" at bounding box center [468, 245] width 60 height 13
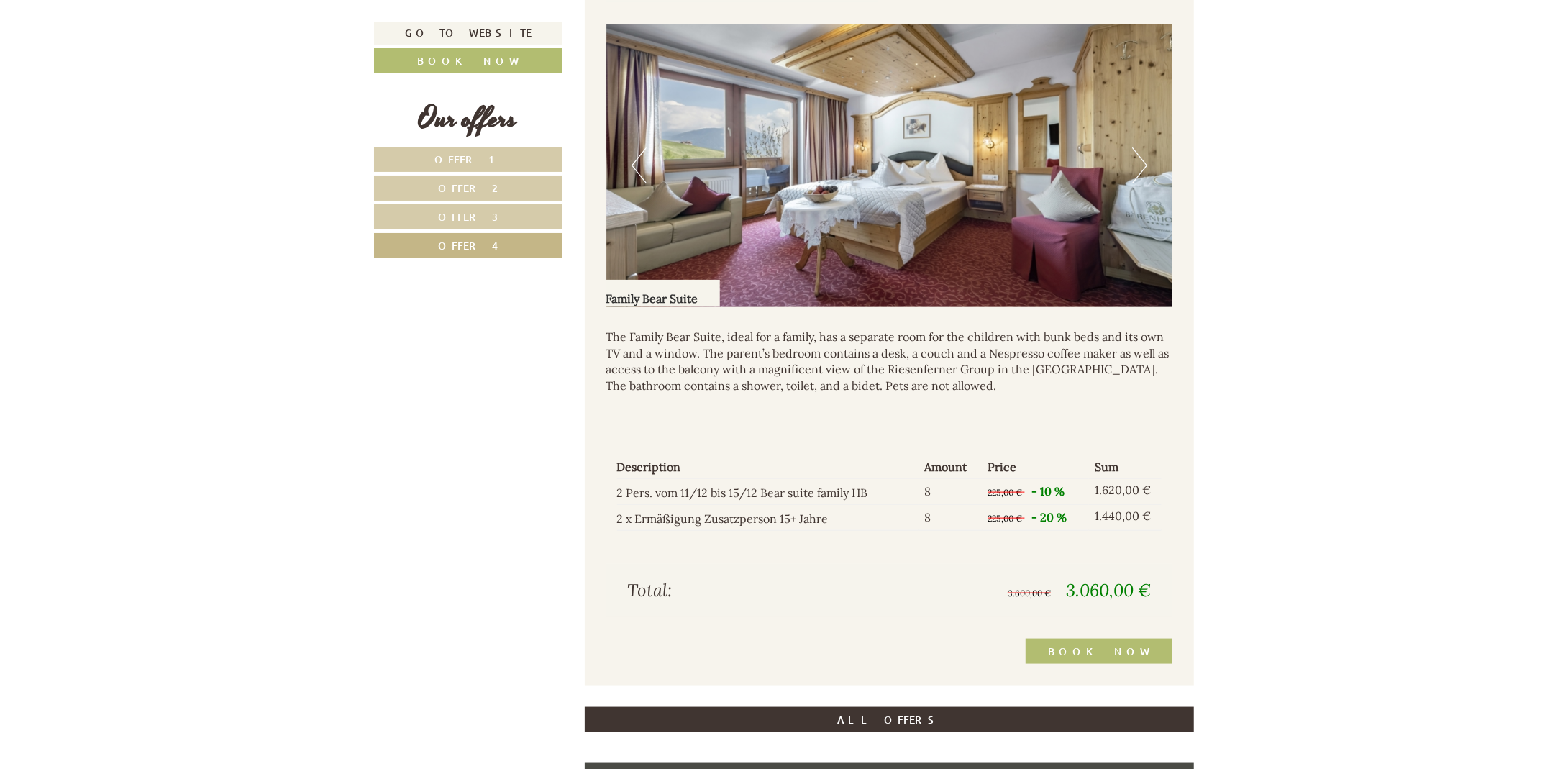
click at [515, 214] on link "Offer 3" at bounding box center [468, 217] width 188 height 25
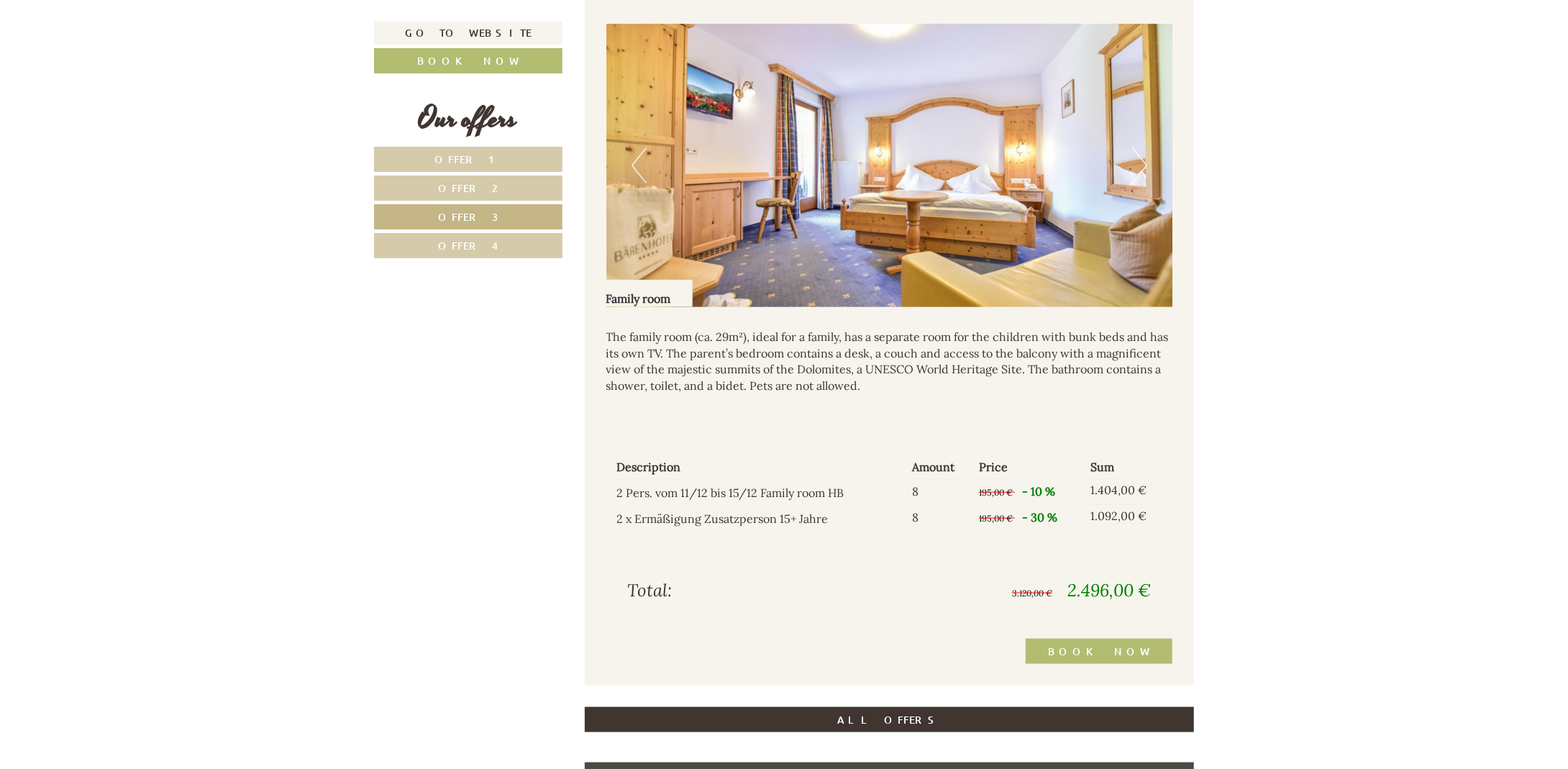
click at [486, 185] on span "Offer 2" at bounding box center [468, 188] width 59 height 13
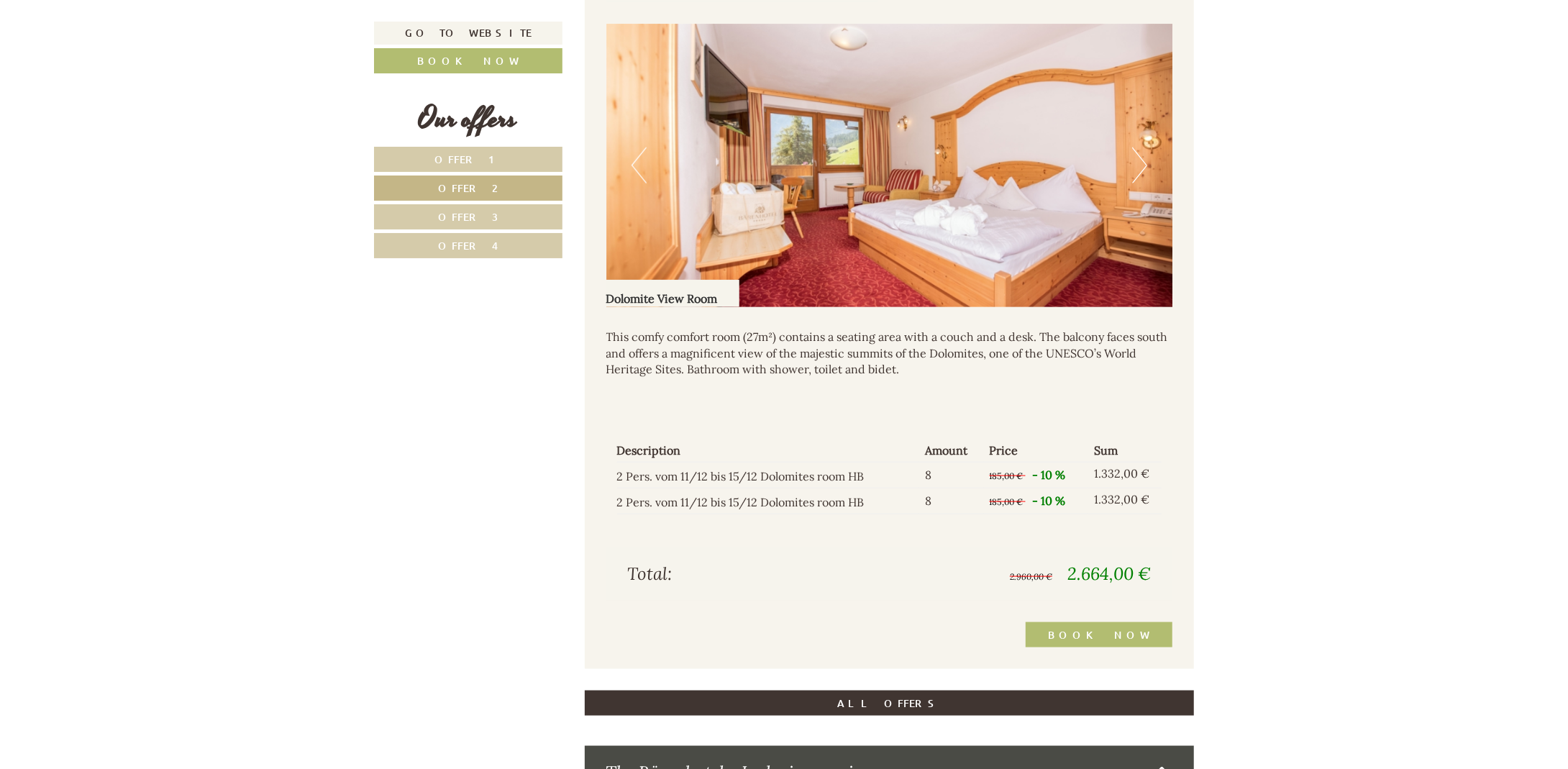
click at [481, 157] on span "Offer 1" at bounding box center [468, 159] width 67 height 13
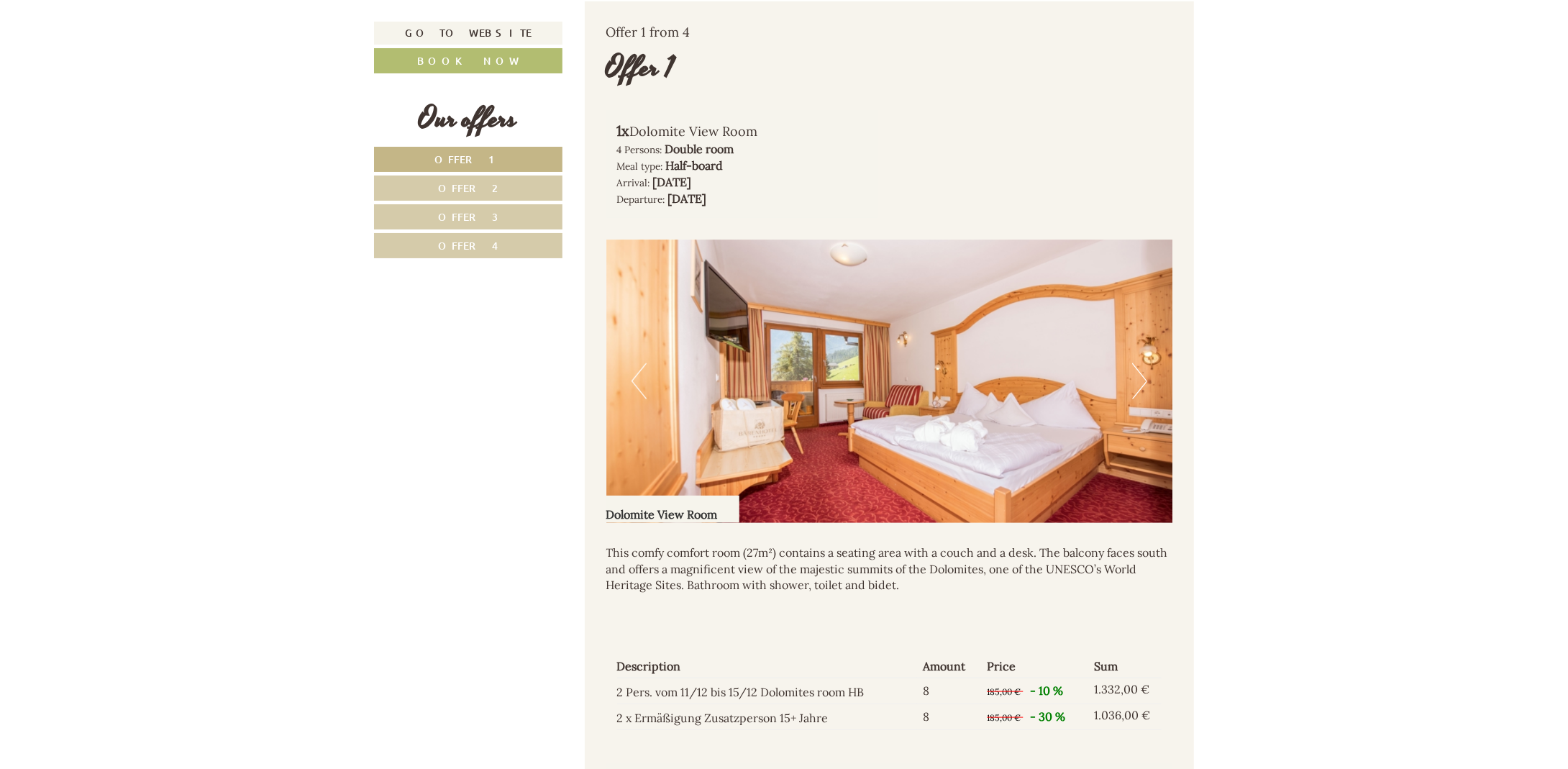
click at [478, 211] on span "Offer 3" at bounding box center [468, 217] width 60 height 13
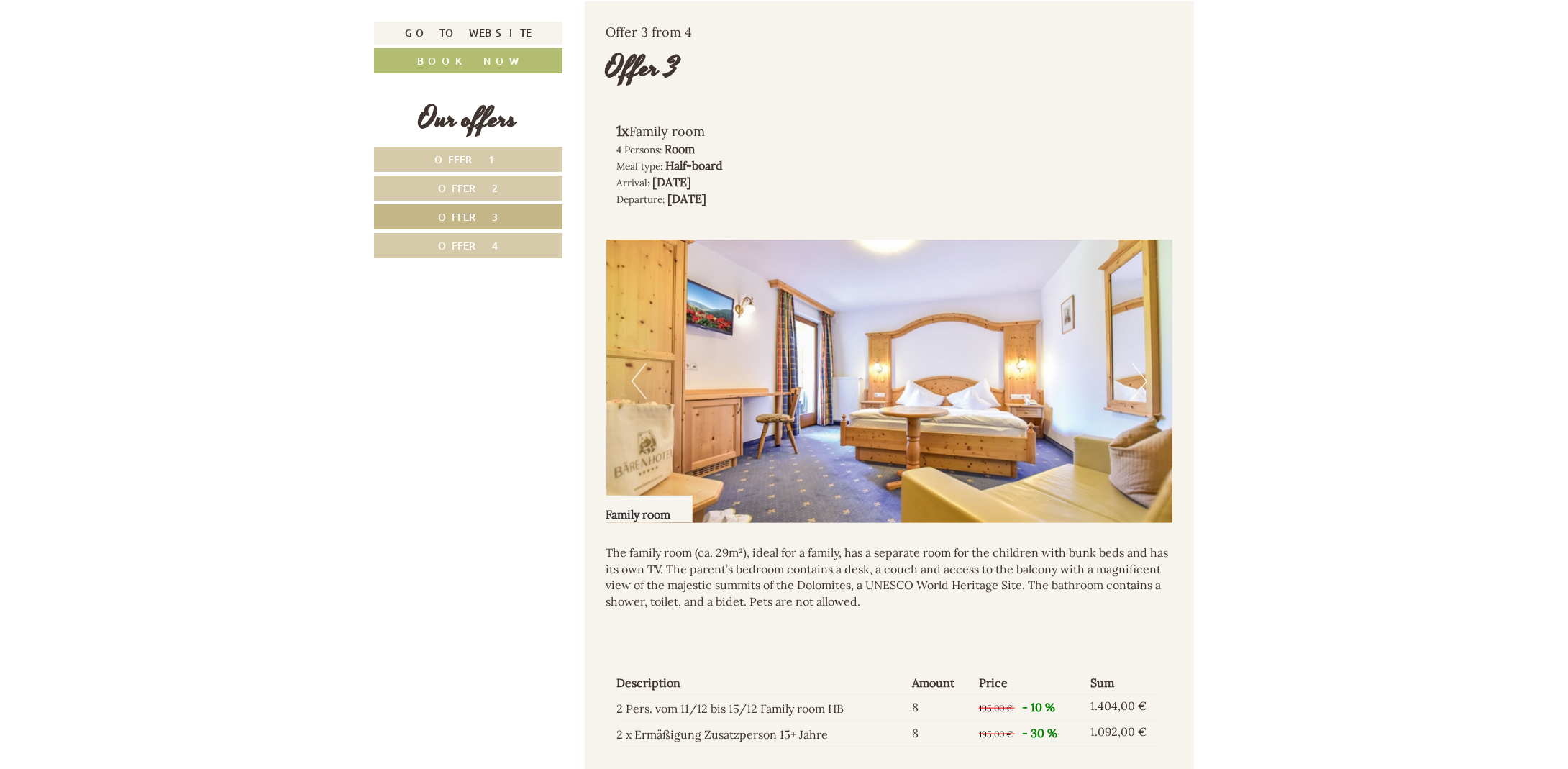
click at [463, 156] on span "Offer 1" at bounding box center [468, 159] width 67 height 13
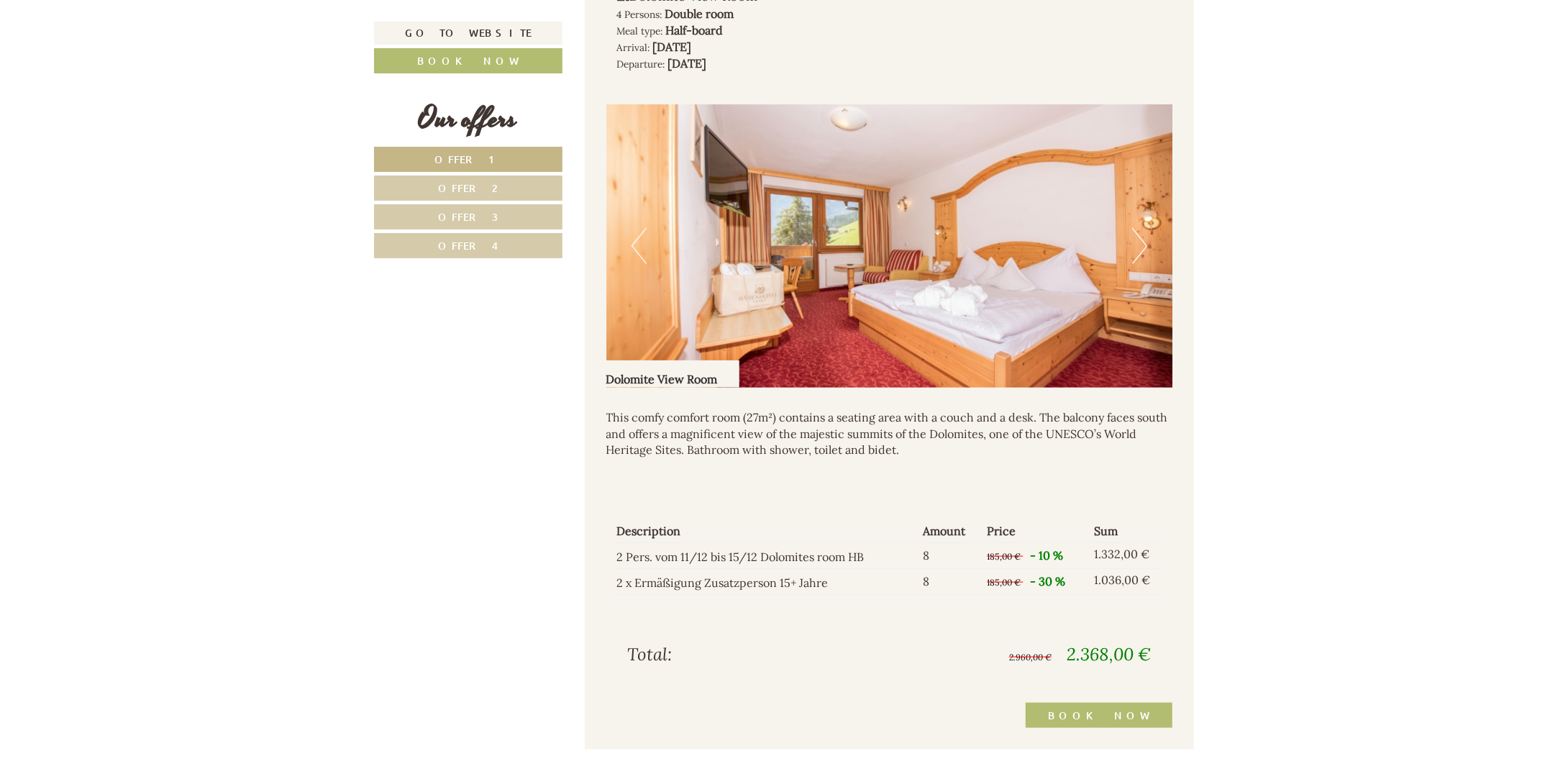
scroll to position [1230, 0]
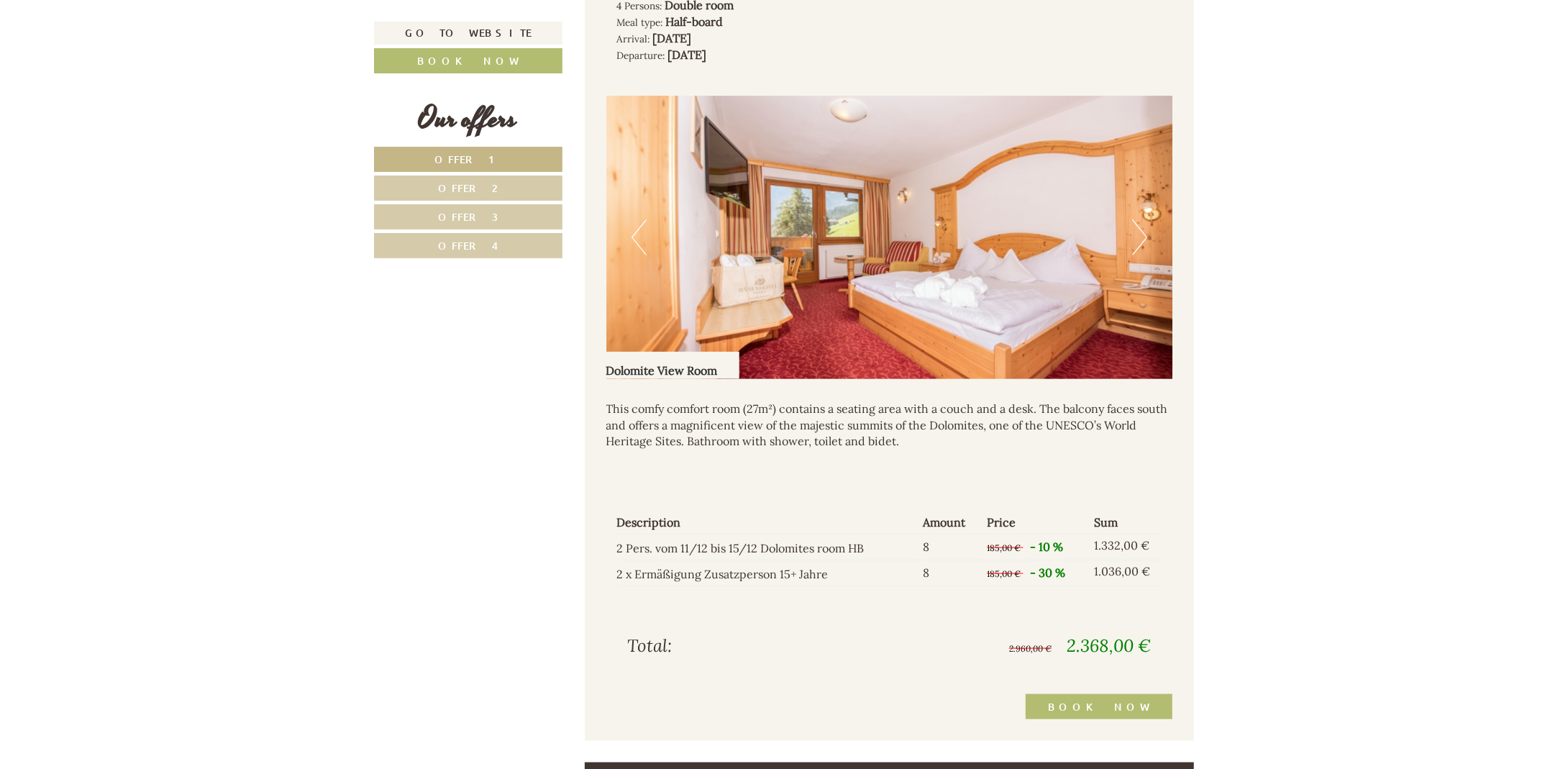
click at [1143, 230] on button "Next" at bounding box center [1139, 237] width 15 height 36
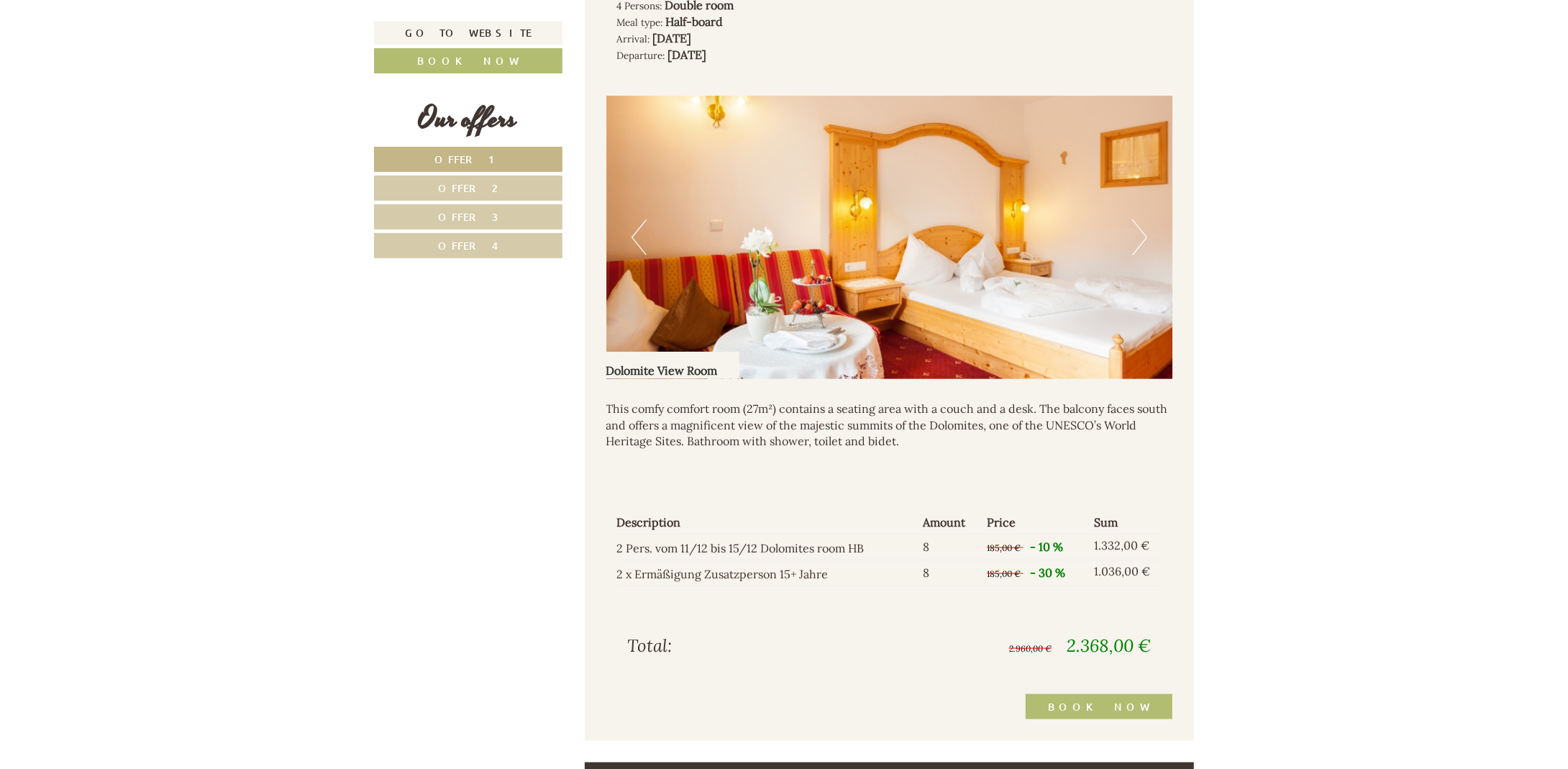
click at [639, 244] on button "Previous" at bounding box center [638, 237] width 15 height 36
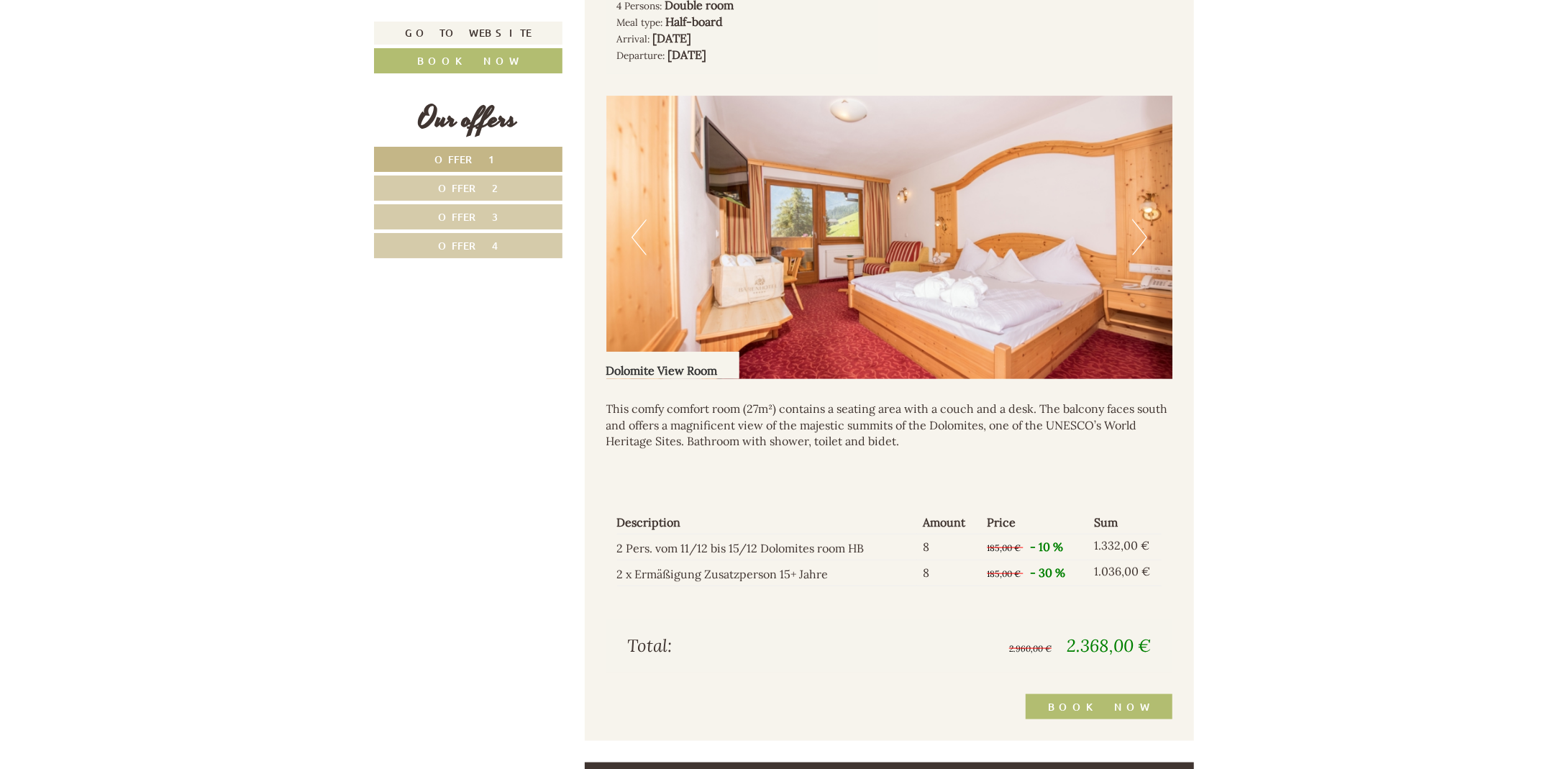
click at [461, 187] on span "Offer 2" at bounding box center [468, 188] width 59 height 13
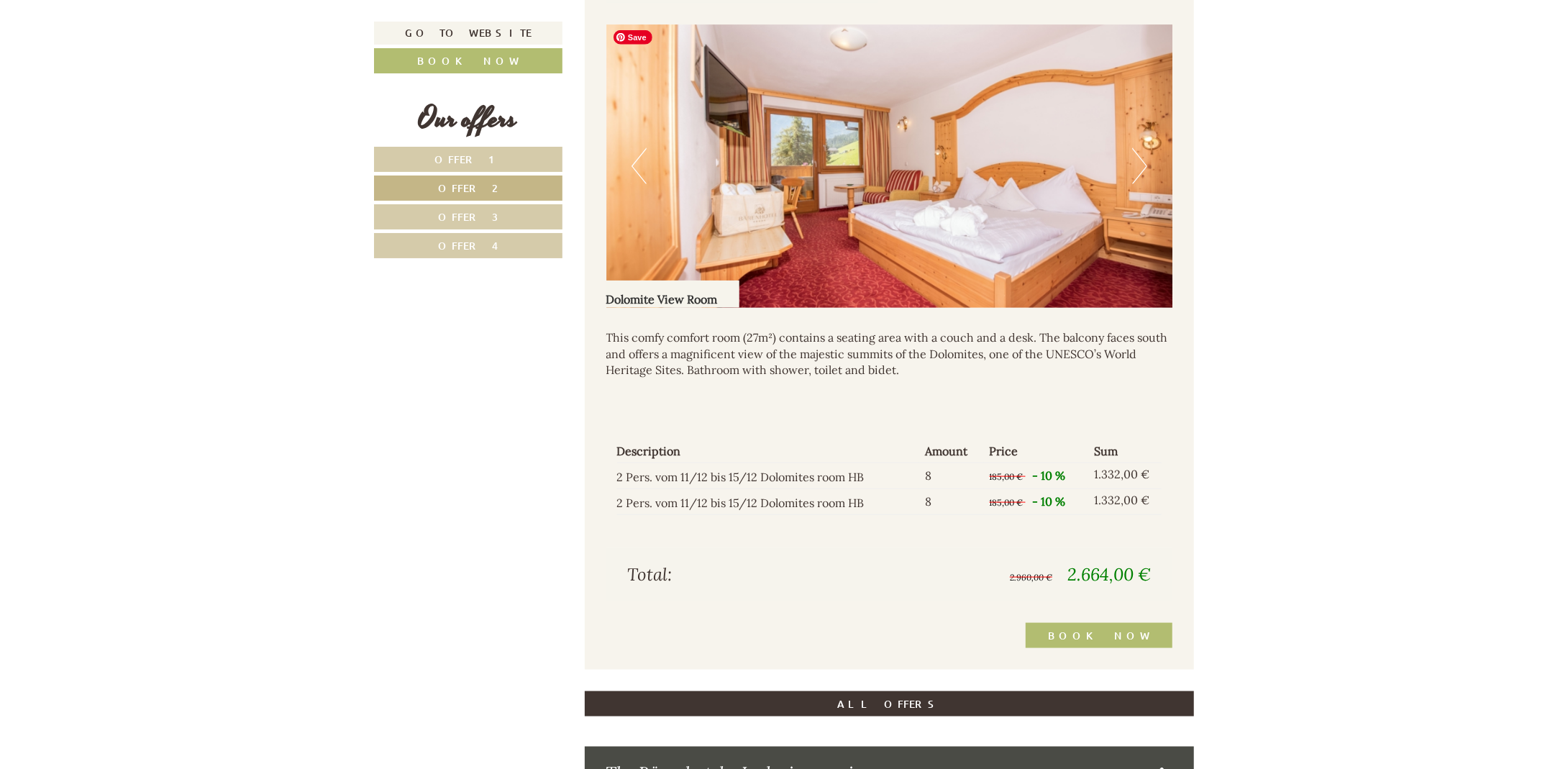
scroll to position [1302, 0]
click at [499, 156] on link "Offer 1" at bounding box center [468, 160] width 188 height 25
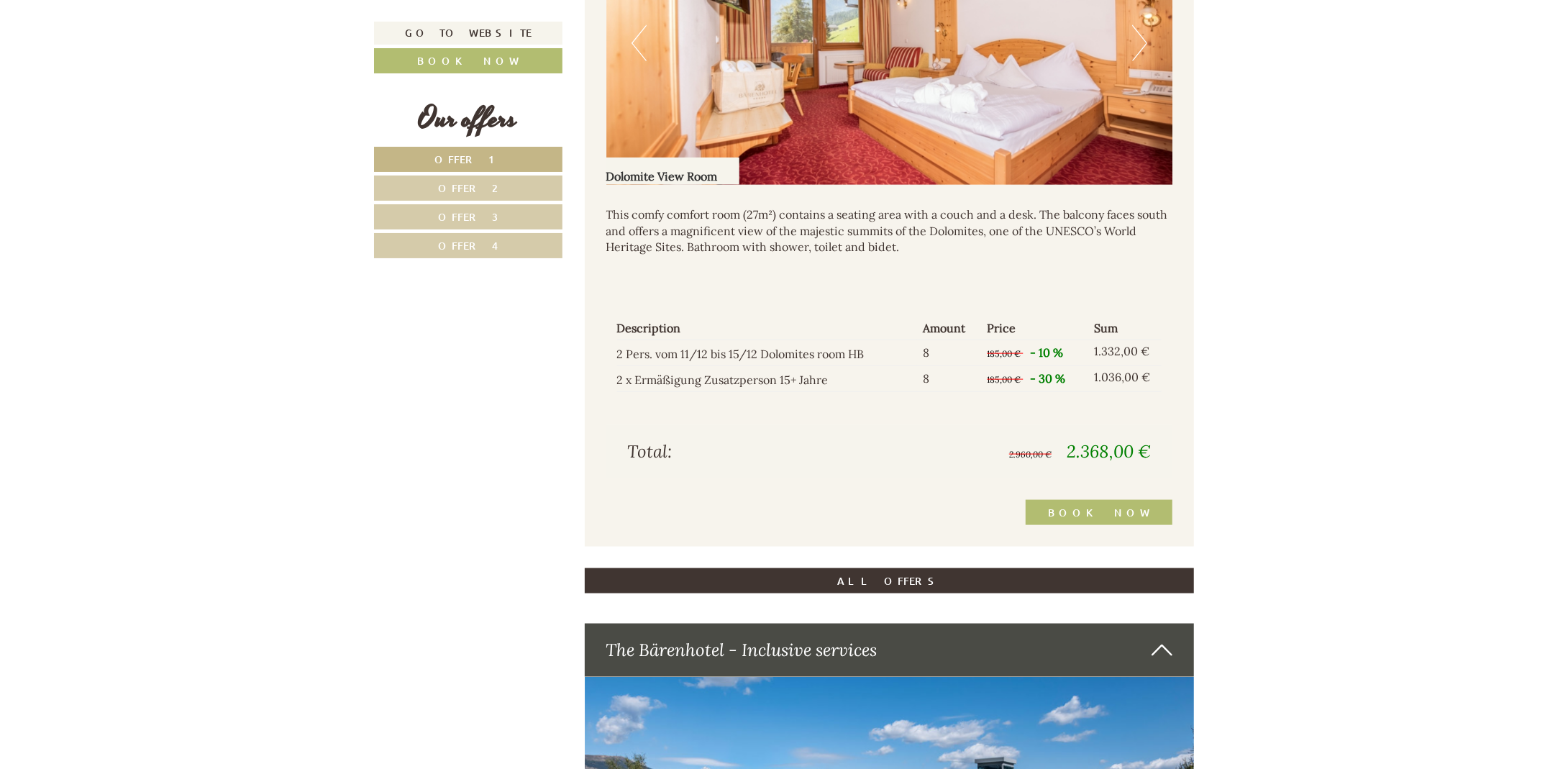
scroll to position [1517, 0]
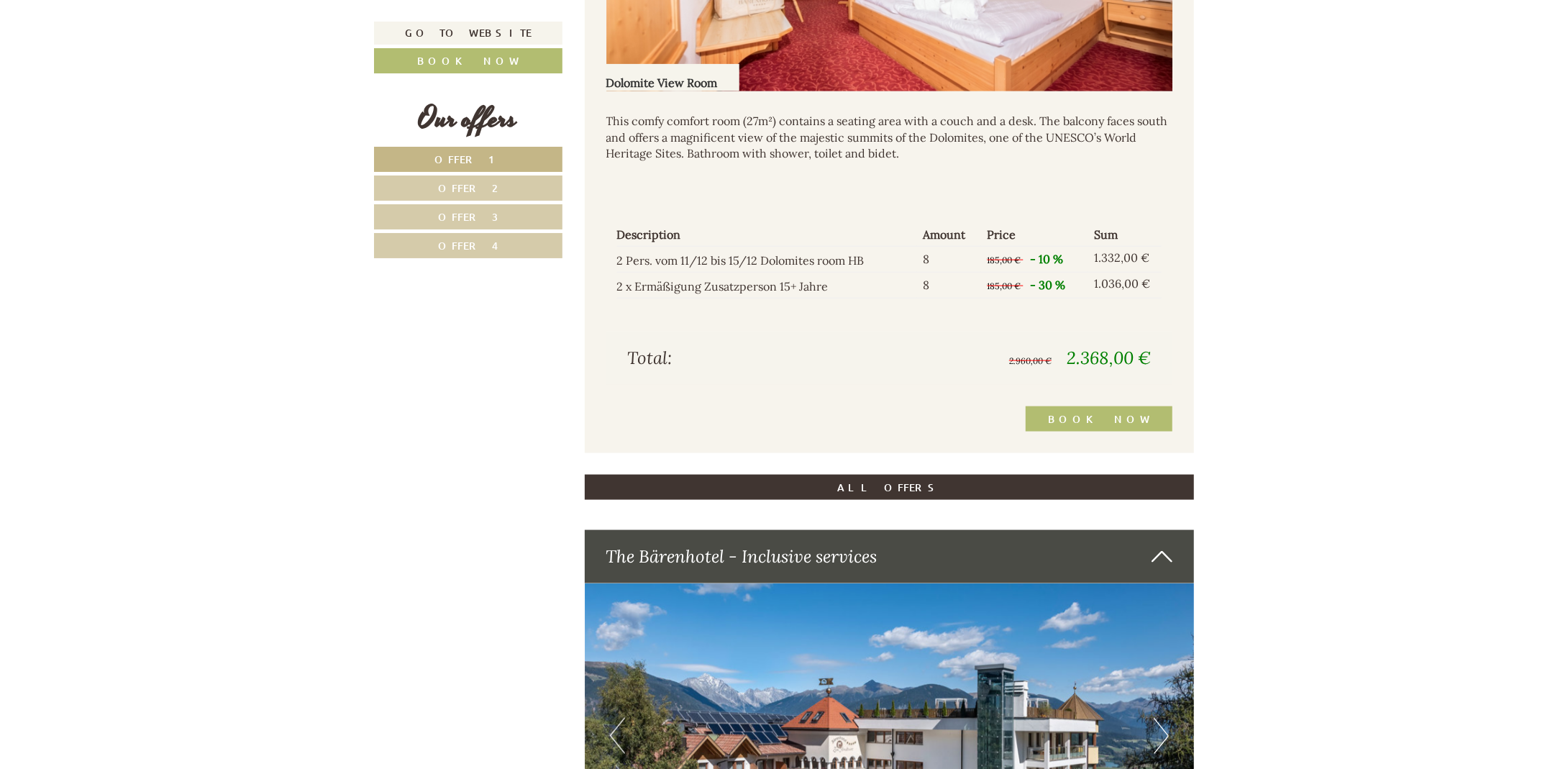
click at [478, 216] on span "Offer 3" at bounding box center [468, 217] width 60 height 13
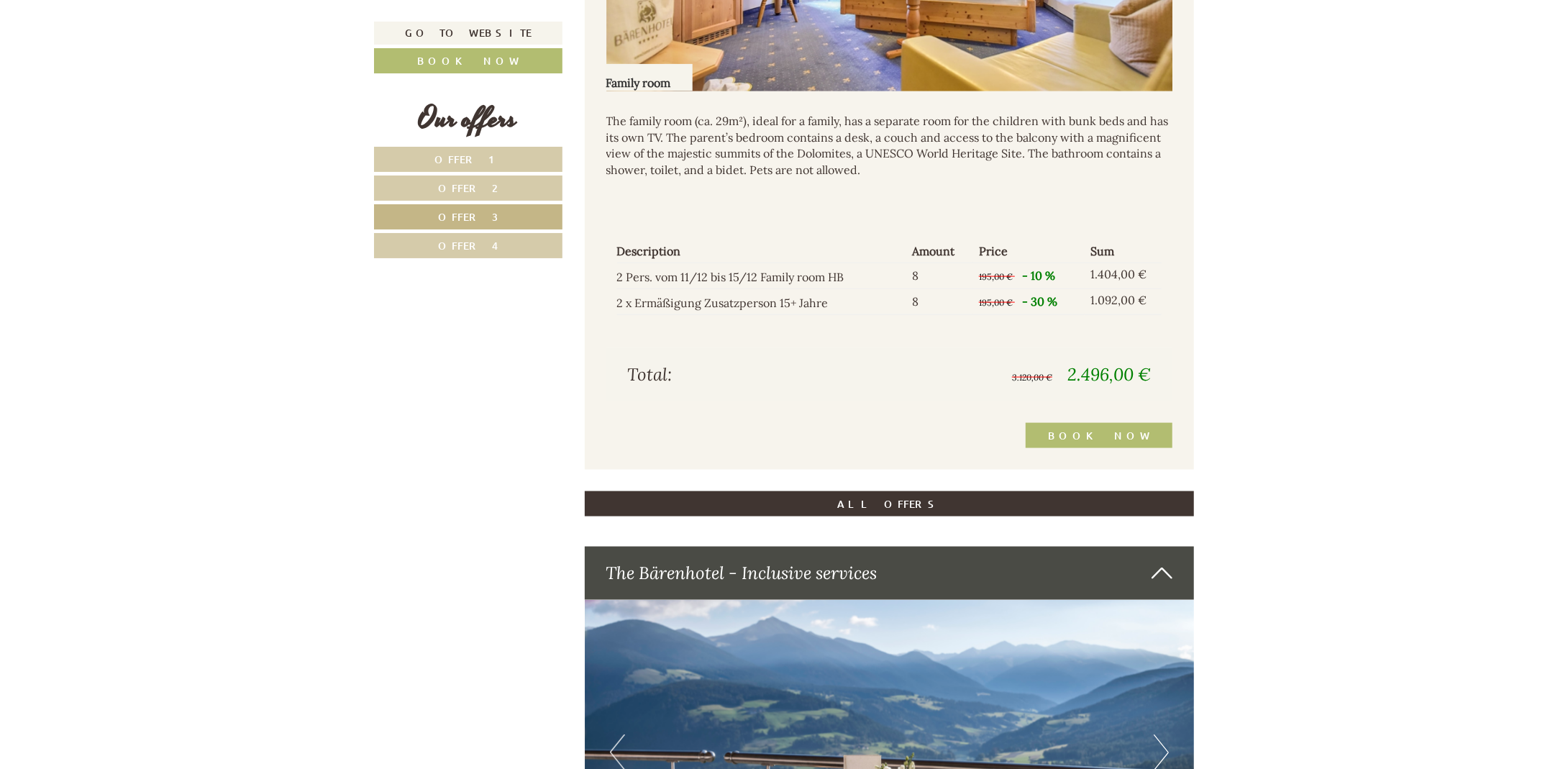
click at [493, 238] on link "Offer 4" at bounding box center [468, 246] width 188 height 25
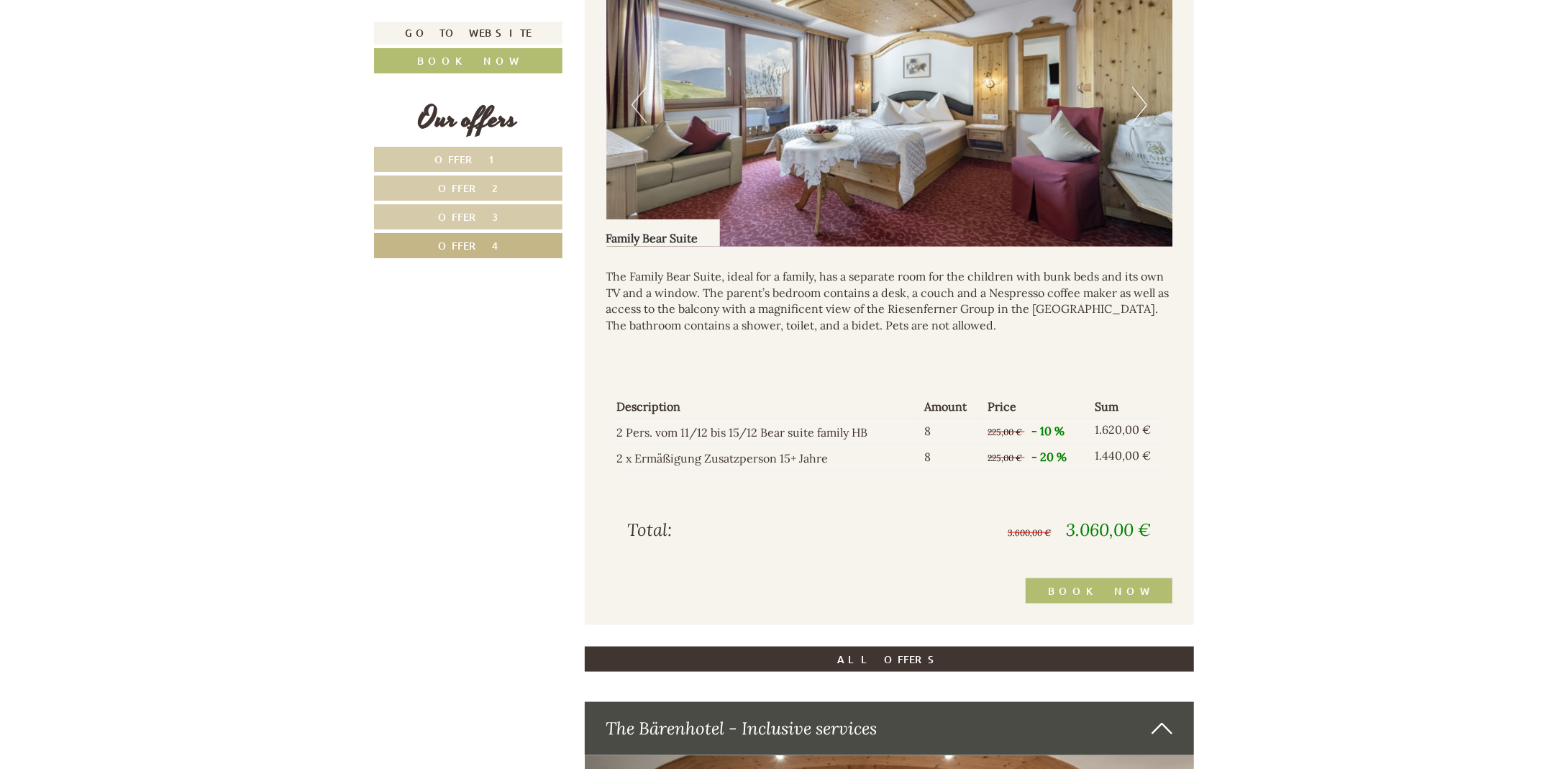
scroll to position [1374, 0]
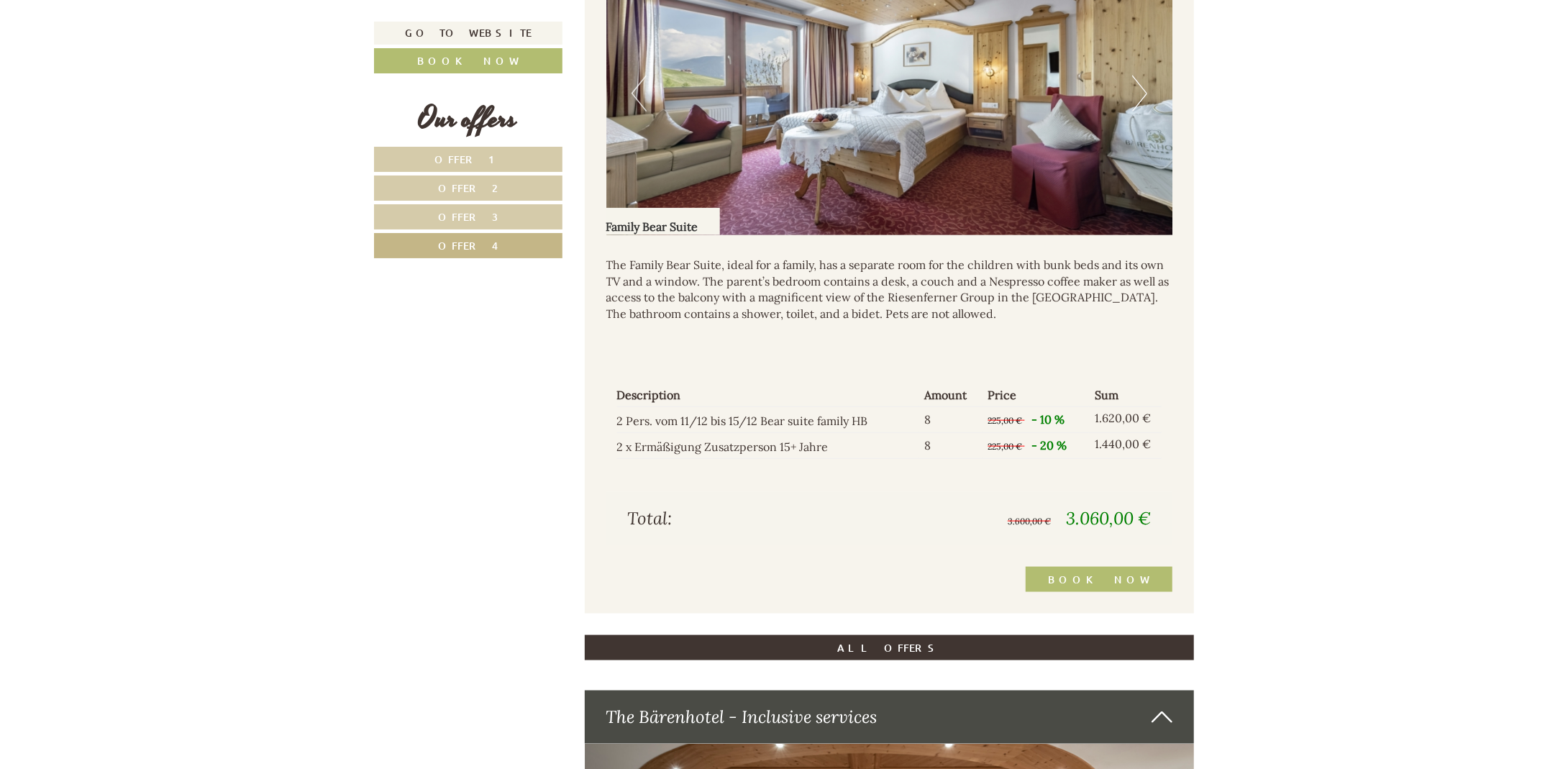
click at [497, 181] on link "Offer 2" at bounding box center [468, 188] width 188 height 25
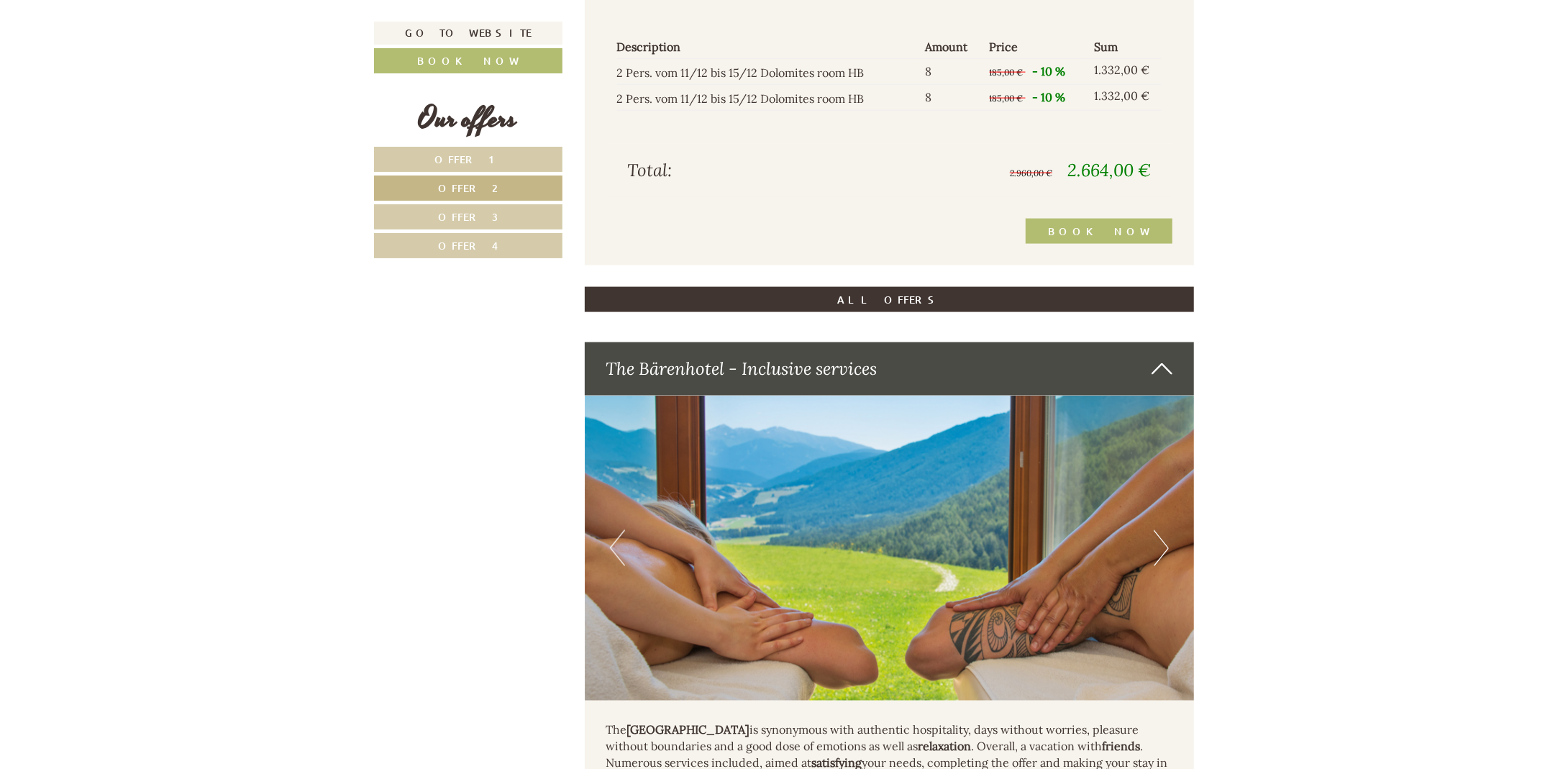
scroll to position [1733, 0]
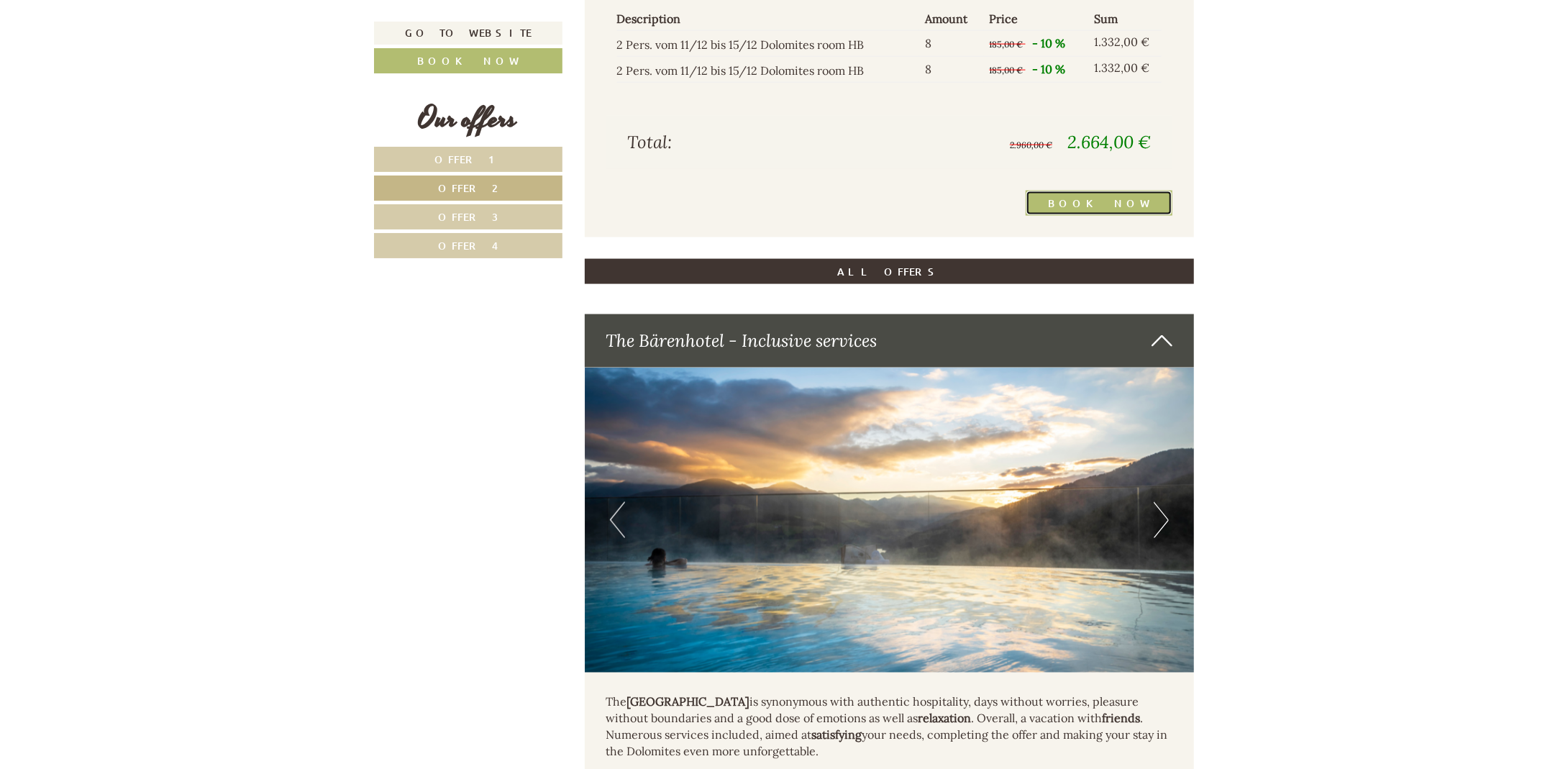
click at [1122, 198] on link "Book now" at bounding box center [1099, 203] width 147 height 25
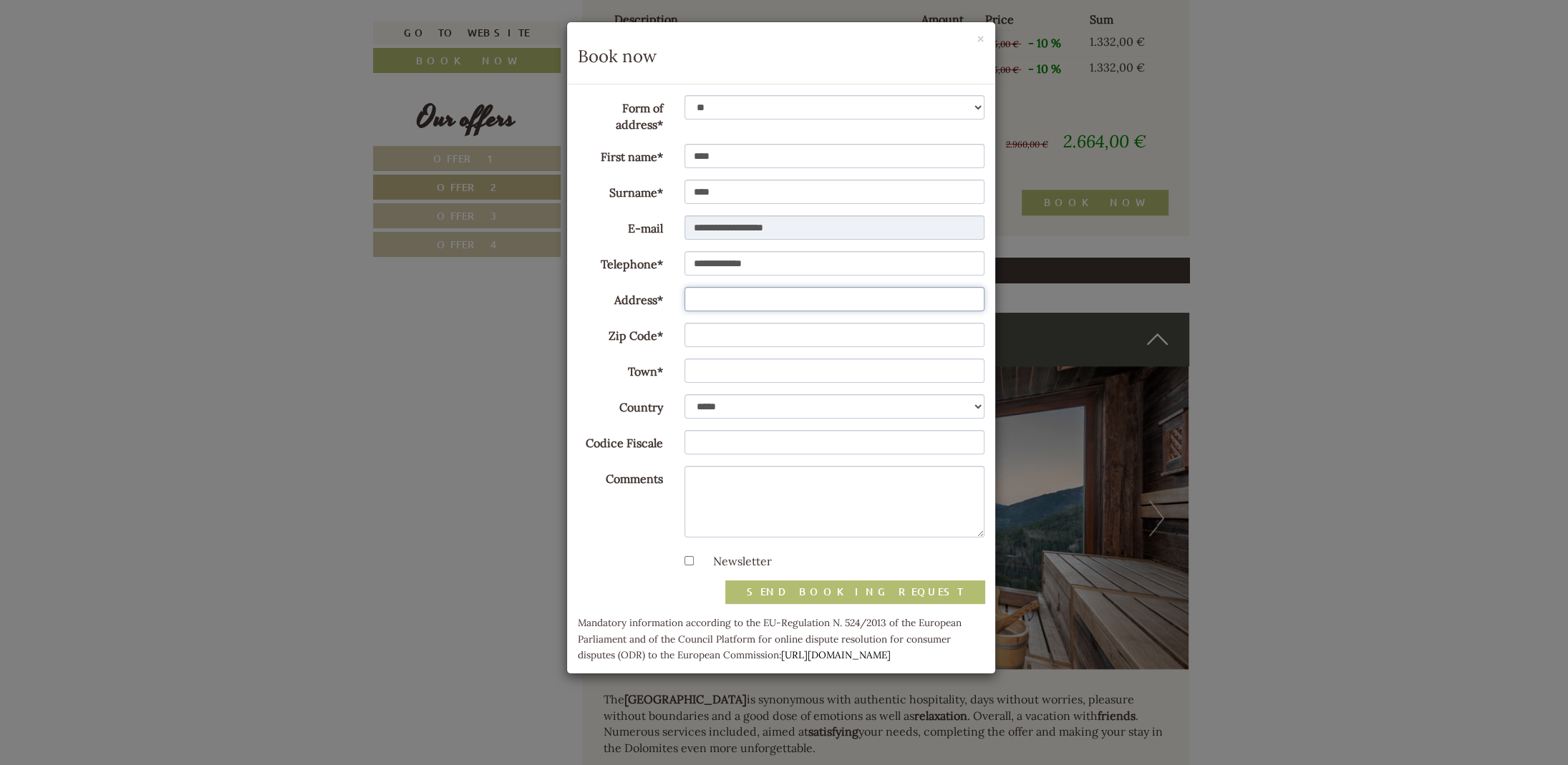
click at [719, 298] on input "Address*" at bounding box center [834, 299] width 300 height 24
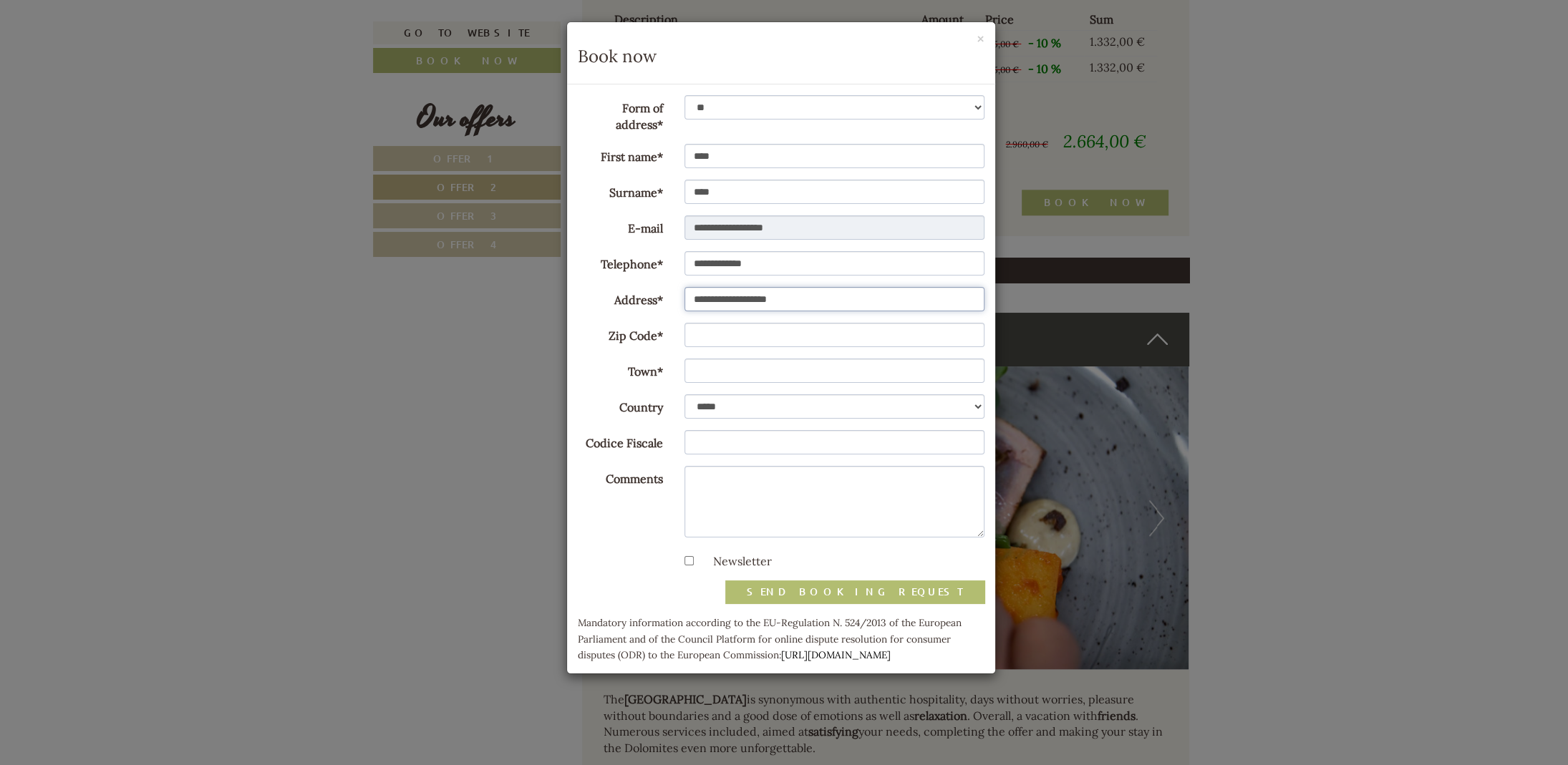
type input "**********"
click at [724, 339] on input "Zip Code*" at bounding box center [834, 335] width 300 height 24
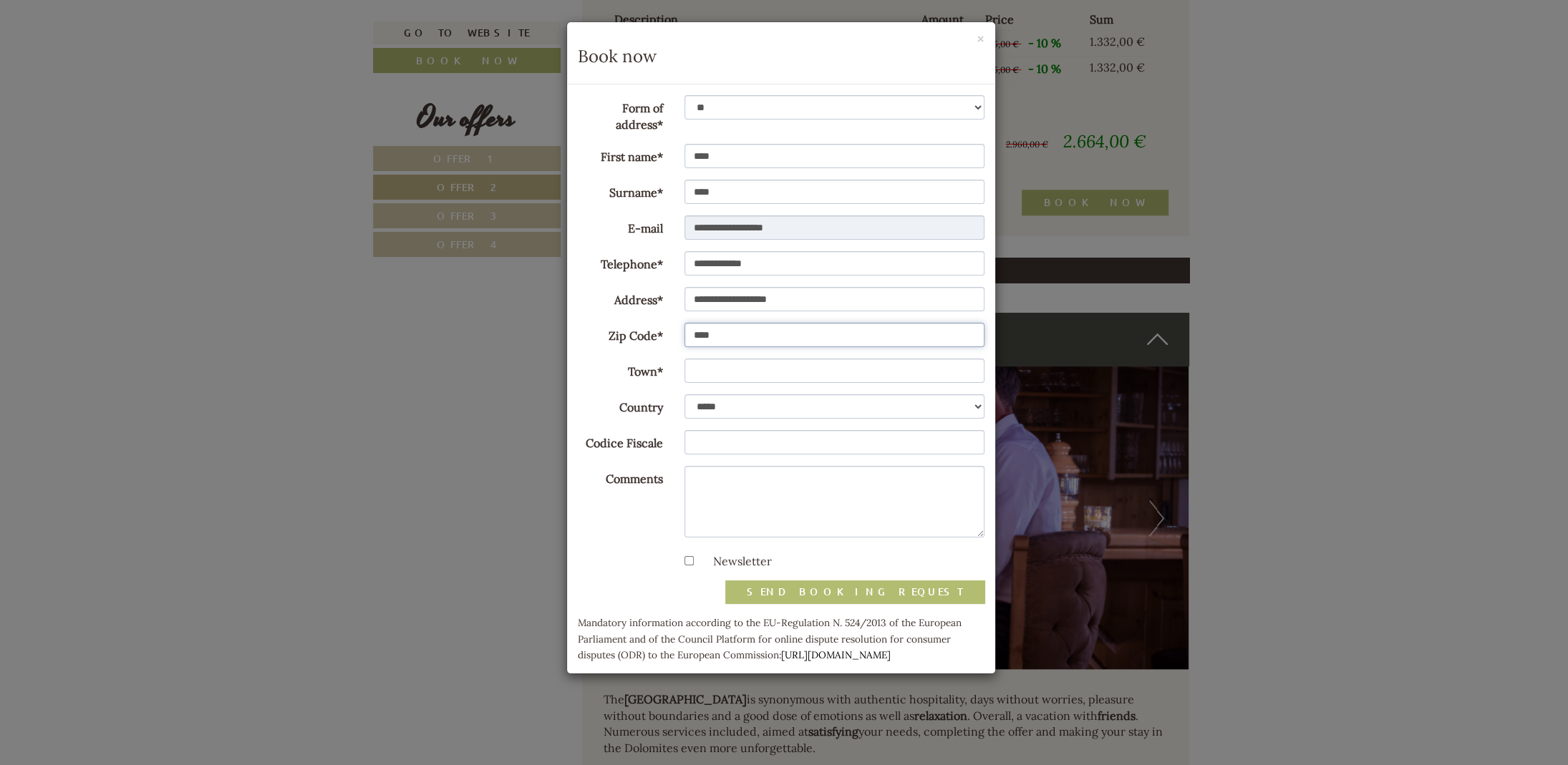
type input "****"
click at [715, 363] on input "Town*" at bounding box center [834, 370] width 300 height 24
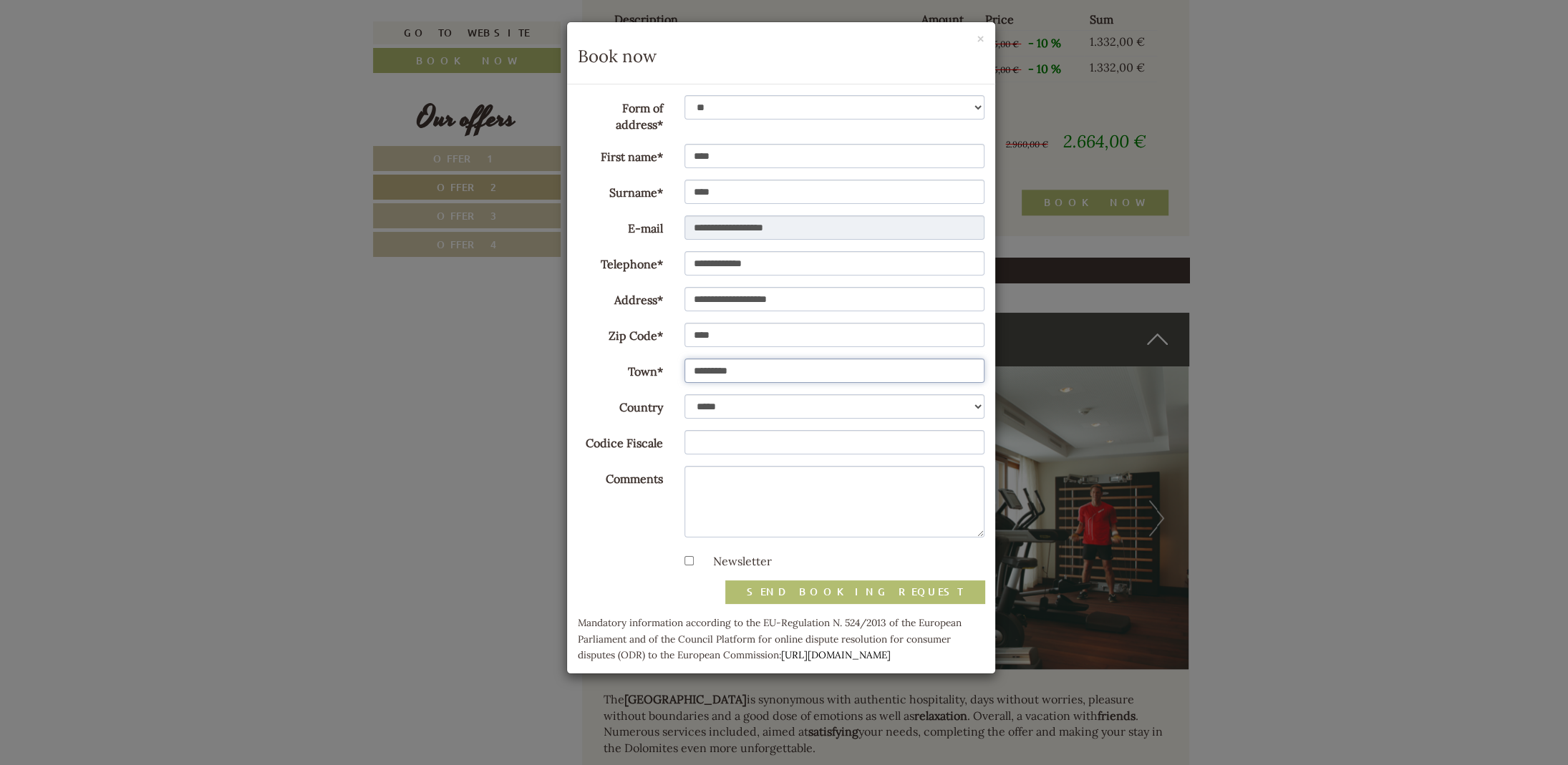
type input "*********"
click at [724, 405] on select "**********" at bounding box center [834, 406] width 300 height 24
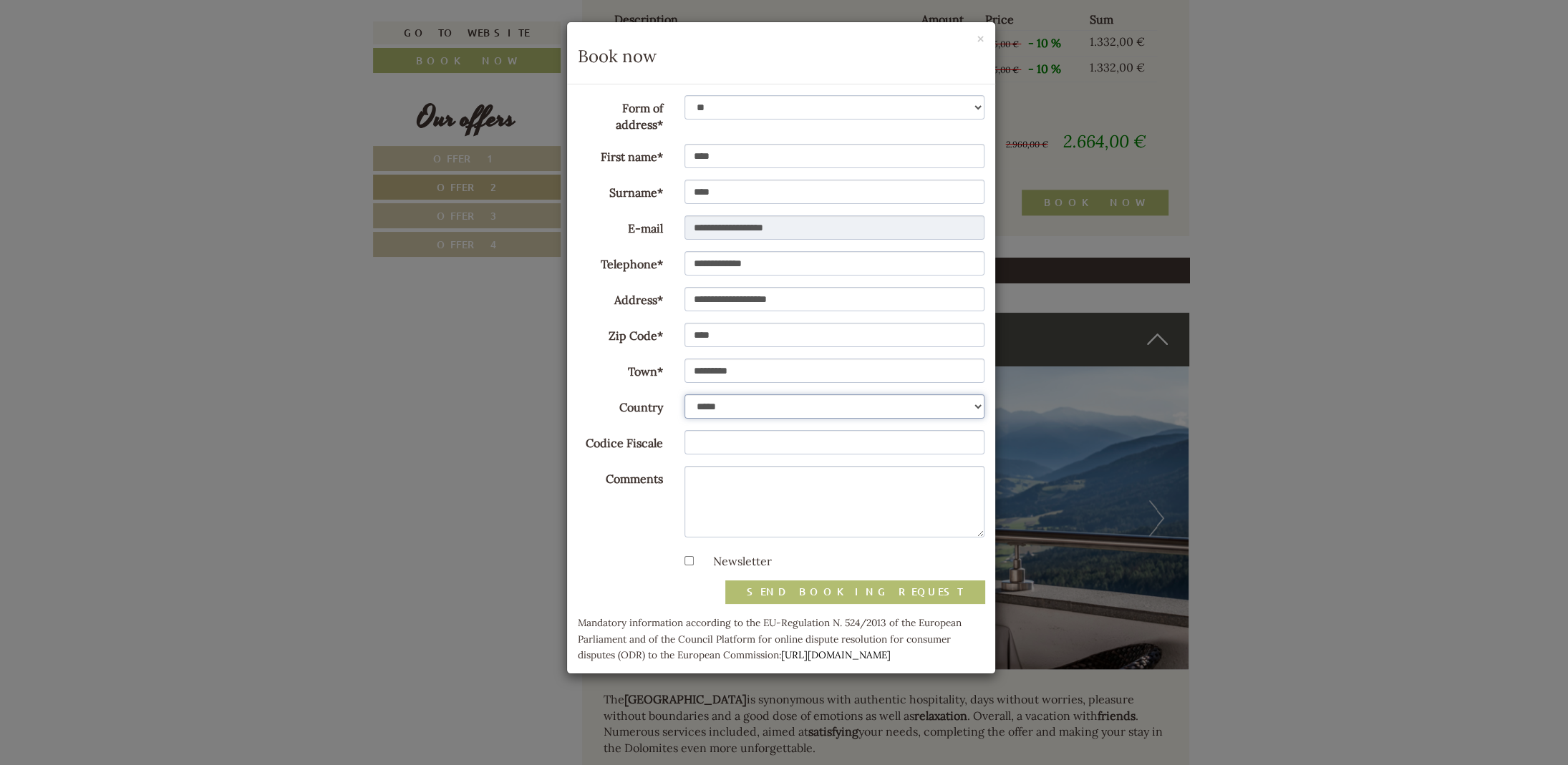
select select "***"
click at [684, 395] on select "**********" at bounding box center [834, 406] width 300 height 24
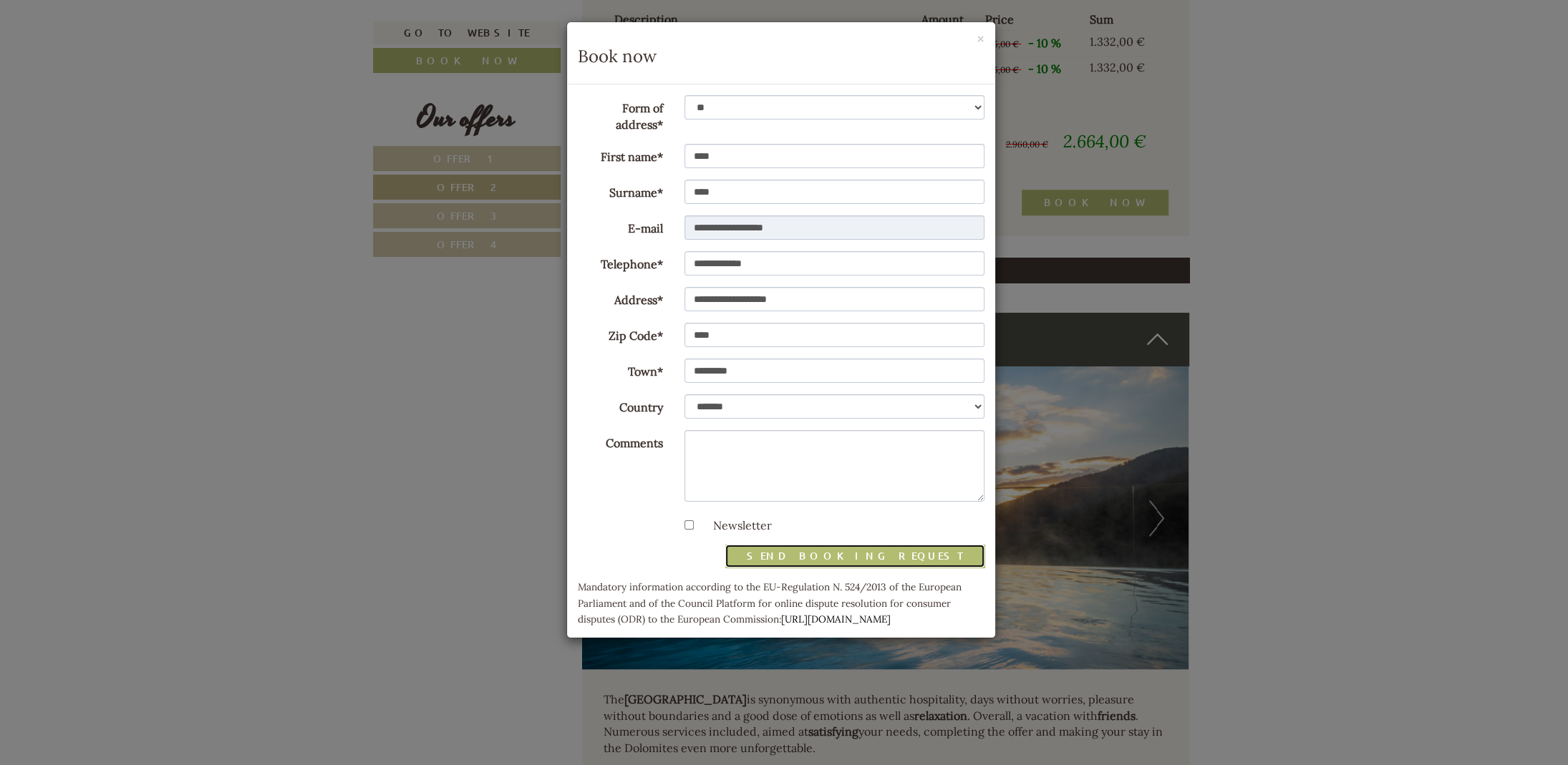
click at [886, 554] on button "send booking request" at bounding box center [855, 556] width 259 height 23
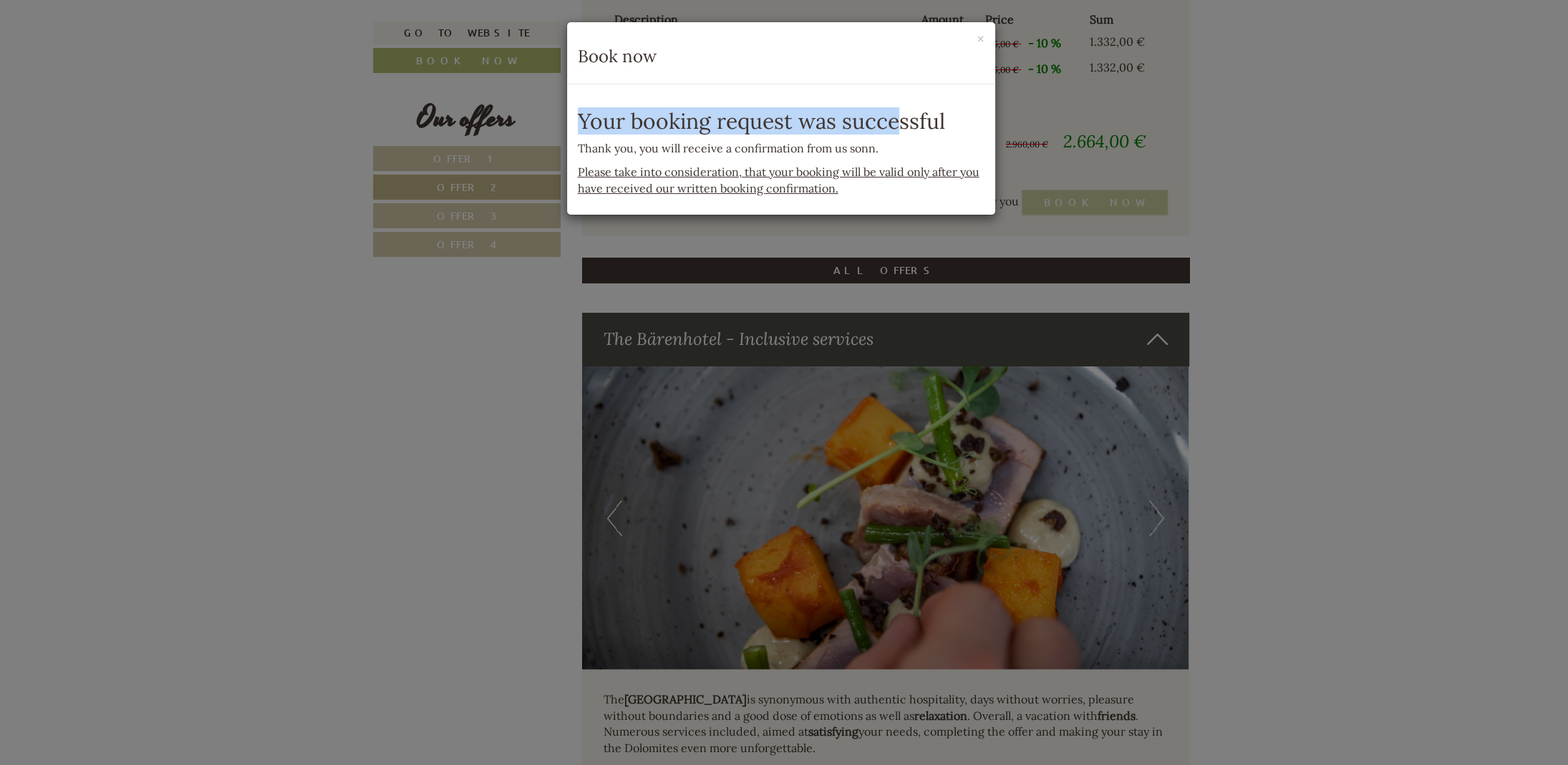
drag, startPoint x: 886, startPoint y: 31, endPoint x: 892, endPoint y: 103, distance: 72.2
click at [892, 103] on div "**********" at bounding box center [781, 118] width 430 height 194
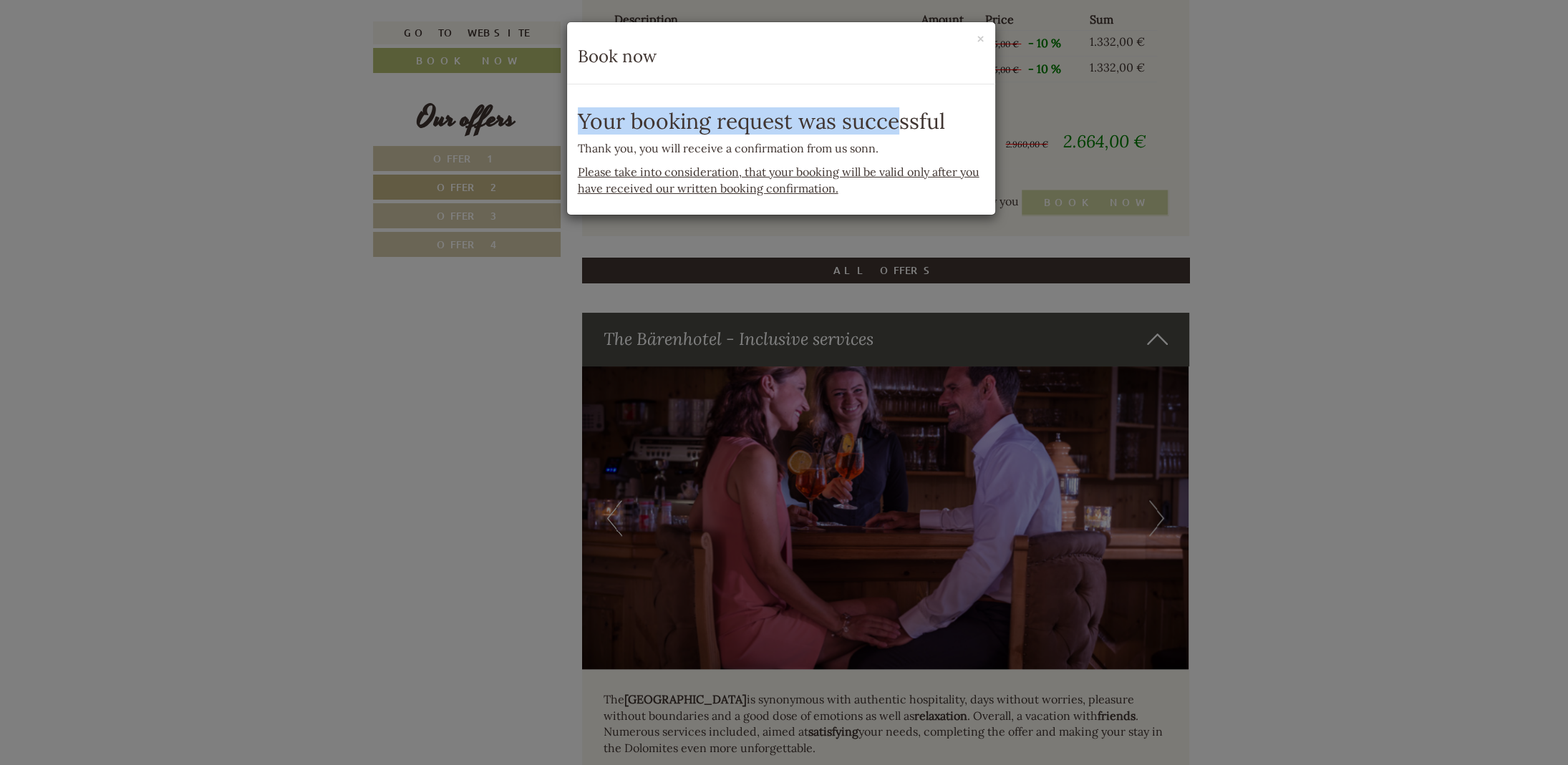
click at [909, 57] on h3 "Book now" at bounding box center [781, 57] width 406 height 19
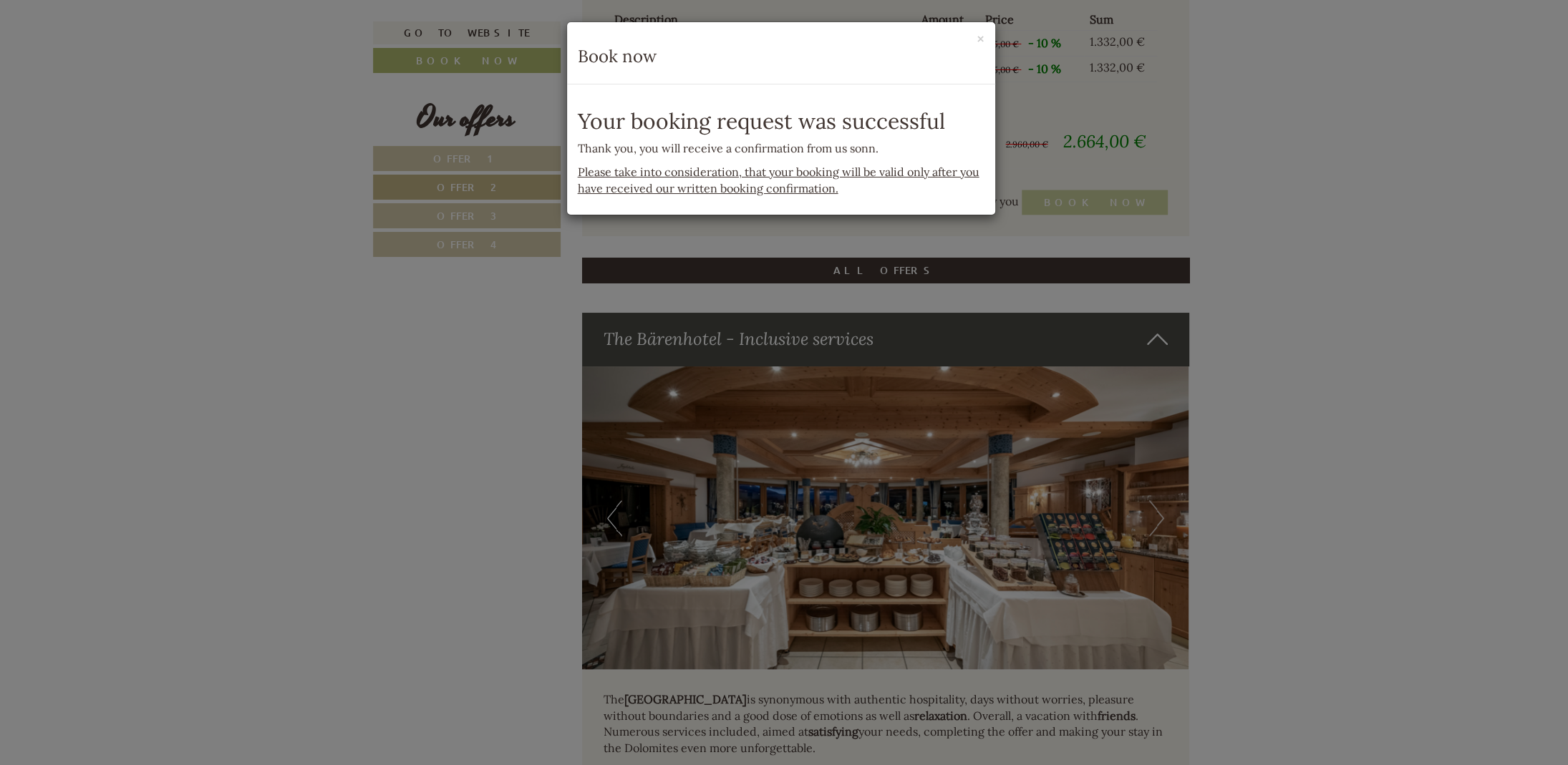
click at [986, 34] on div "× Book now" at bounding box center [781, 54] width 428 height 62
click at [983, 40] on button "×" at bounding box center [980, 38] width 8 height 15
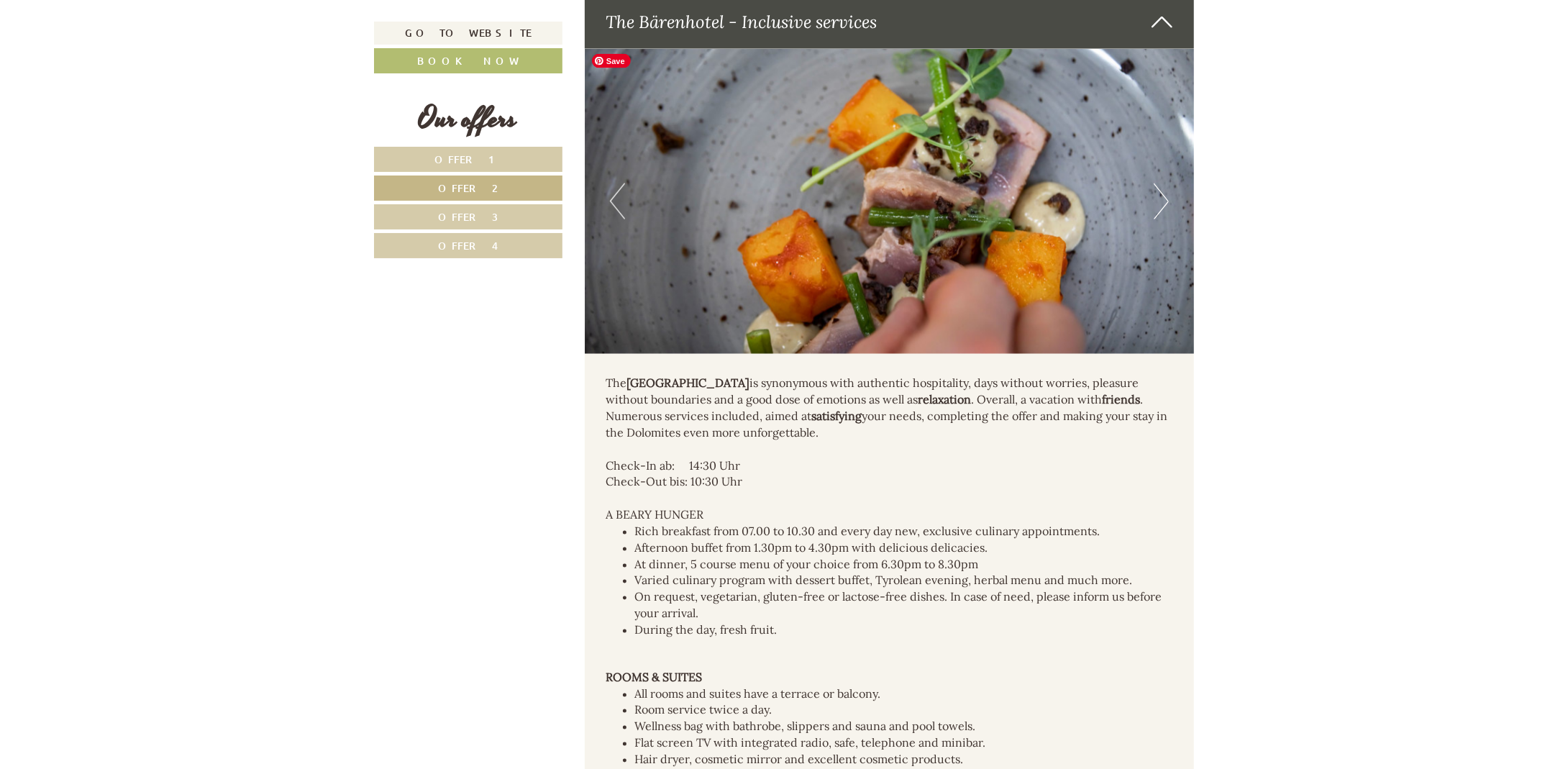
scroll to position [2021, 0]
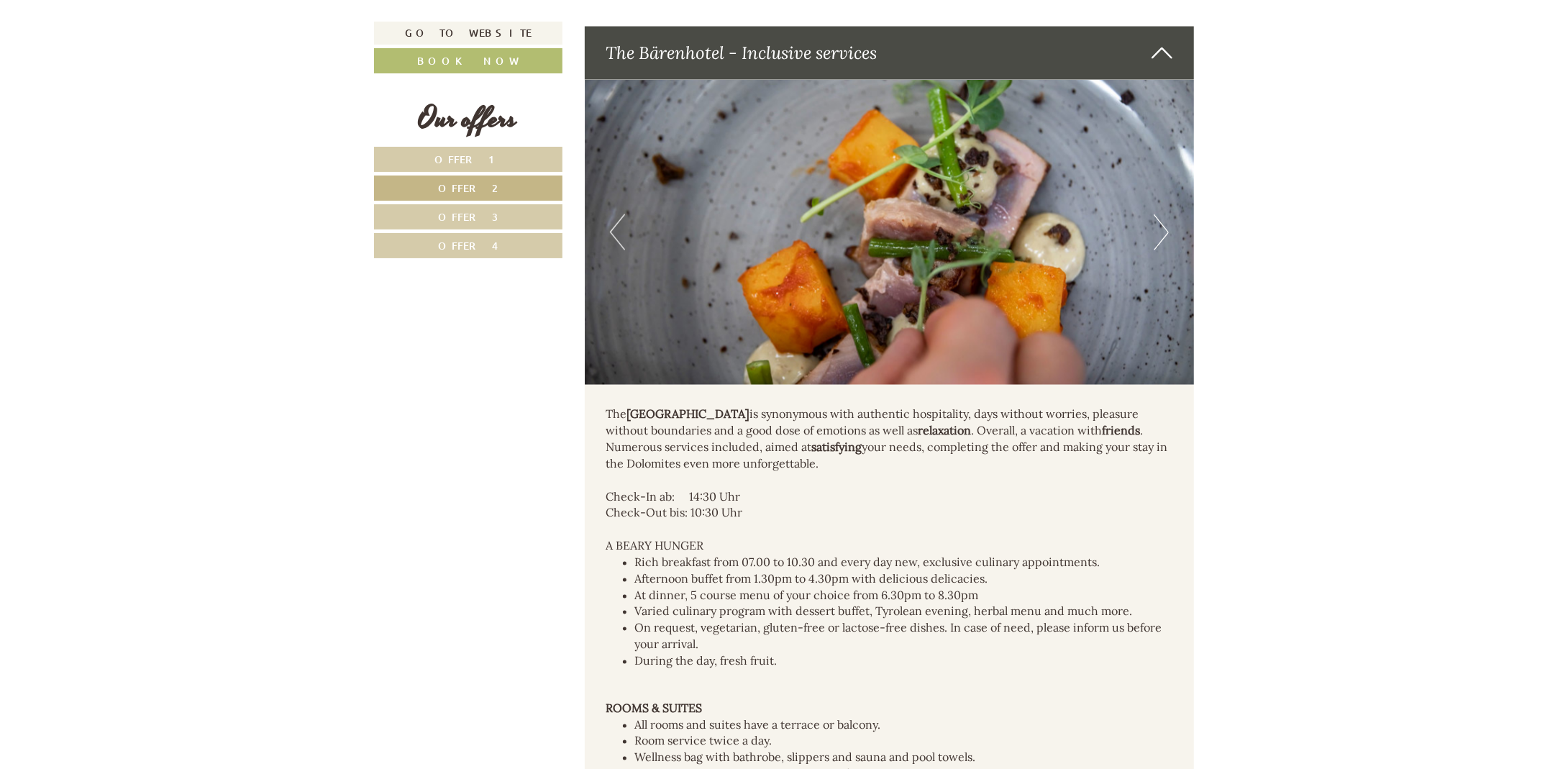
click at [1159, 235] on button "Next" at bounding box center [1161, 232] width 15 height 36
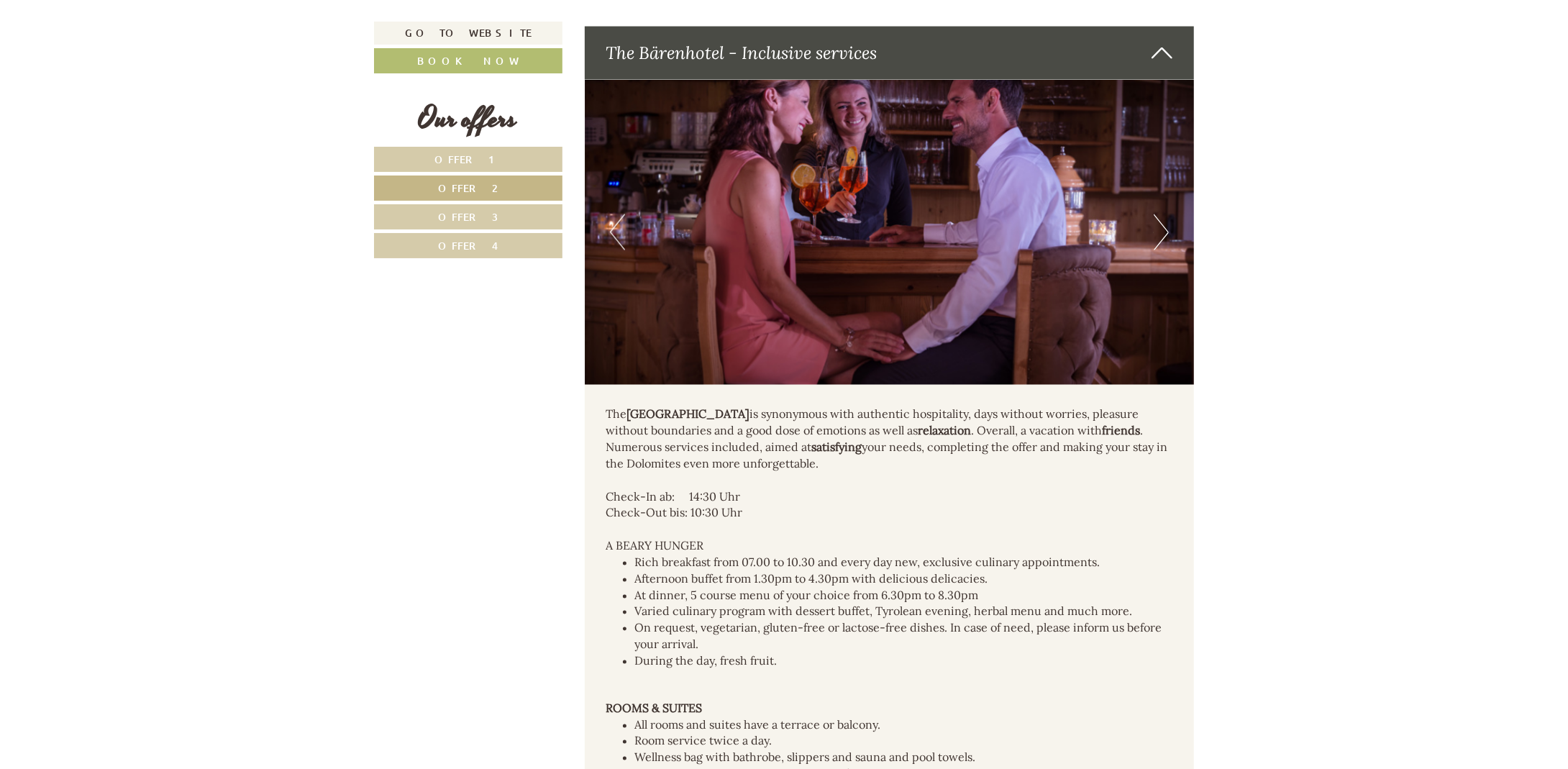
click at [1159, 235] on button "Next" at bounding box center [1161, 232] width 15 height 36
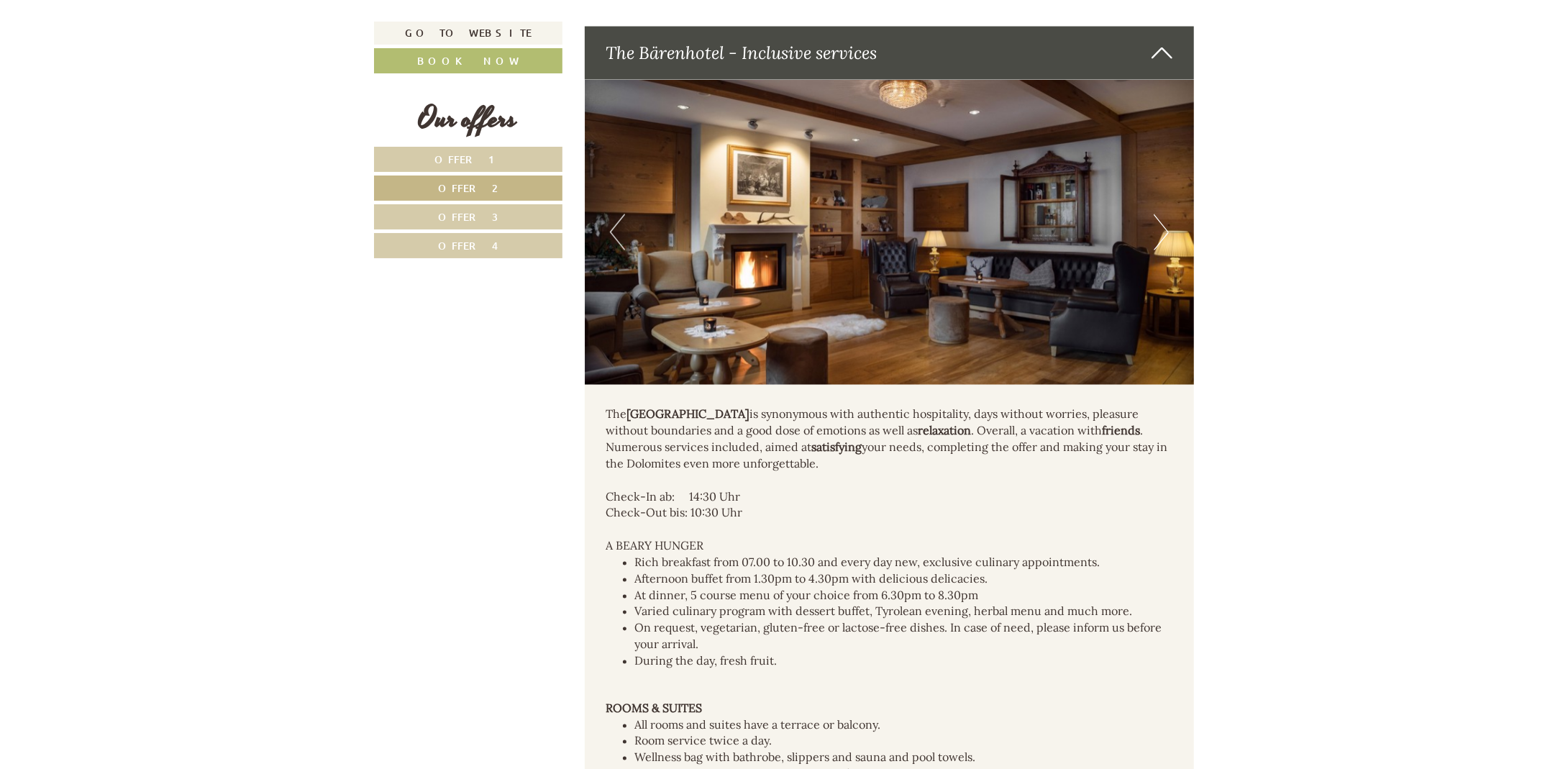
click at [1159, 235] on button "Next" at bounding box center [1161, 232] width 15 height 36
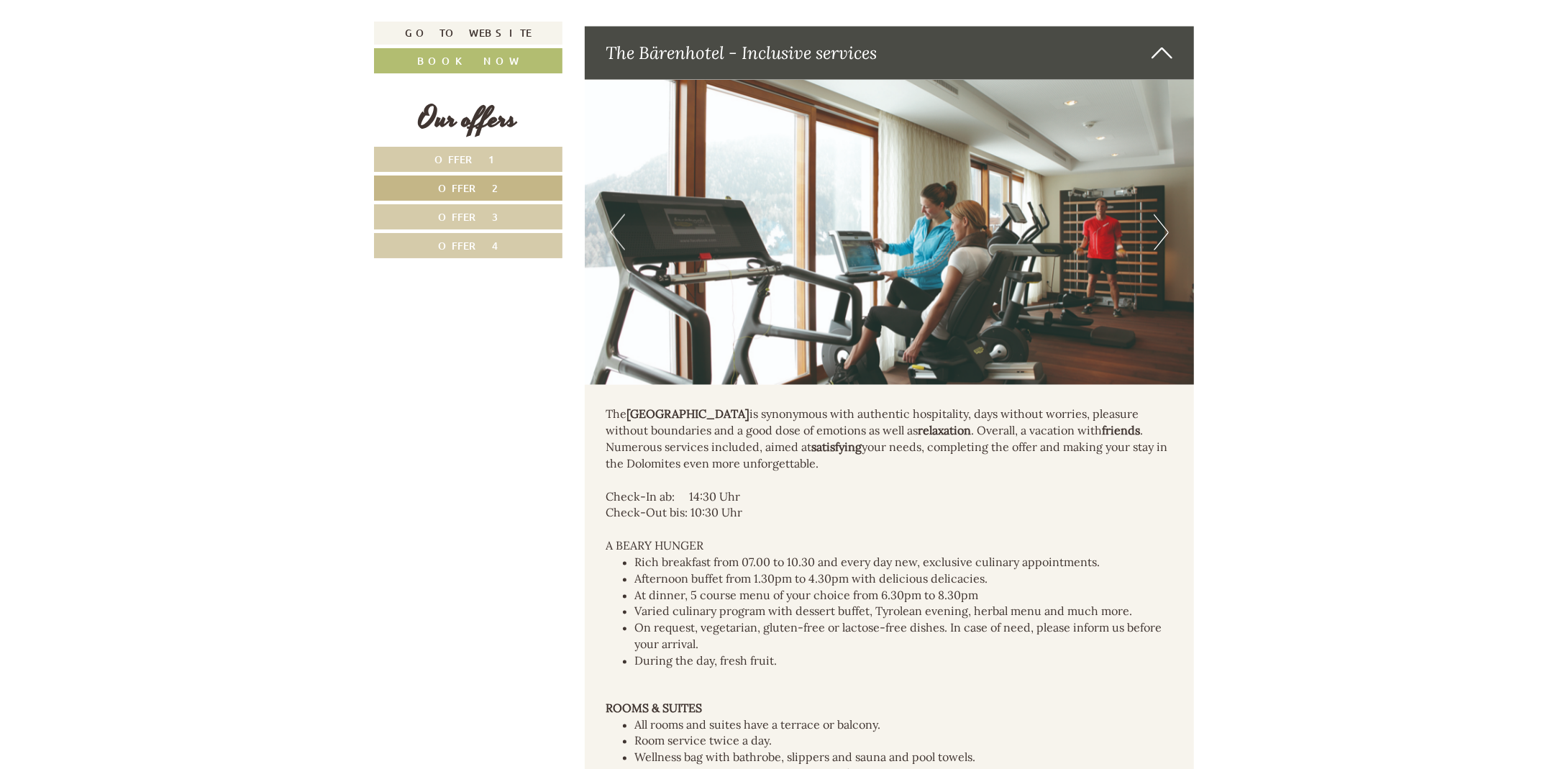
click at [1159, 235] on button "Next" at bounding box center [1161, 232] width 15 height 36
